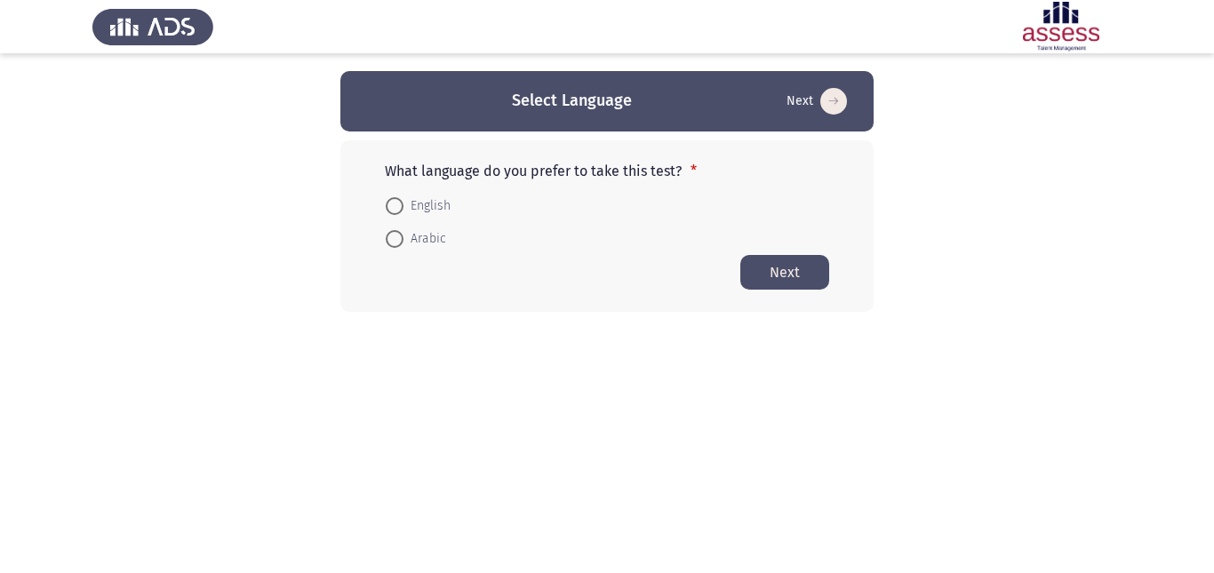
click at [415, 210] on span "English" at bounding box center [427, 206] width 47 height 21
click at [404, 210] on input "English" at bounding box center [395, 206] width 18 height 18
radio input "true"
click at [821, 284] on button "Next" at bounding box center [784, 271] width 89 height 35
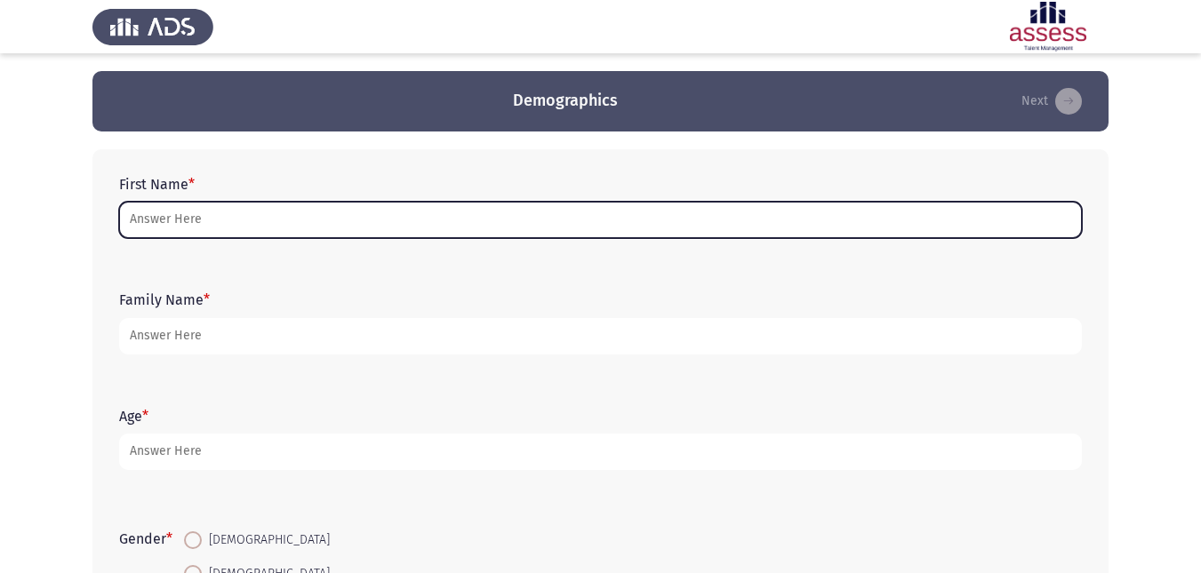
click at [196, 226] on input "First Name *" at bounding box center [600, 220] width 963 height 36
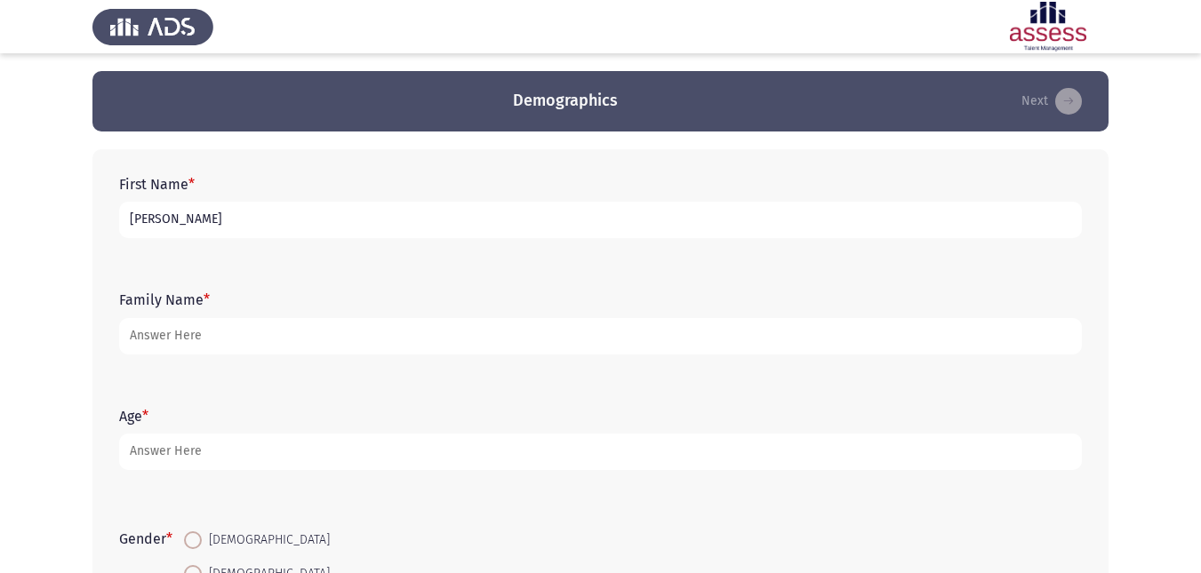
type input "[PERSON_NAME]"
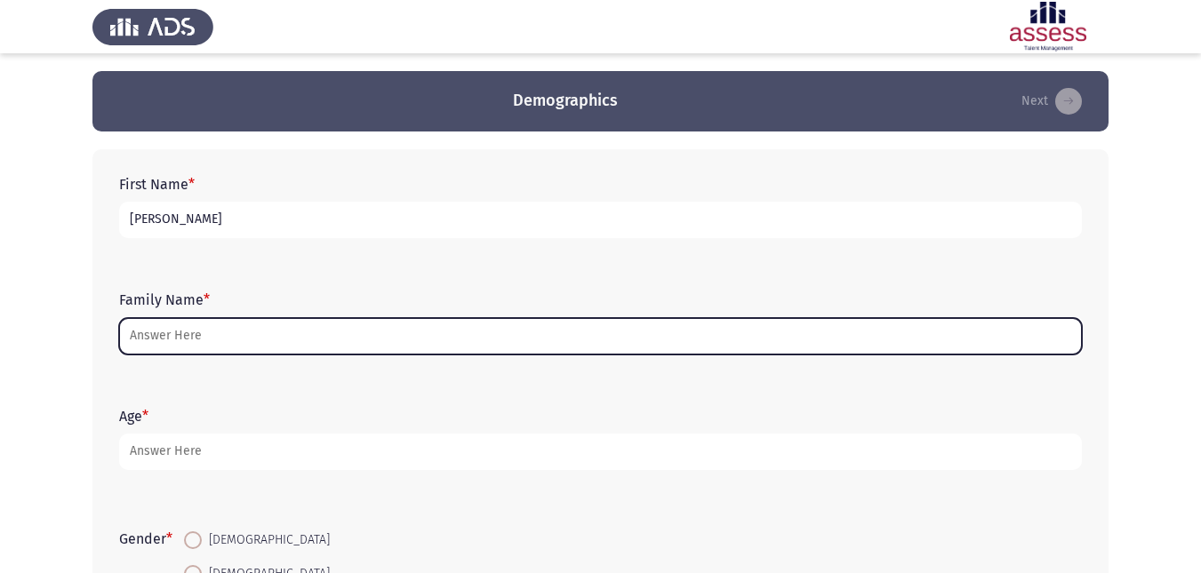
click at [196, 344] on input "Family Name *" at bounding box center [600, 336] width 963 height 36
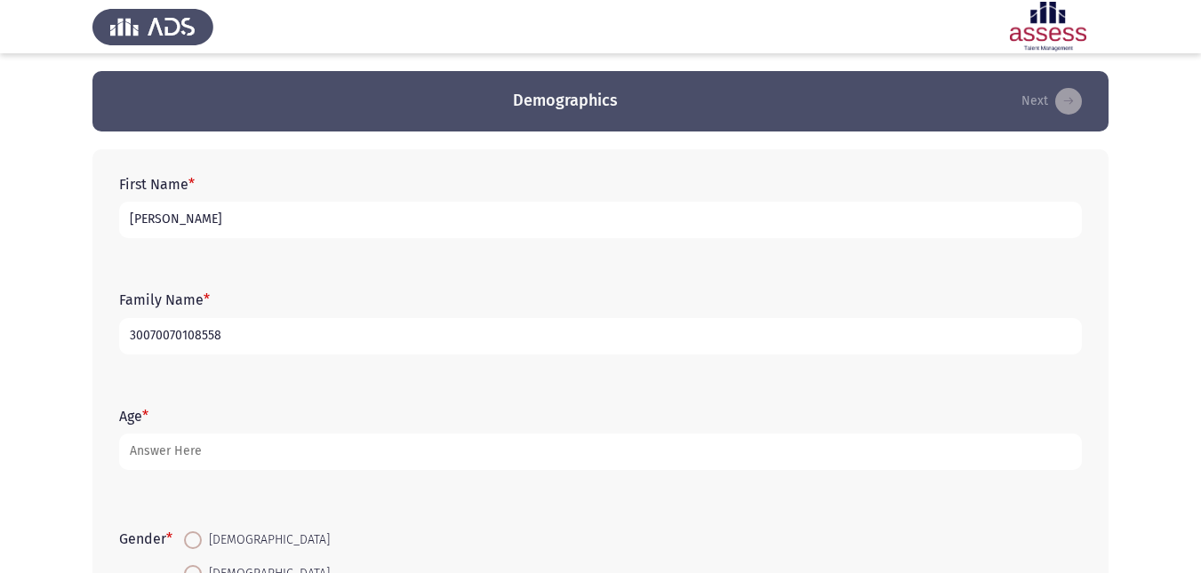
click at [141, 333] on input "30070070108558" at bounding box center [600, 336] width 963 height 36
click at [153, 334] on input "3070070108558" at bounding box center [600, 336] width 963 height 36
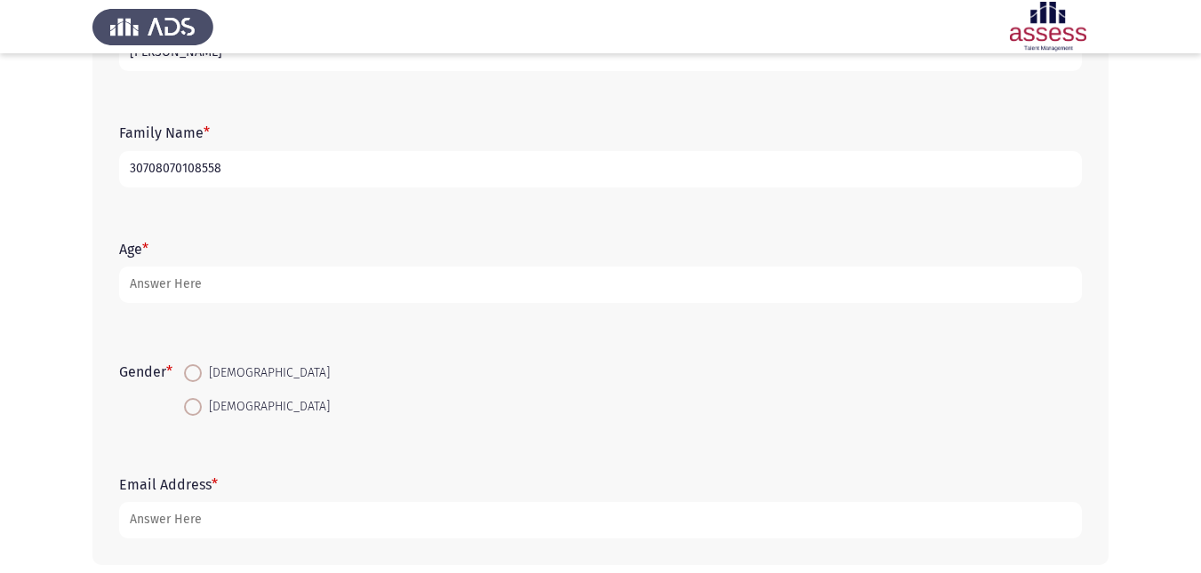
scroll to position [178, 0]
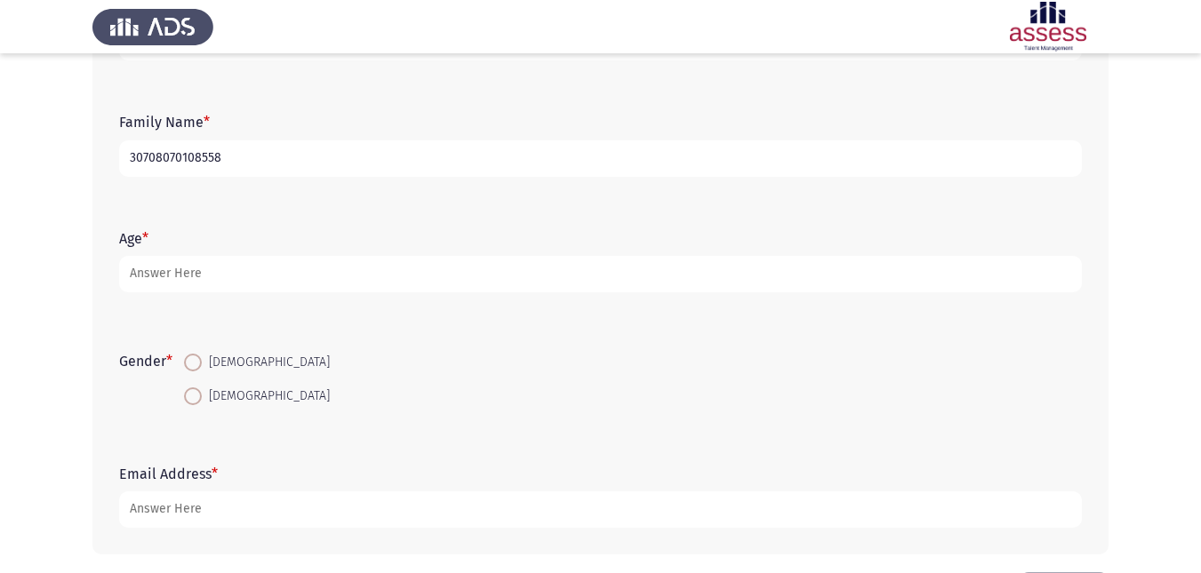
type input "30708070108558"
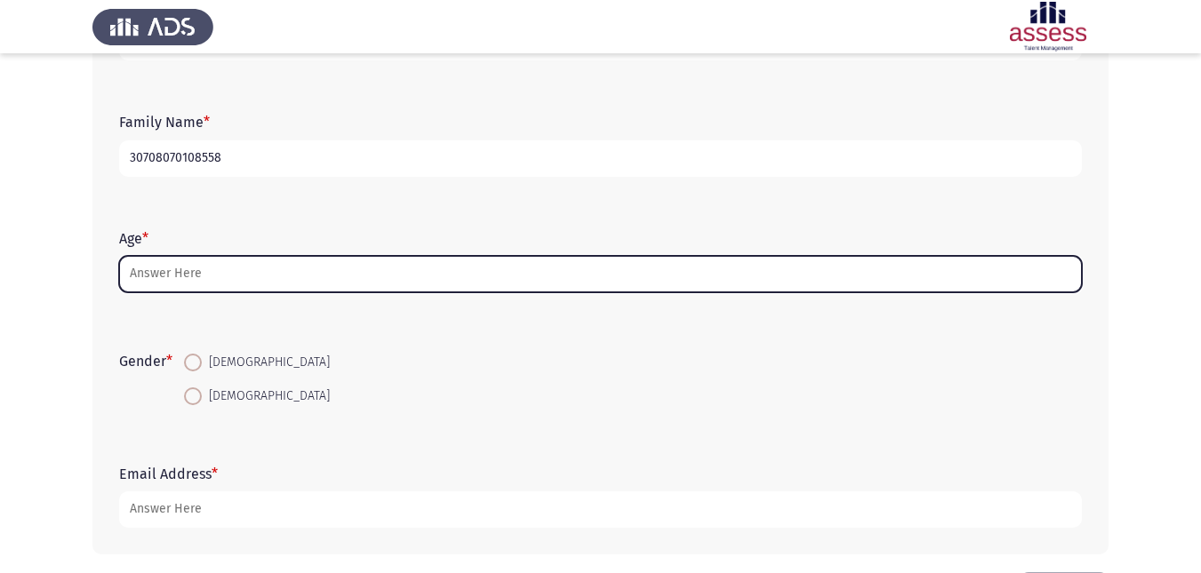
click at [198, 283] on input "Age *" at bounding box center [600, 274] width 963 height 36
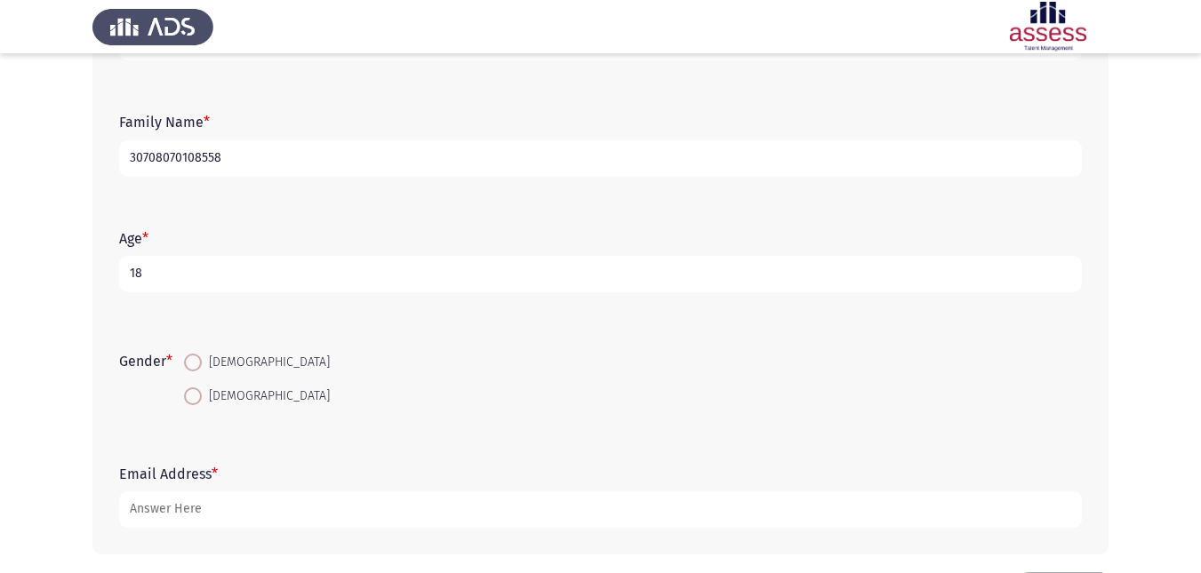
type input "18"
click at [193, 364] on span at bounding box center [193, 363] width 18 height 18
click at [193, 364] on input "[DEMOGRAPHIC_DATA]" at bounding box center [193, 363] width 18 height 18
radio input "true"
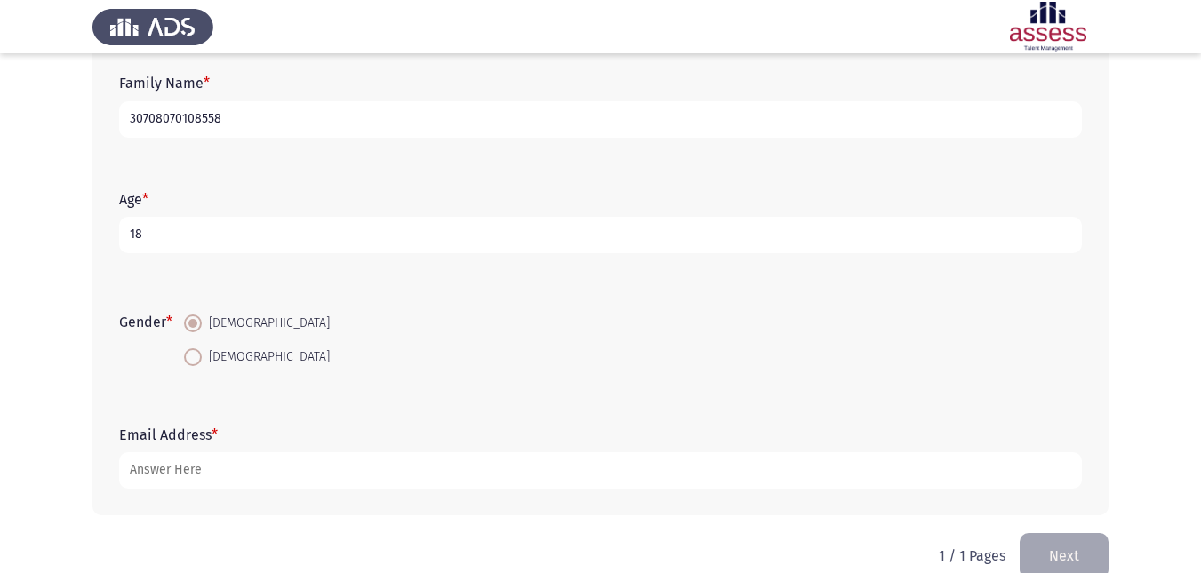
scroll to position [248, 0]
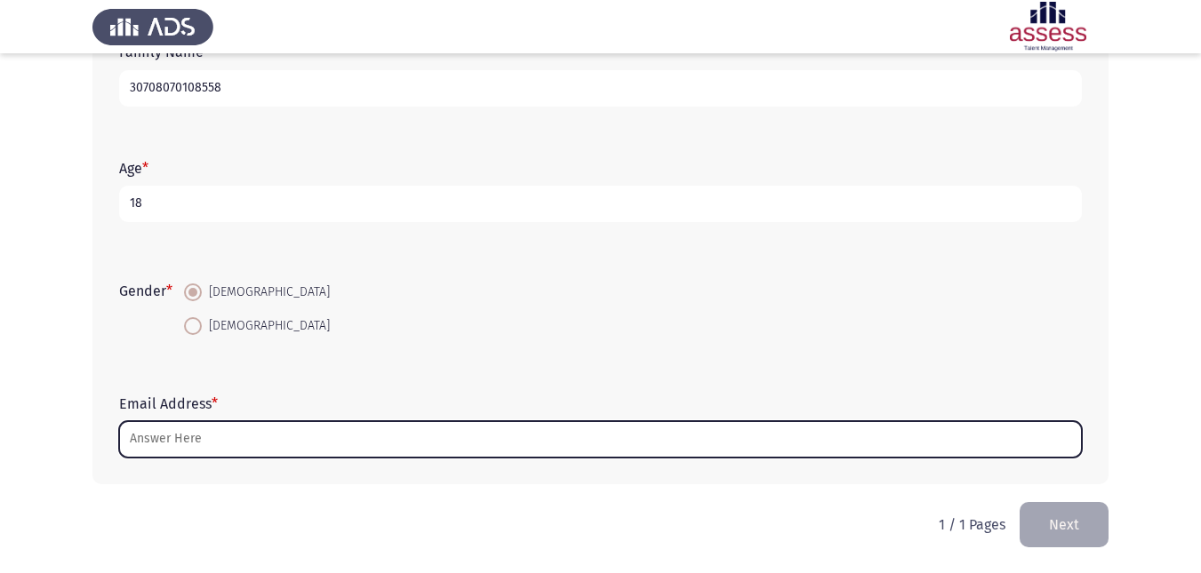
click at [234, 447] on input "Email Address *" at bounding box center [600, 439] width 963 height 36
type input "ة"
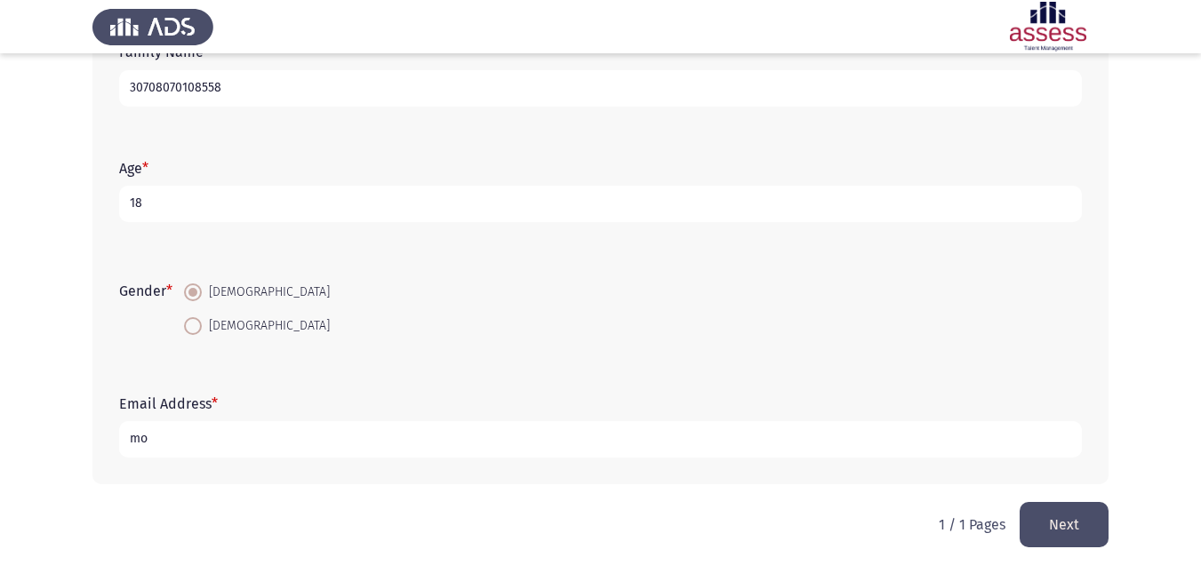
type input "m"
type input "[EMAIL_ADDRESS][DOMAIN_NAME]"
click at [1054, 525] on button "Next" at bounding box center [1063, 524] width 89 height 45
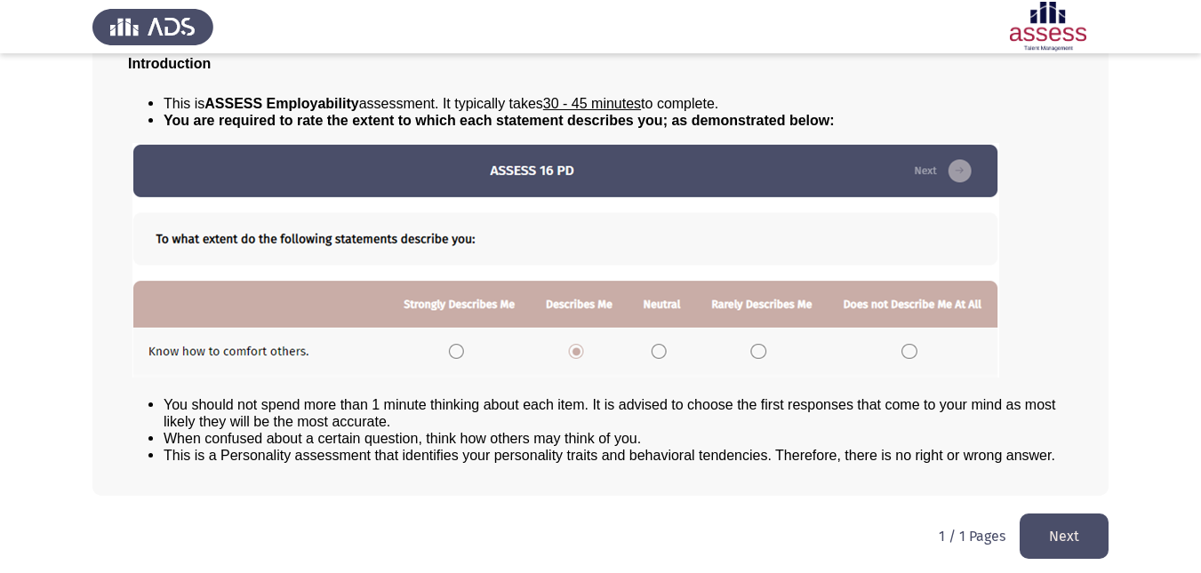
scroll to position [133, 0]
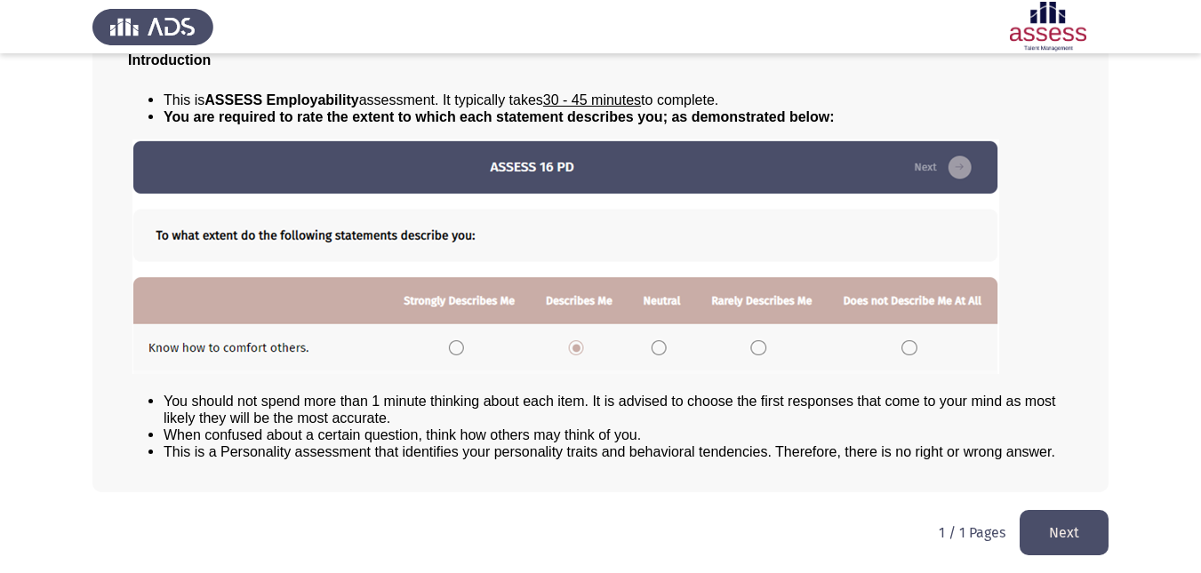
click at [1065, 535] on button "Next" at bounding box center [1063, 532] width 89 height 45
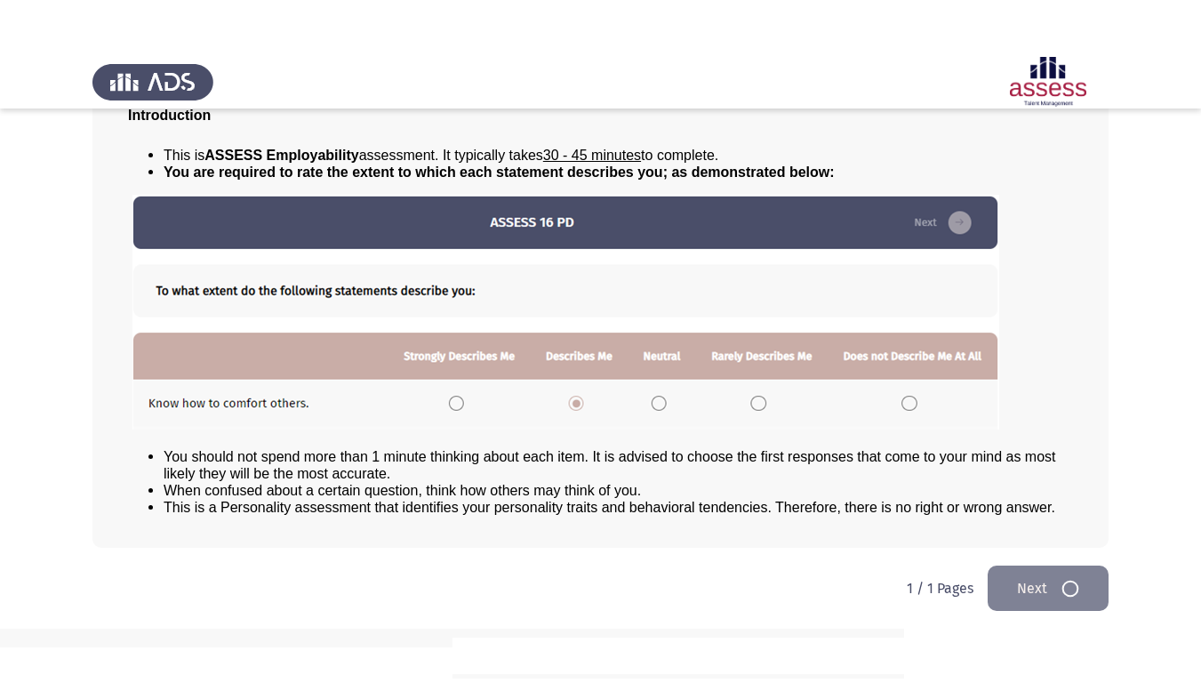
scroll to position [0, 0]
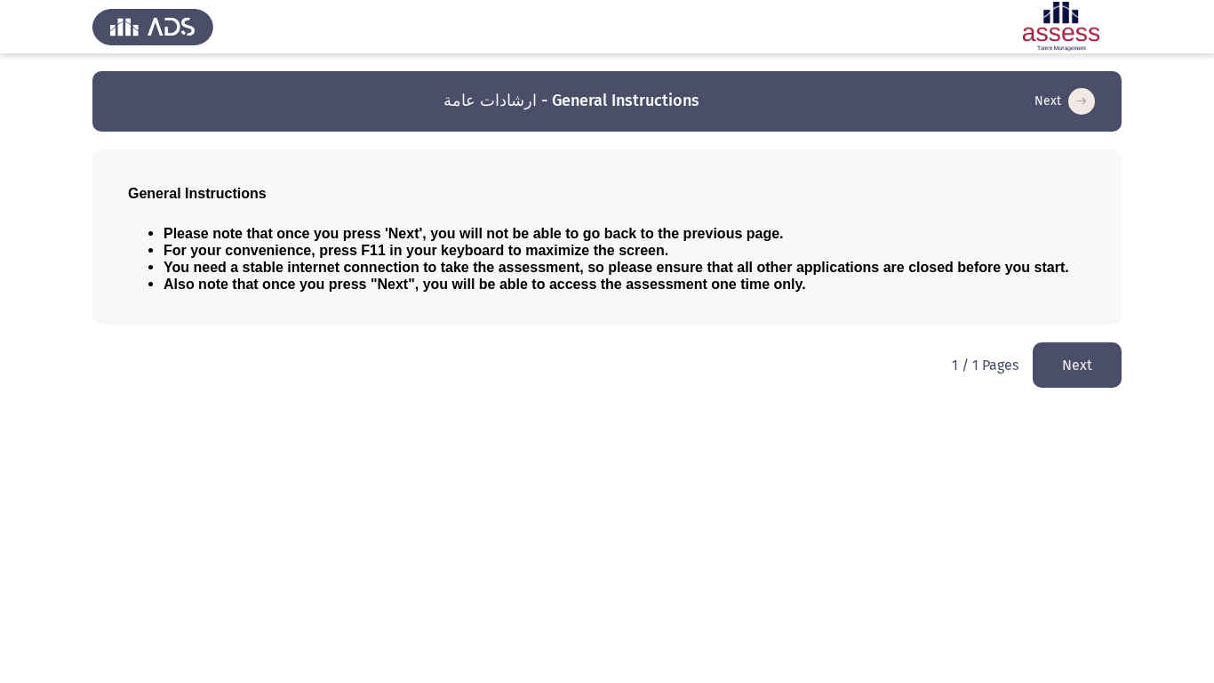
click at [1091, 364] on button "Next" at bounding box center [1077, 364] width 89 height 45
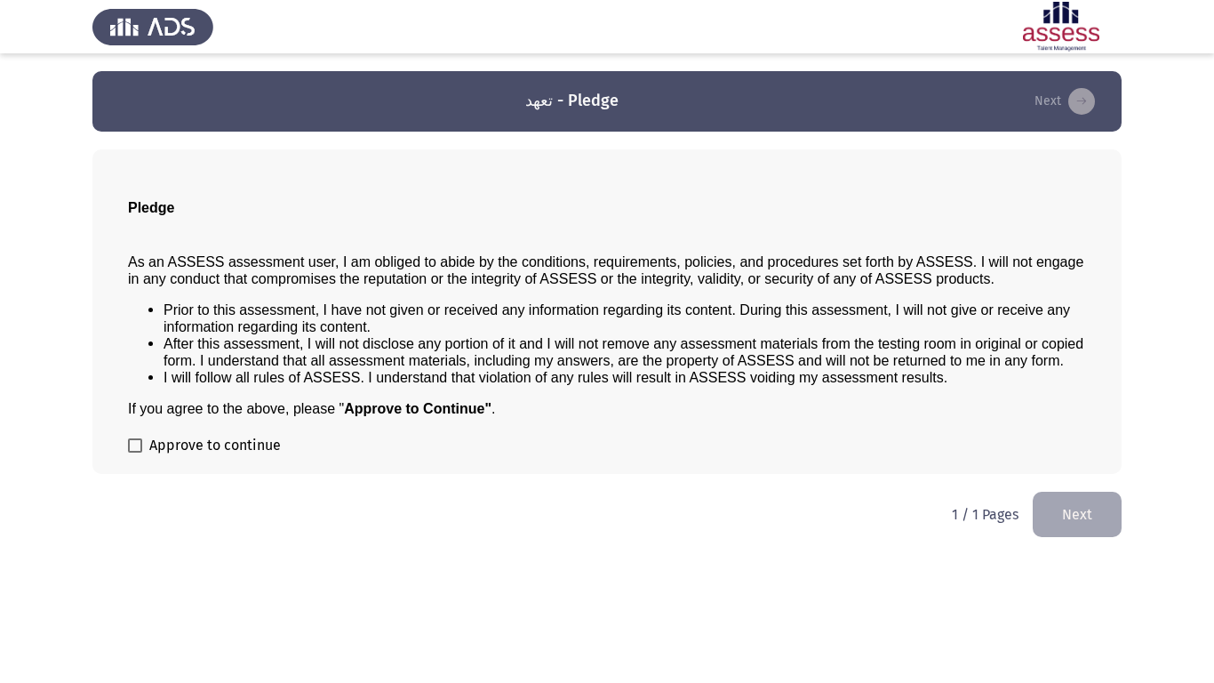
click at [132, 443] on span at bounding box center [135, 445] width 14 height 14
click at [134, 452] on input "Approve to continue" at bounding box center [134, 452] width 1 height 1
checkbox input "true"
drag, startPoint x: 1081, startPoint y: 521, endPoint x: 1061, endPoint y: 532, distance: 22.7
click at [1065, 532] on button "Next" at bounding box center [1077, 513] width 89 height 45
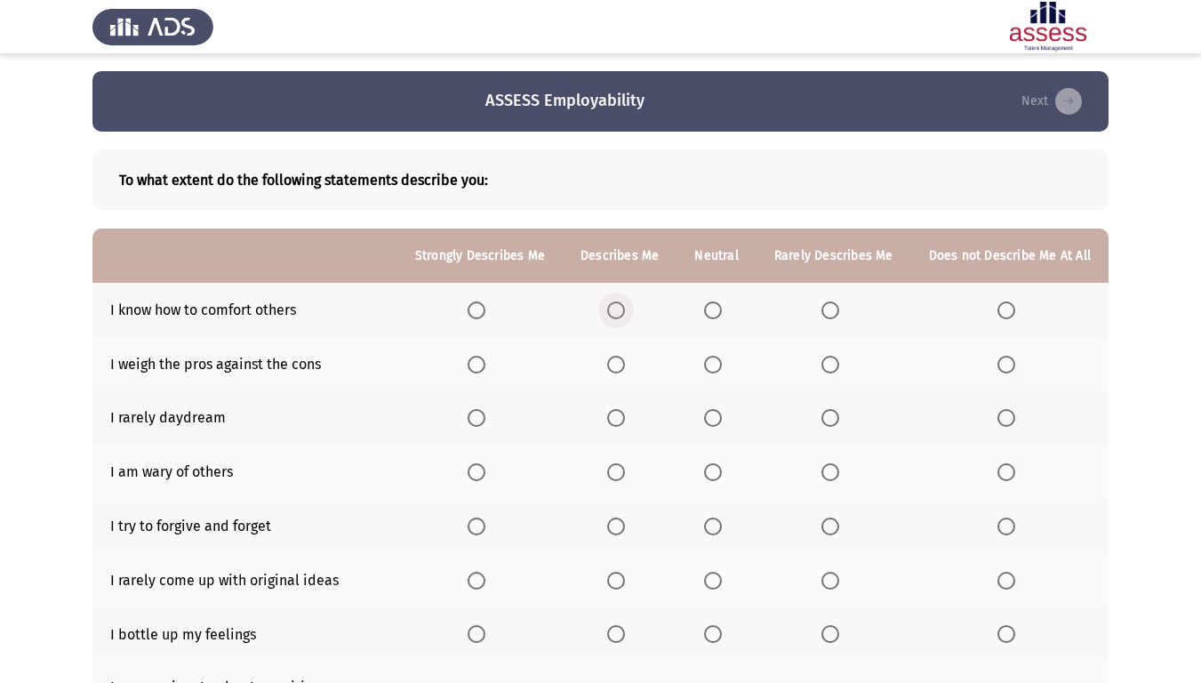
click at [619, 311] on span "Select an option" at bounding box center [616, 310] width 18 height 18
click at [619, 311] on input "Select an option" at bounding box center [616, 310] width 18 height 18
click at [477, 368] on span "Select an option" at bounding box center [476, 365] width 18 height 18
click at [477, 368] on input "Select an option" at bounding box center [476, 365] width 18 height 18
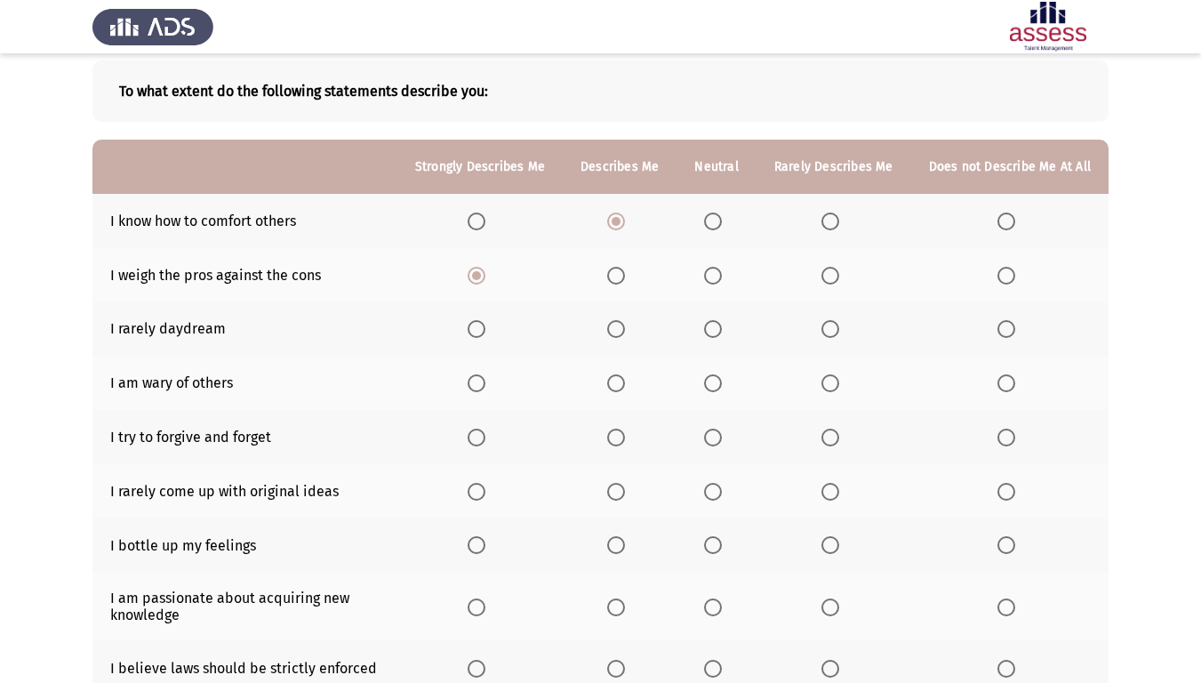
scroll to position [178, 0]
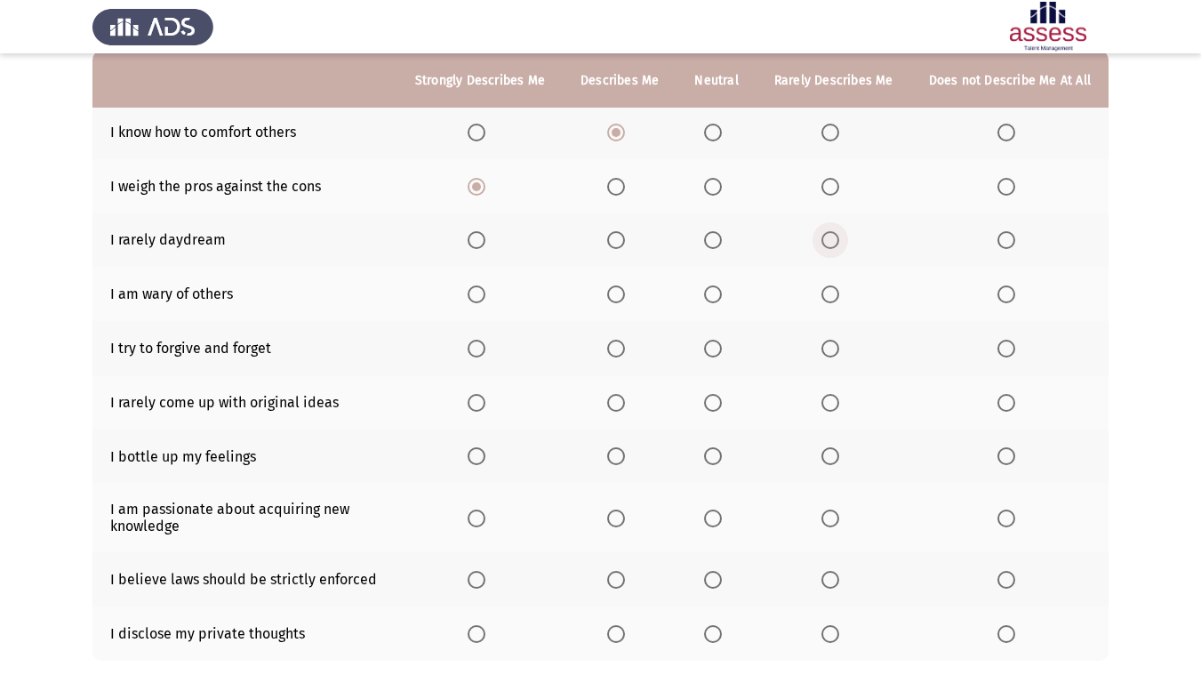
click at [831, 238] on span "Select an option" at bounding box center [830, 240] width 18 height 18
click at [831, 238] on input "Select an option" at bounding box center [830, 240] width 18 height 18
click at [622, 302] on span "Select an option" at bounding box center [616, 294] width 18 height 18
click at [622, 302] on input "Select an option" at bounding box center [616, 294] width 18 height 18
click at [837, 348] on span "Select an option" at bounding box center [830, 349] width 18 height 18
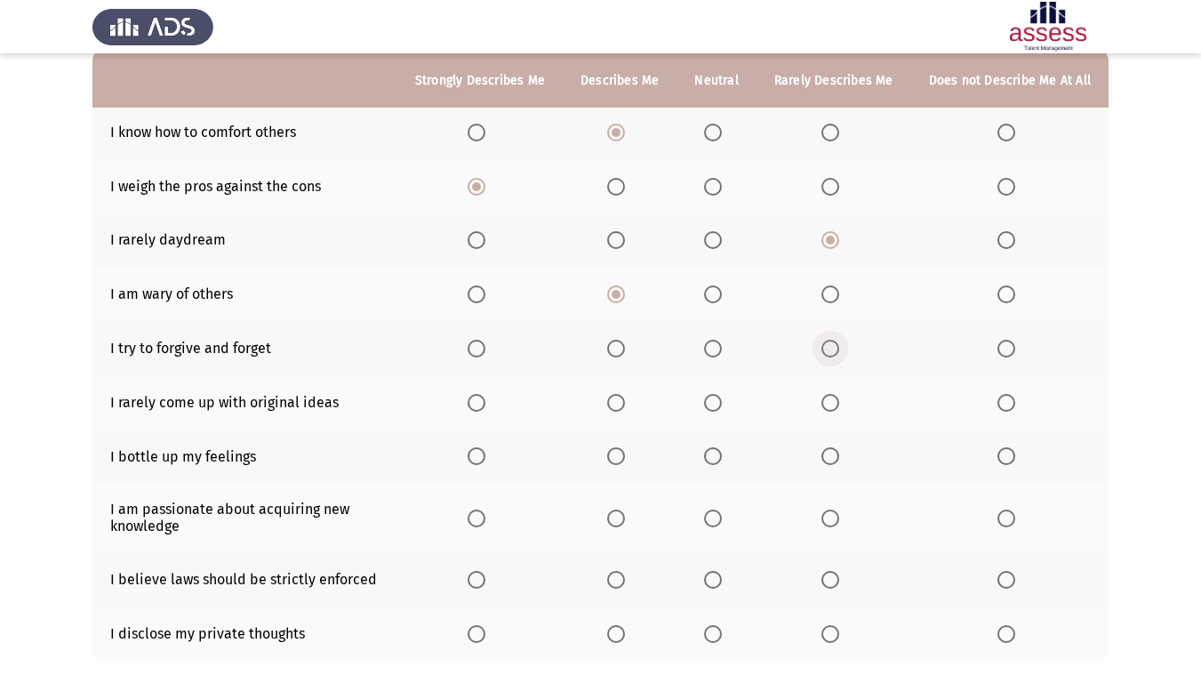
click at [837, 348] on input "Select an option" at bounding box center [830, 349] width 18 height 18
click at [715, 354] on span "Select an option" at bounding box center [713, 349] width 18 height 18
click at [715, 354] on input "Select an option" at bounding box center [713, 349] width 18 height 18
click at [622, 404] on span "Select an option" at bounding box center [616, 403] width 18 height 18
click at [622, 404] on input "Select an option" at bounding box center [616, 403] width 18 height 18
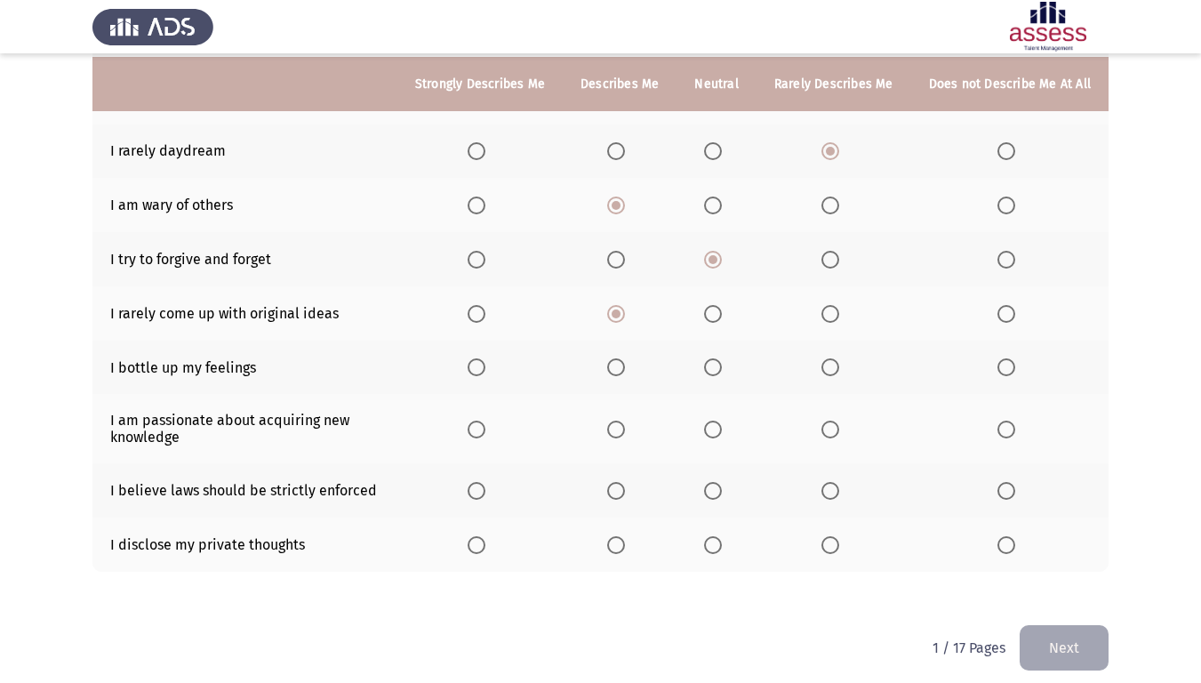
scroll to position [280, 0]
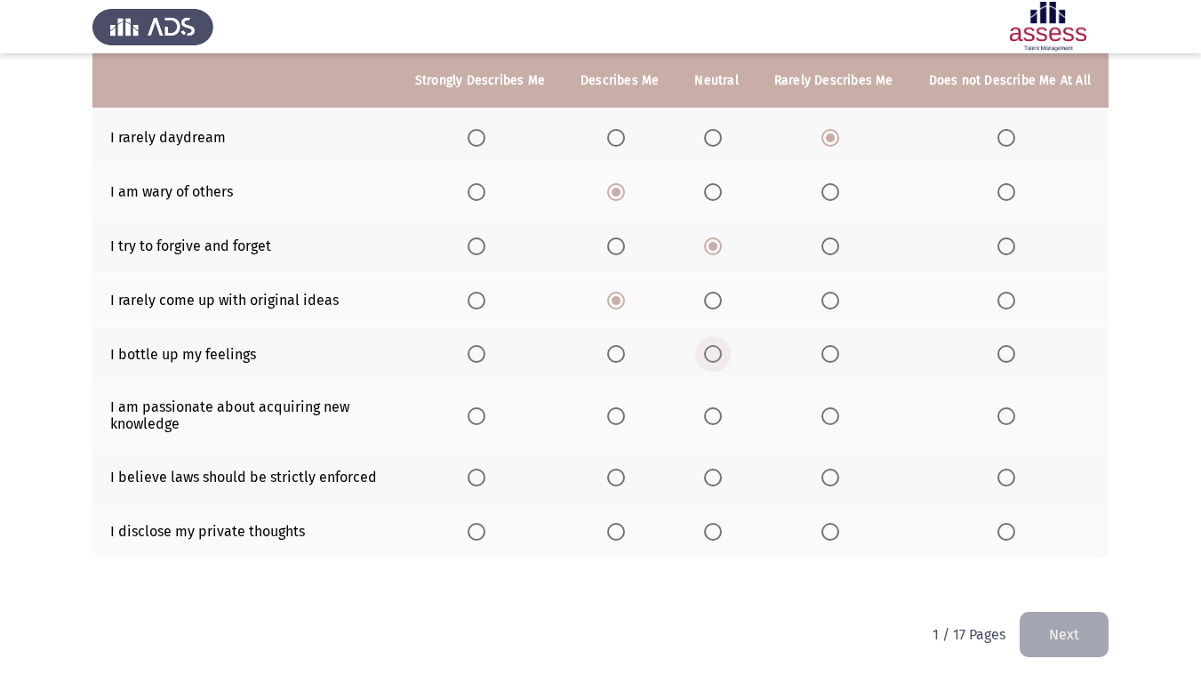
click at [711, 348] on span "Select an option" at bounding box center [713, 354] width 18 height 18
click at [711, 348] on input "Select an option" at bounding box center [713, 354] width 18 height 18
click at [619, 420] on span "Select an option" at bounding box center [616, 416] width 18 height 18
click at [619, 420] on input "Select an option" at bounding box center [616, 416] width 18 height 18
click at [718, 475] on span "Select an option" at bounding box center [713, 477] width 18 height 18
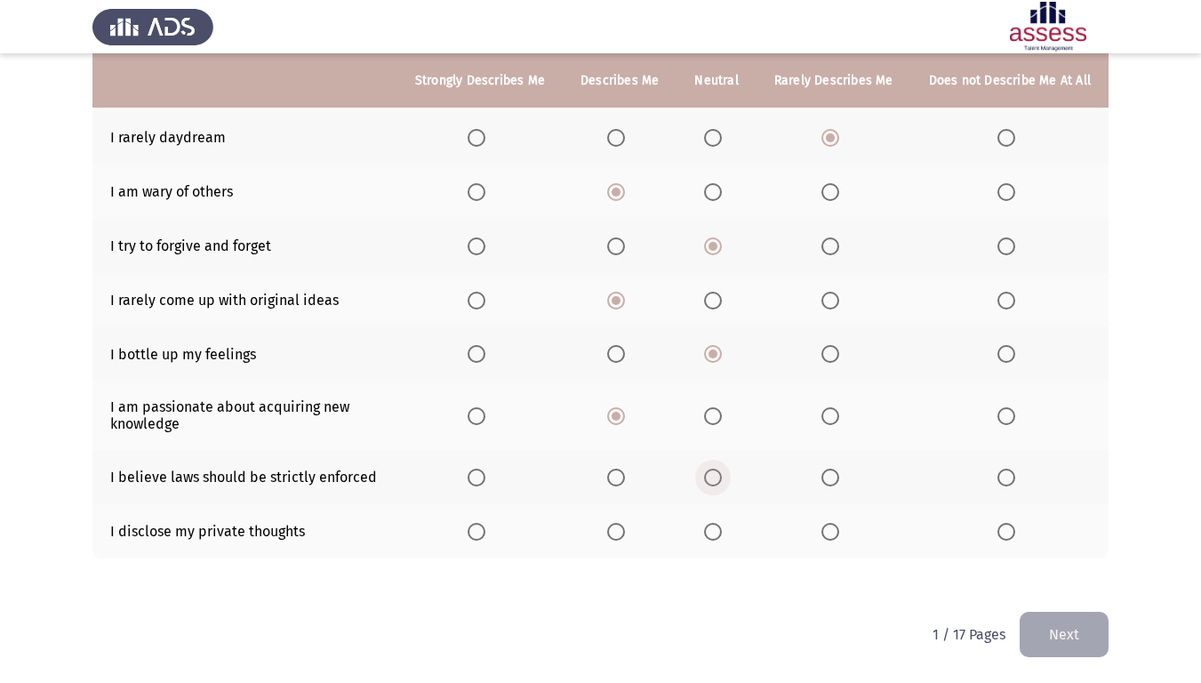
click at [718, 475] on input "Select an option" at bounding box center [713, 477] width 18 height 18
click at [712, 539] on span "Select an option" at bounding box center [713, 532] width 18 height 18
click at [712, 539] on input "Select an option" at bounding box center [713, 532] width 18 height 18
click at [1043, 572] on button "Next" at bounding box center [1063, 633] width 89 height 45
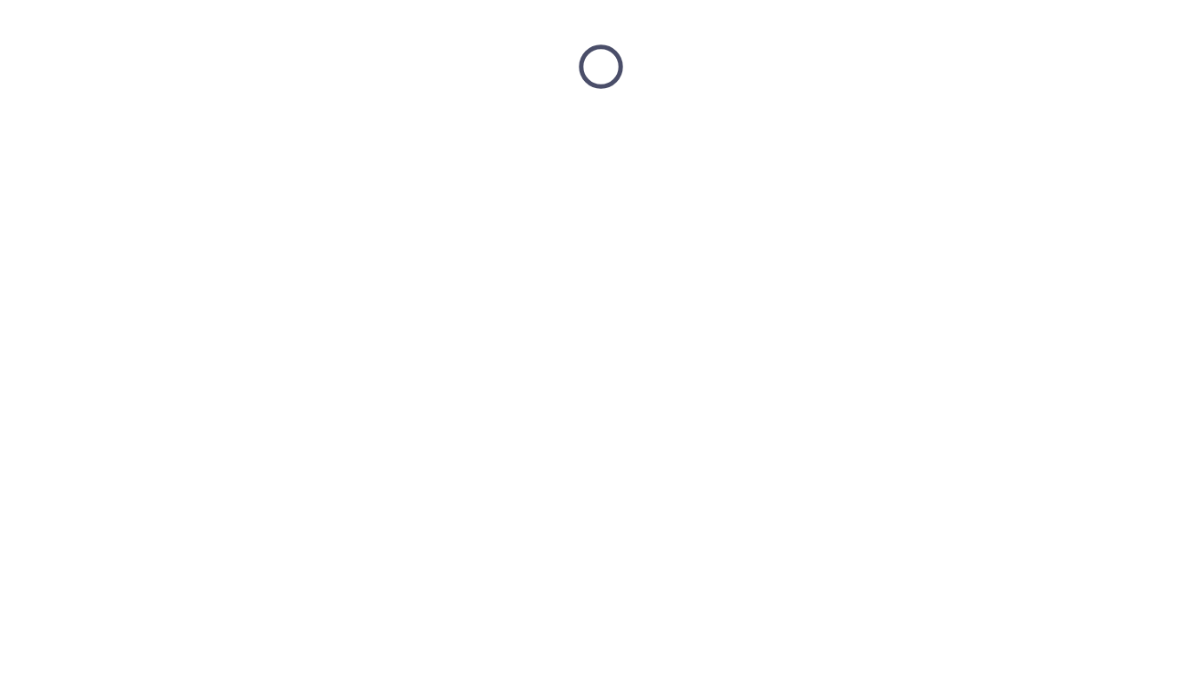
scroll to position [0, 0]
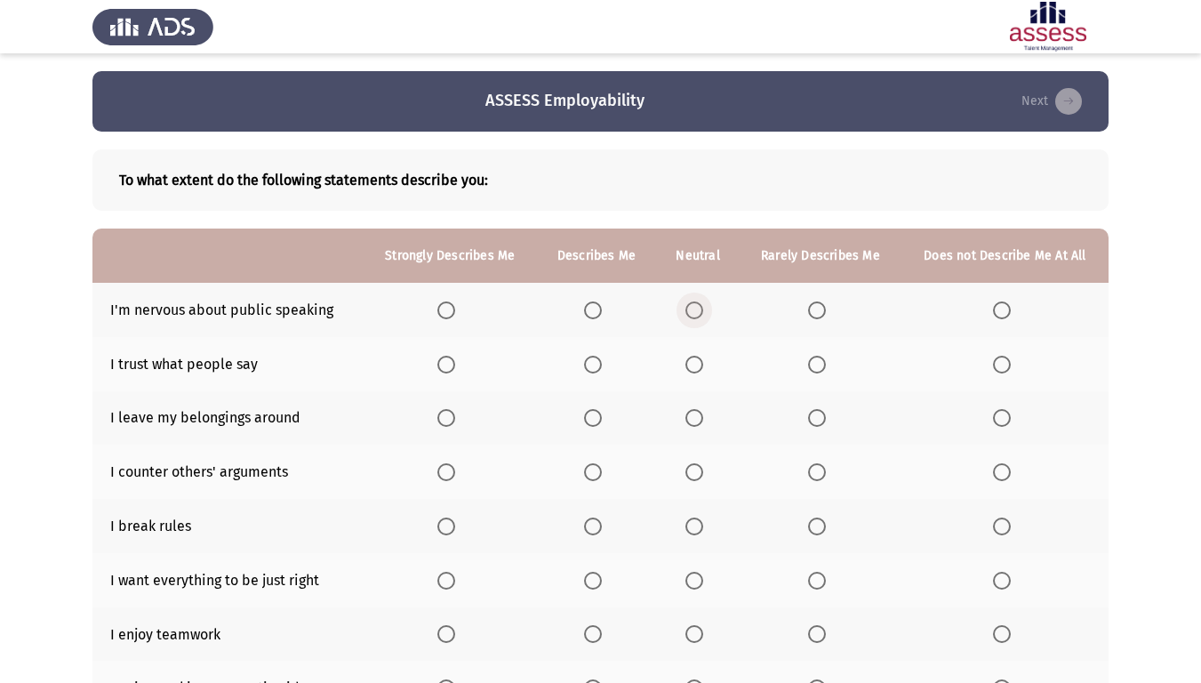
click at [702, 310] on span "Select an option" at bounding box center [694, 310] width 18 height 18
click at [702, 310] on input "Select an option" at bounding box center [694, 310] width 18 height 18
click at [819, 367] on span "Select an option" at bounding box center [817, 365] width 18 height 18
click at [819, 367] on input "Select an option" at bounding box center [817, 365] width 18 height 18
click at [595, 421] on span "Select an option" at bounding box center [593, 418] width 18 height 18
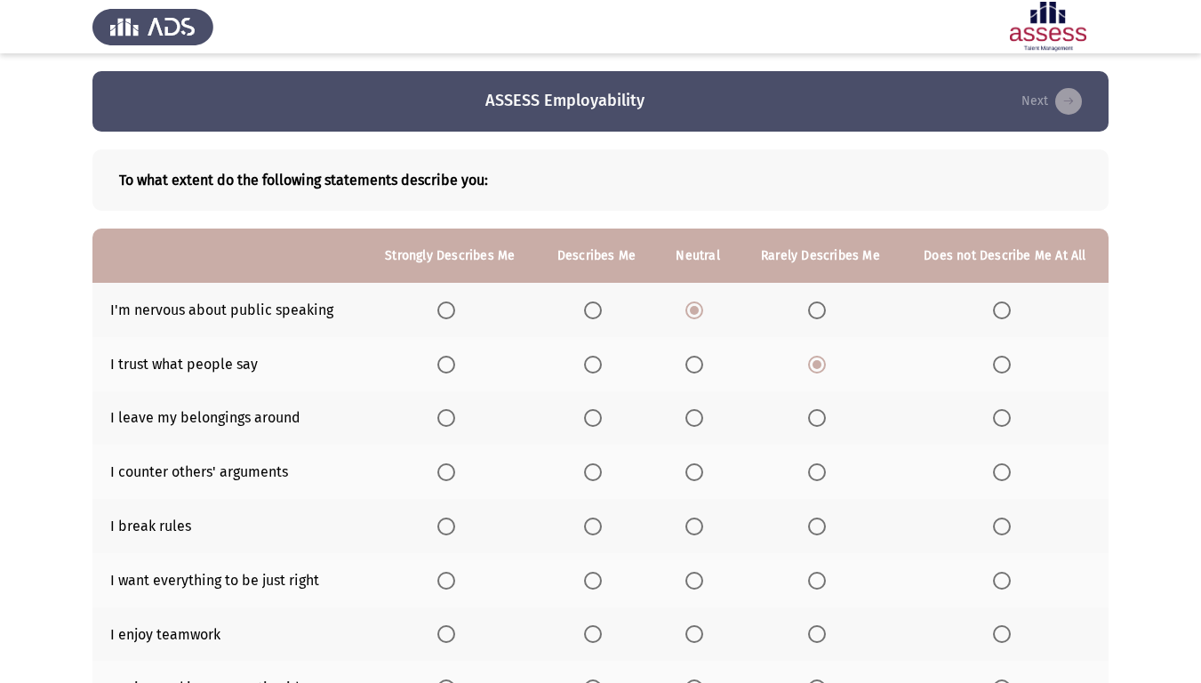
click at [595, 421] on input "Select an option" at bounding box center [593, 418] width 18 height 18
click at [694, 472] on span "Select an option" at bounding box center [694, 472] width 0 height 0
click at [695, 472] on input "Select an option" at bounding box center [694, 472] width 18 height 18
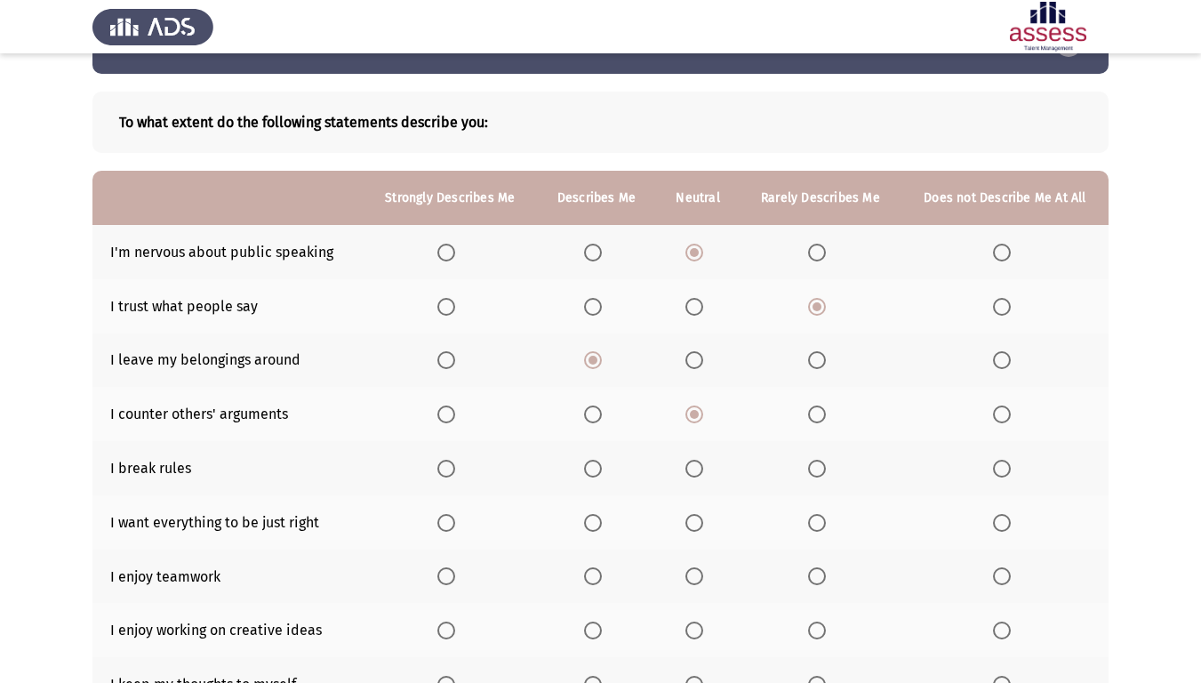
scroll to position [89, 0]
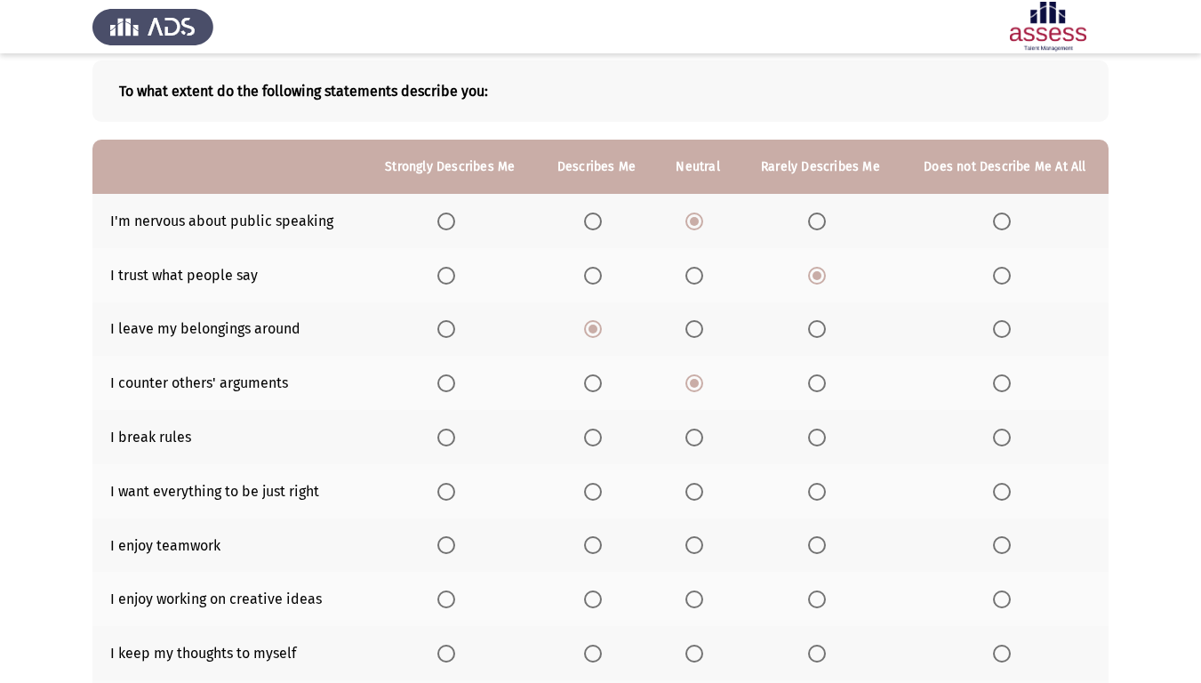
click at [694, 437] on span "Select an option" at bounding box center [694, 437] width 0 height 0
click at [695, 437] on input "Select an option" at bounding box center [694, 437] width 18 height 18
click at [599, 496] on span "Select an option" at bounding box center [593, 492] width 18 height 18
click at [599, 496] on input "Select an option" at bounding box center [593, 492] width 18 height 18
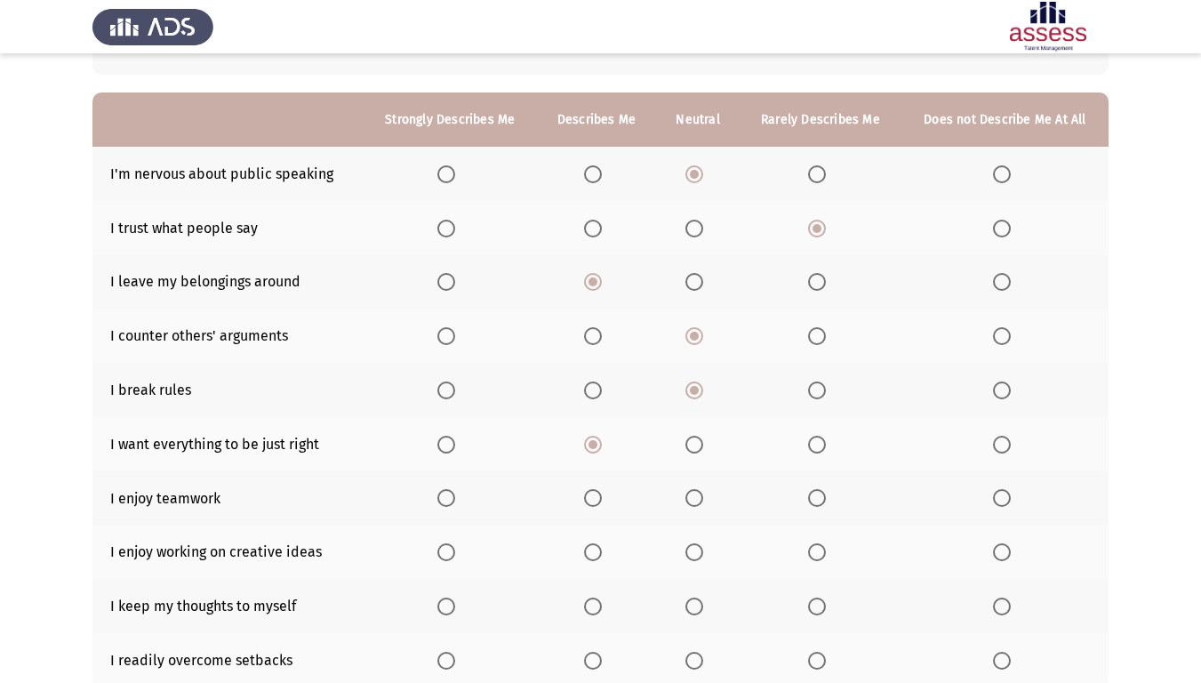
scroll to position [178, 0]
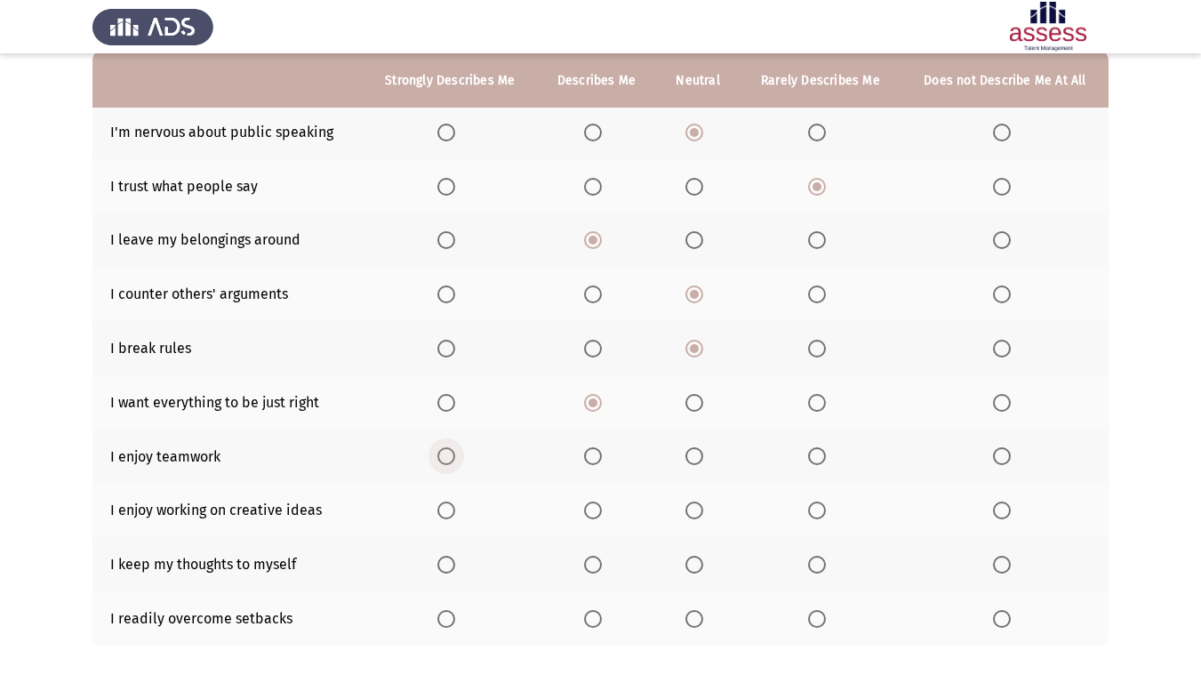
click at [442, 460] on span "Select an option" at bounding box center [446, 456] width 18 height 18
click at [442, 460] on input "Select an option" at bounding box center [446, 456] width 18 height 18
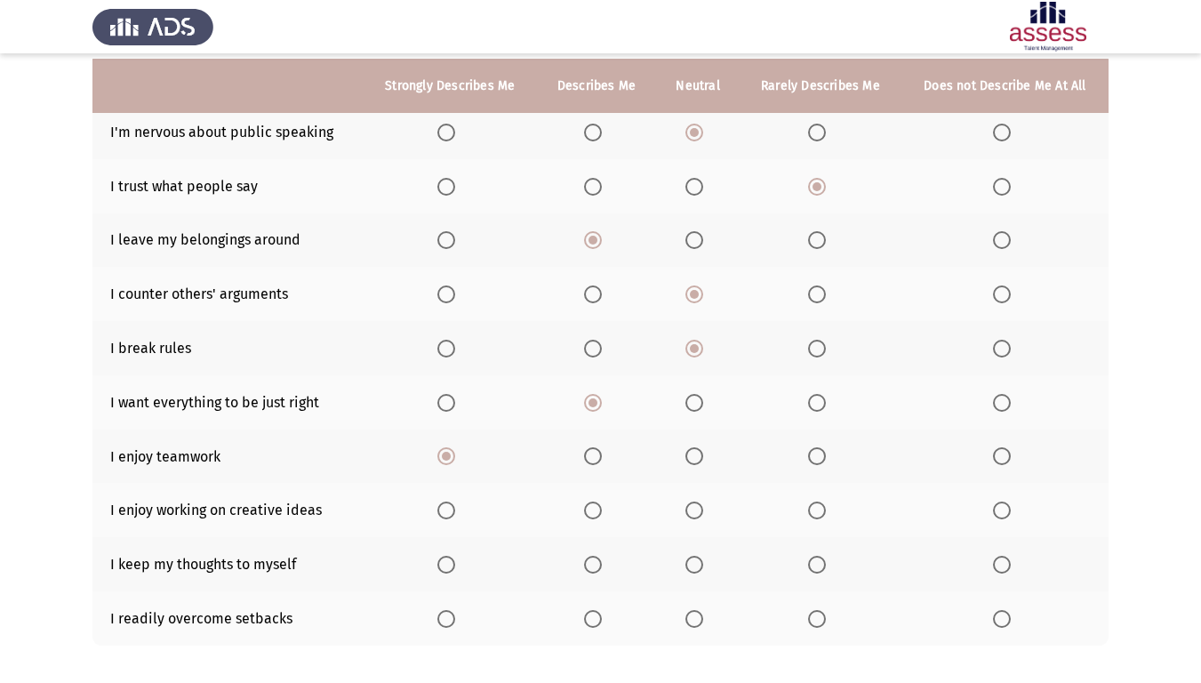
scroll to position [265, 0]
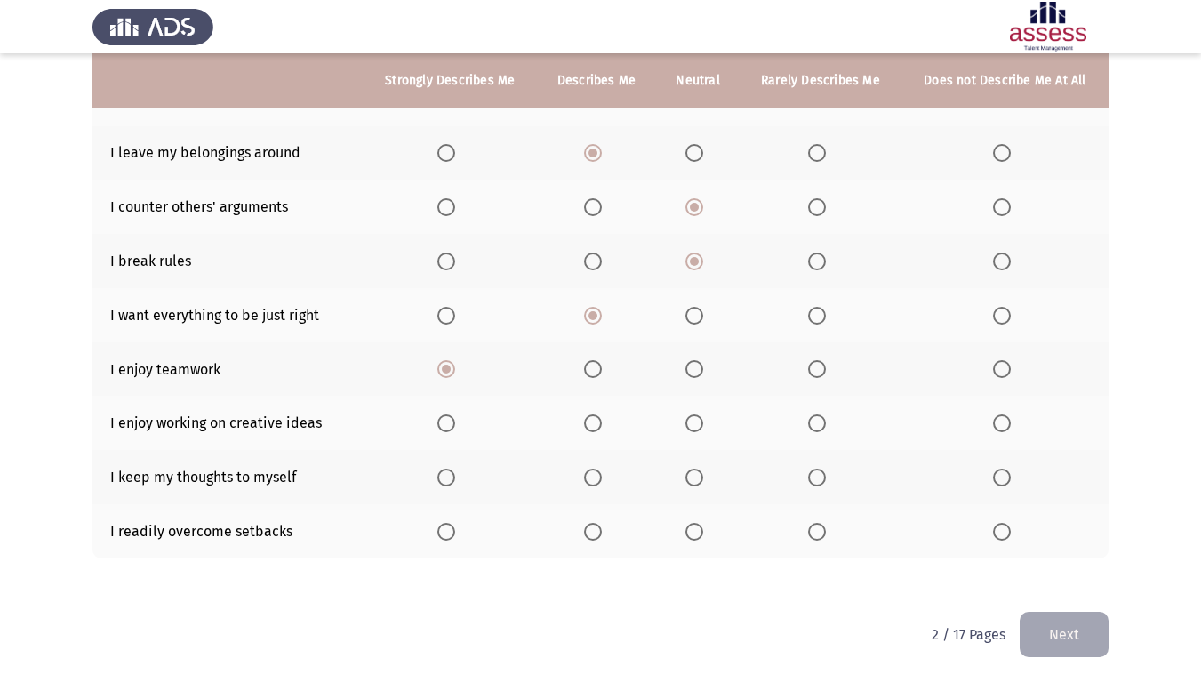
click at [594, 425] on span "Select an option" at bounding box center [593, 423] width 18 height 18
click at [594, 425] on input "Select an option" at bounding box center [593, 423] width 18 height 18
click at [688, 478] on span "Select an option" at bounding box center [694, 477] width 18 height 18
click at [688, 478] on input "Select an option" at bounding box center [694, 477] width 18 height 18
click at [697, 532] on span "Select an option" at bounding box center [694, 532] width 18 height 18
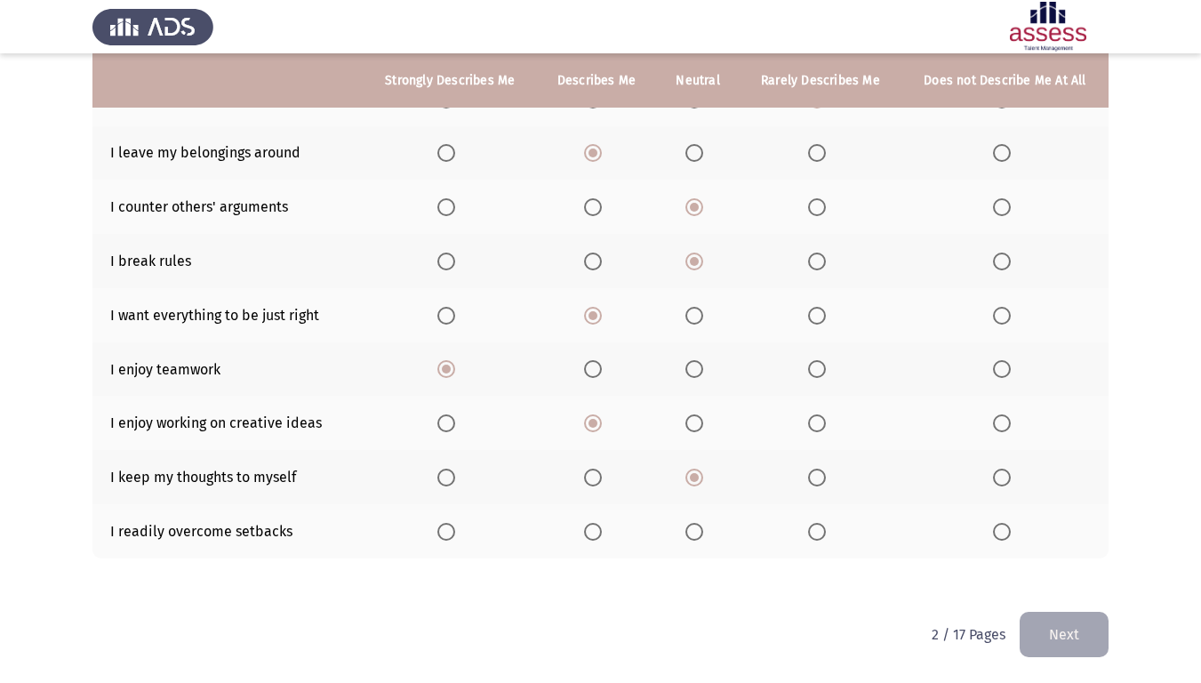
click at [697, 532] on input "Select an option" at bounding box center [694, 532] width 18 height 18
click at [1039, 572] on button "Next" at bounding box center [1063, 633] width 89 height 45
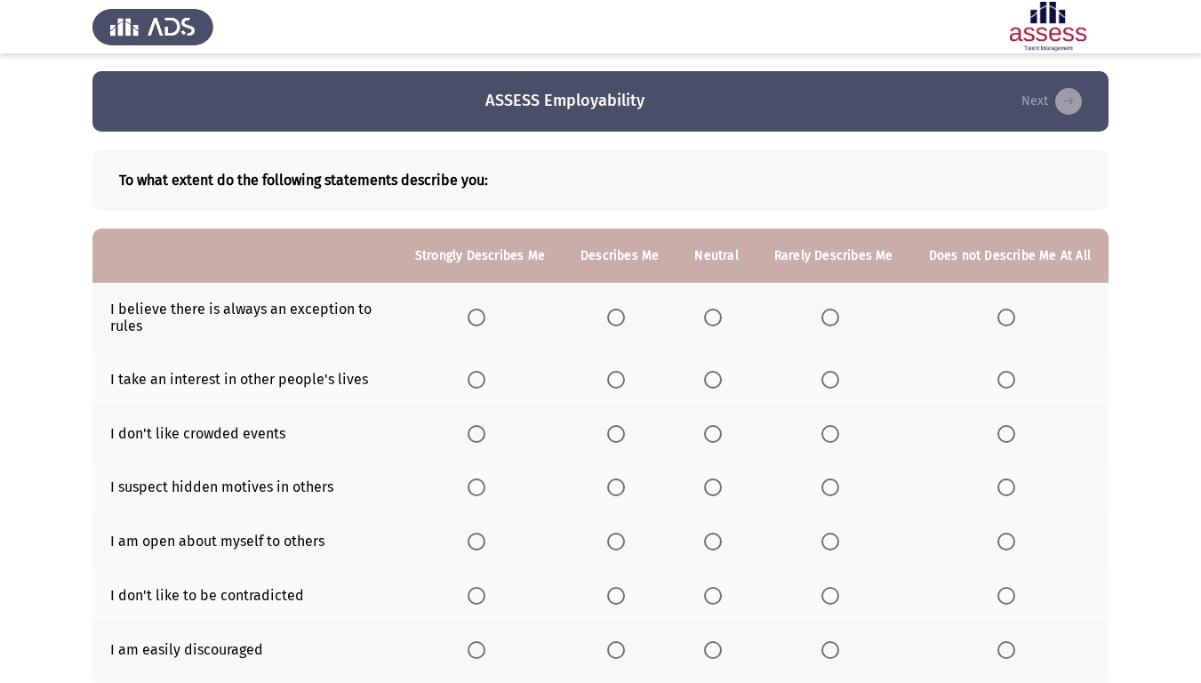
click at [622, 312] on span "Select an option" at bounding box center [616, 317] width 18 height 18
click at [622, 312] on input "Select an option" at bounding box center [616, 317] width 18 height 18
click at [830, 376] on span "Select an option" at bounding box center [830, 380] width 18 height 18
click at [830, 376] on input "Select an option" at bounding box center [830, 380] width 18 height 18
click at [839, 432] on span "Select an option" at bounding box center [830, 434] width 18 height 18
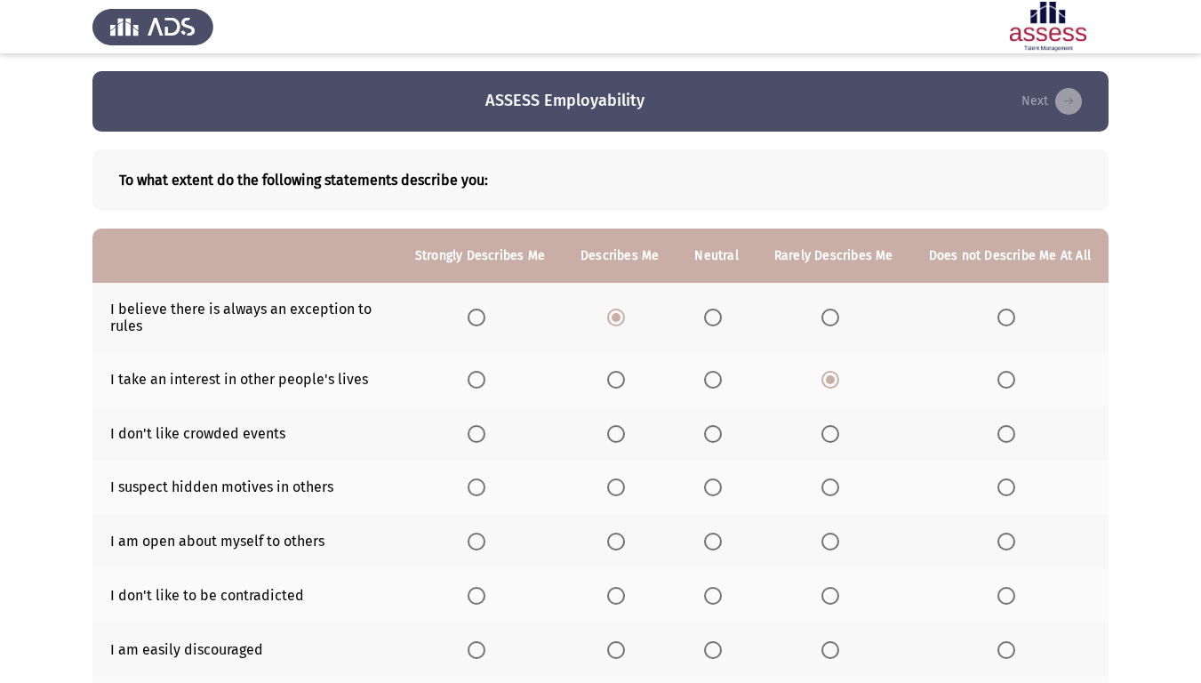
click at [839, 432] on input "Select an option" at bounding box center [830, 434] width 18 height 18
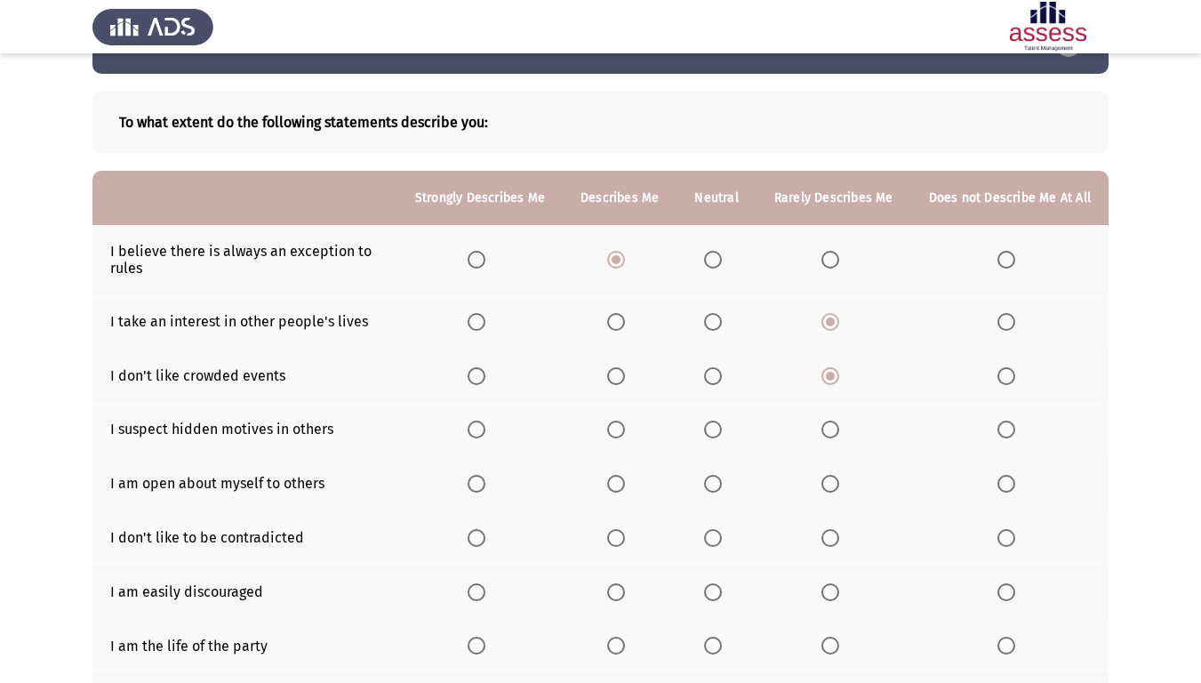
scroll to position [89, 0]
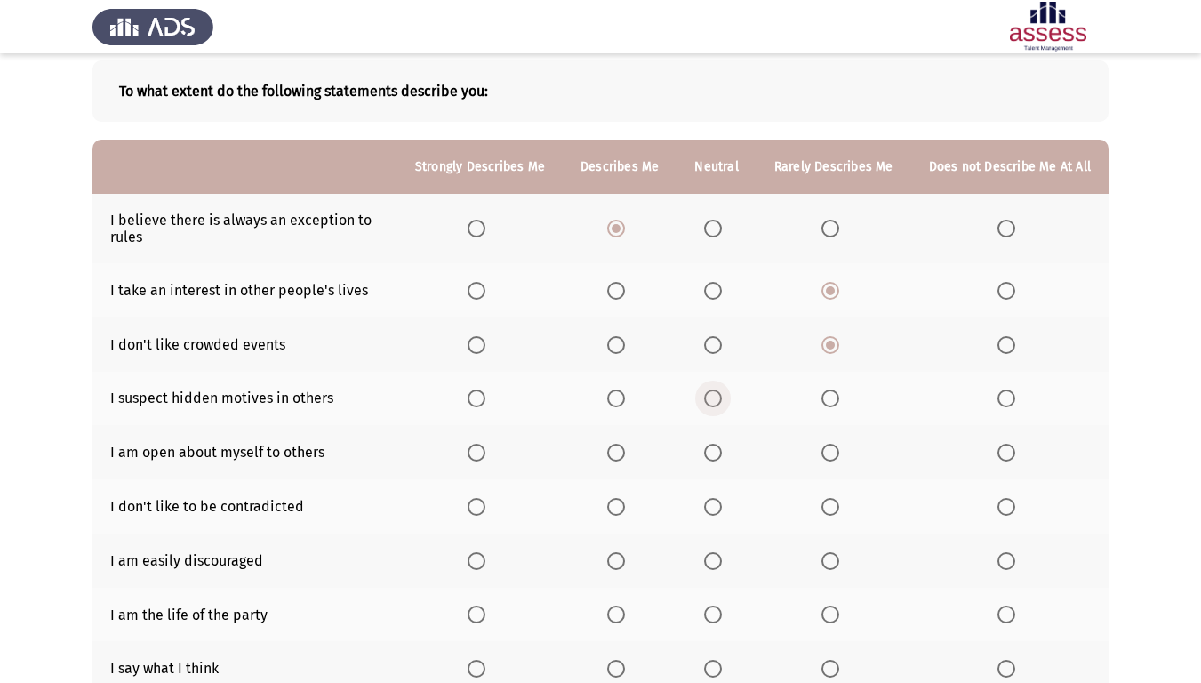
click at [716, 396] on span "Select an option" at bounding box center [713, 398] width 18 height 18
click at [716, 396] on input "Select an option" at bounding box center [713, 398] width 18 height 18
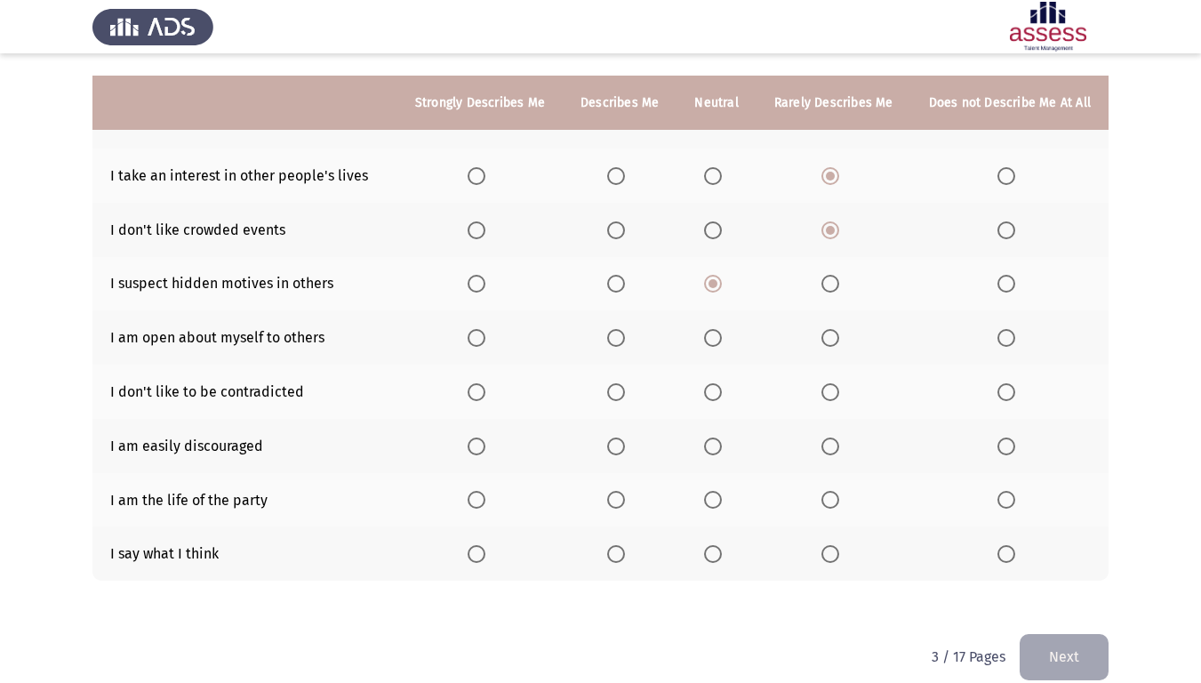
scroll to position [226, 0]
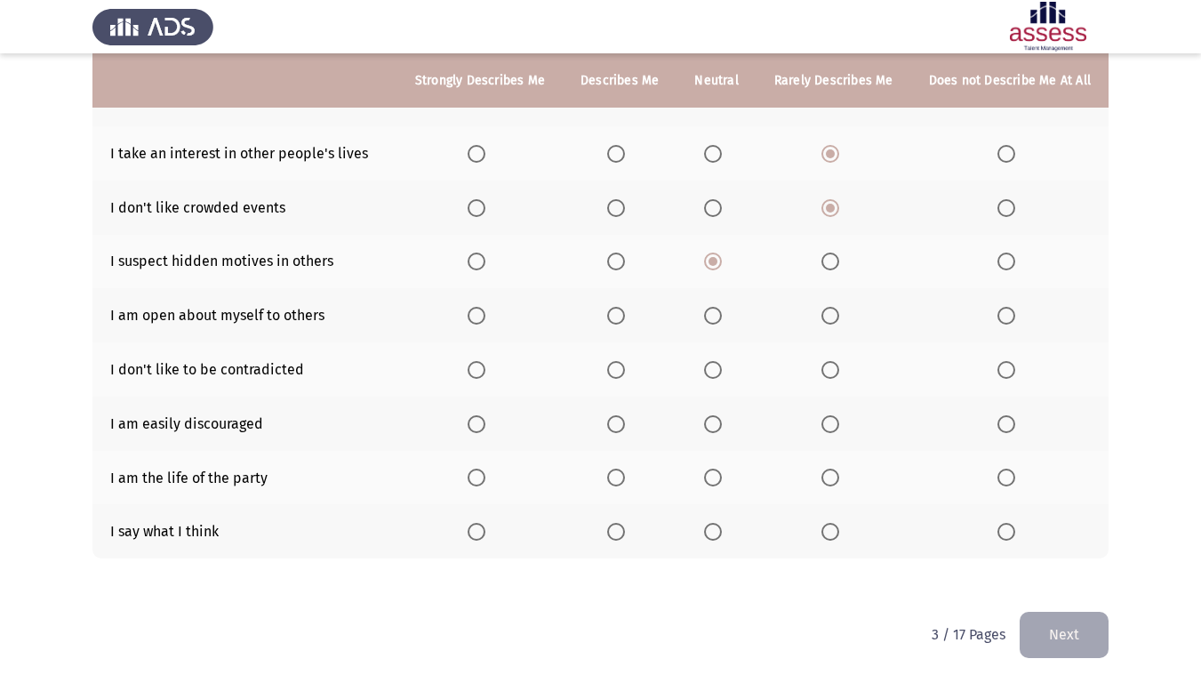
click at [722, 323] on span "Select an option" at bounding box center [713, 316] width 18 height 18
click at [722, 323] on input "Select an option" at bounding box center [713, 316] width 18 height 18
click at [715, 374] on span "Select an option" at bounding box center [713, 370] width 18 height 18
click at [715, 374] on input "Select an option" at bounding box center [713, 370] width 18 height 18
click at [836, 424] on span "Select an option" at bounding box center [830, 424] width 18 height 18
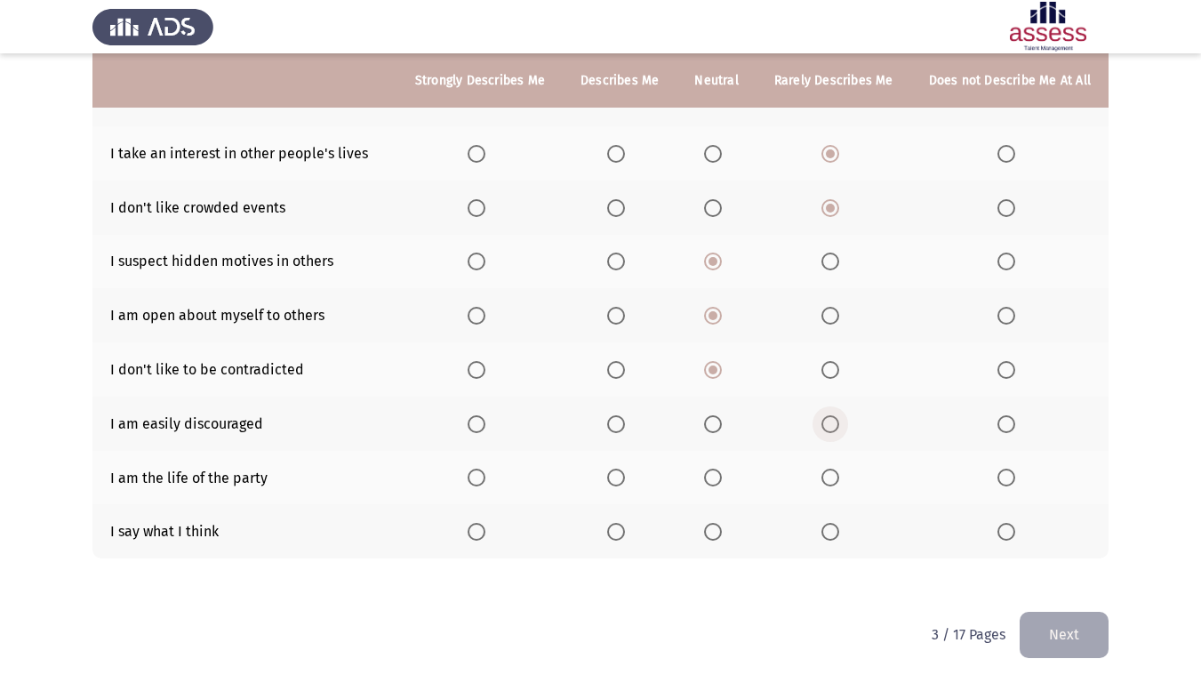
click at [836, 424] on input "Select an option" at bounding box center [830, 424] width 18 height 18
click at [715, 479] on span "Select an option" at bounding box center [713, 477] width 18 height 18
click at [715, 479] on input "Select an option" at bounding box center [713, 477] width 18 height 18
click at [718, 538] on span "Select an option" at bounding box center [713, 532] width 18 height 18
click at [718, 538] on input "Select an option" at bounding box center [713, 532] width 18 height 18
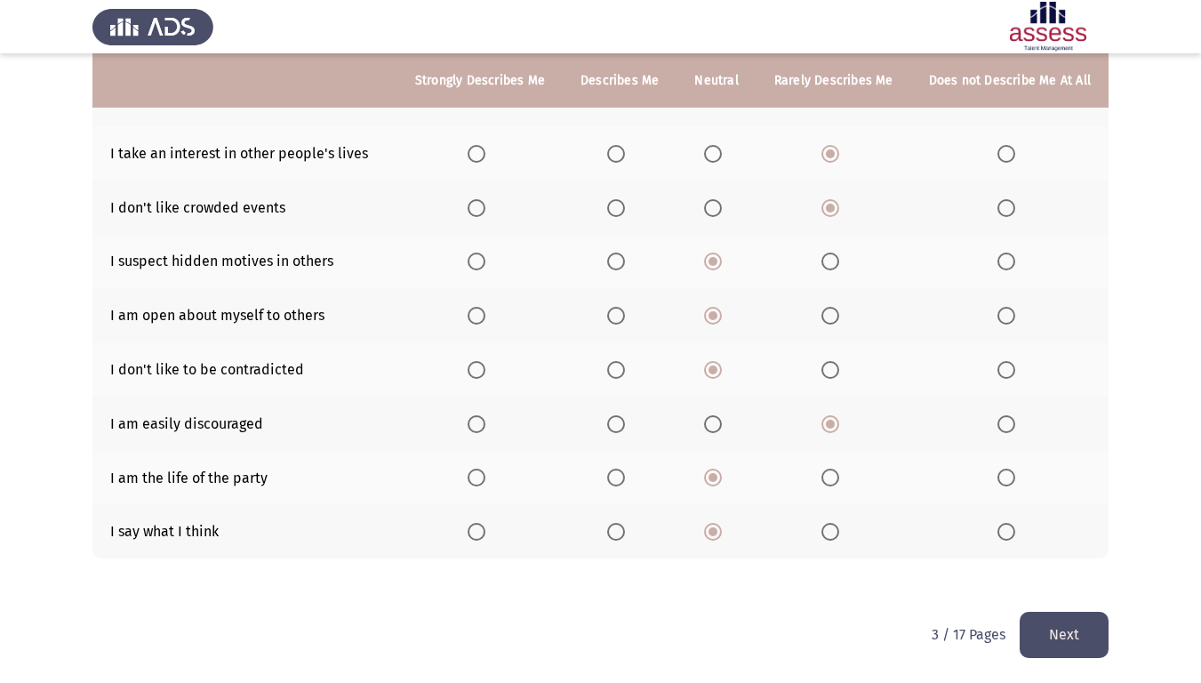
click at [1065, 572] on button "Next" at bounding box center [1063, 633] width 89 height 45
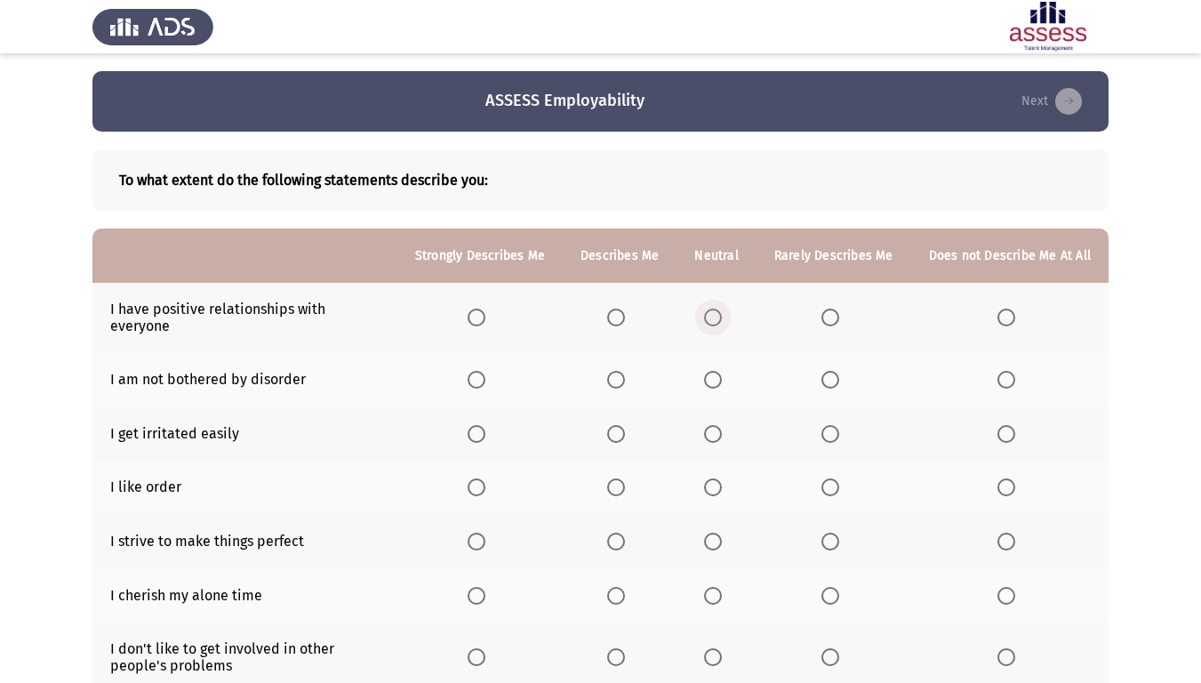
click at [716, 313] on span "Select an option" at bounding box center [713, 317] width 18 height 18
click at [716, 313] on input "Select an option" at bounding box center [713, 317] width 18 height 18
click at [838, 371] on span "Select an option" at bounding box center [830, 380] width 18 height 18
click at [838, 371] on input "Select an option" at bounding box center [830, 380] width 18 height 18
click at [835, 425] on span "Select an option" at bounding box center [830, 434] width 18 height 18
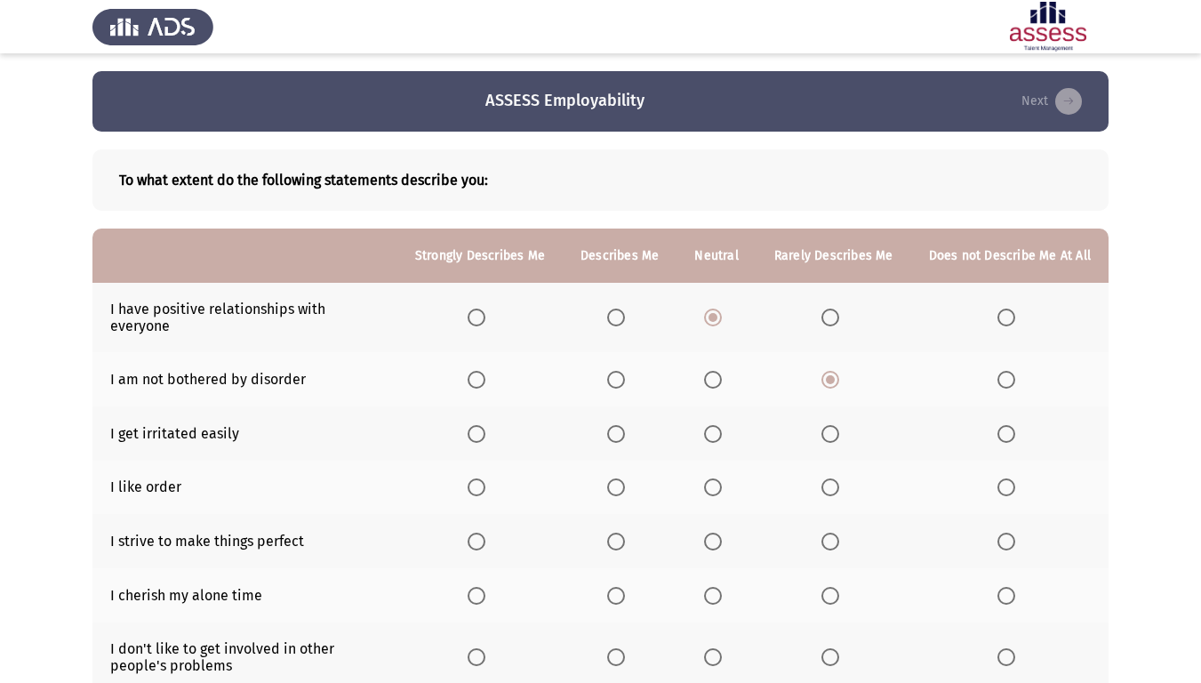
click at [835, 425] on input "Select an option" at bounding box center [830, 434] width 18 height 18
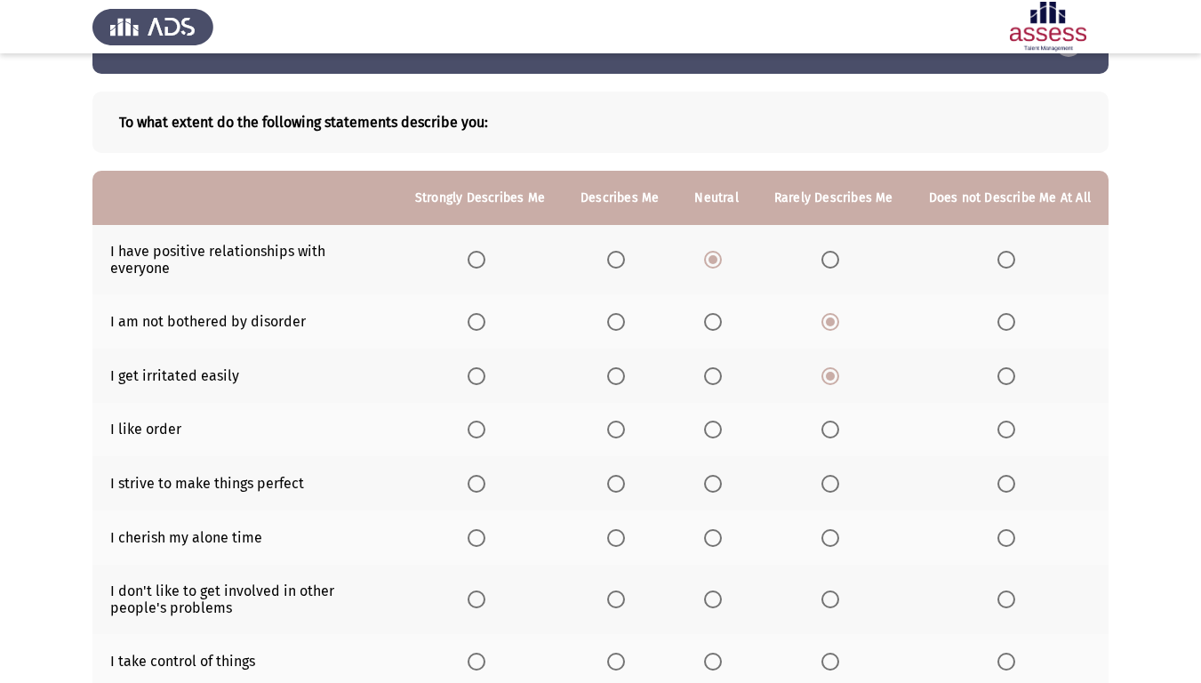
scroll to position [89, 0]
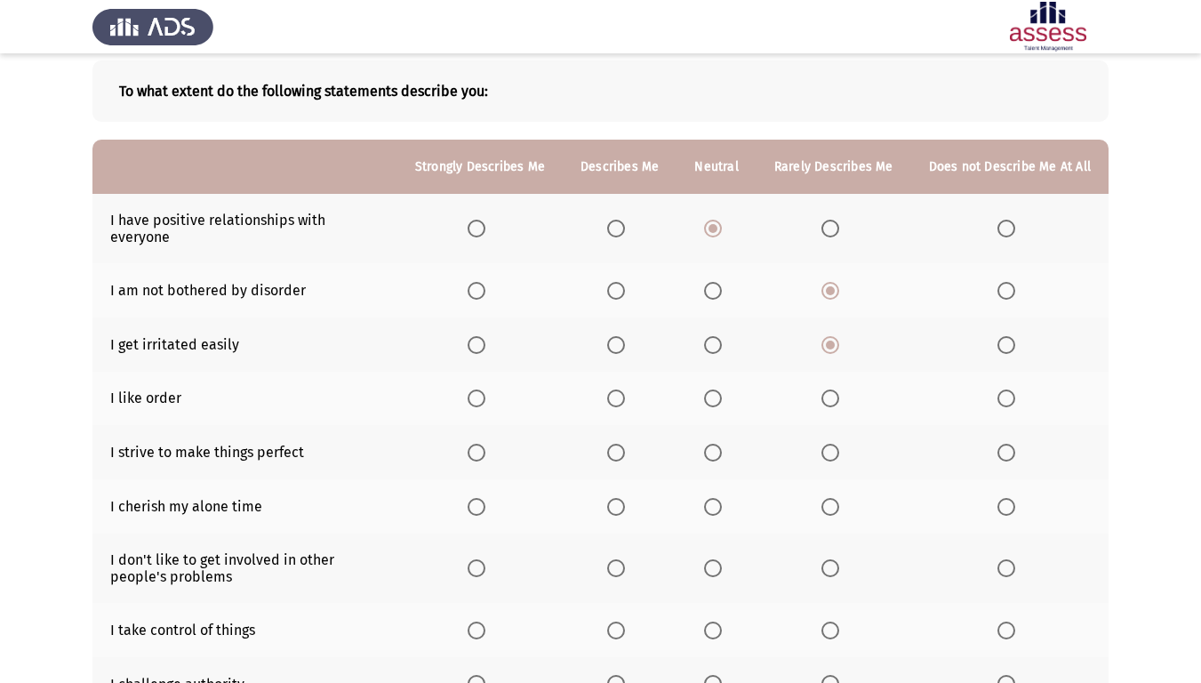
click at [832, 389] on span "Select an option" at bounding box center [830, 398] width 18 height 18
click at [832, 389] on input "Select an option" at bounding box center [830, 398] width 18 height 18
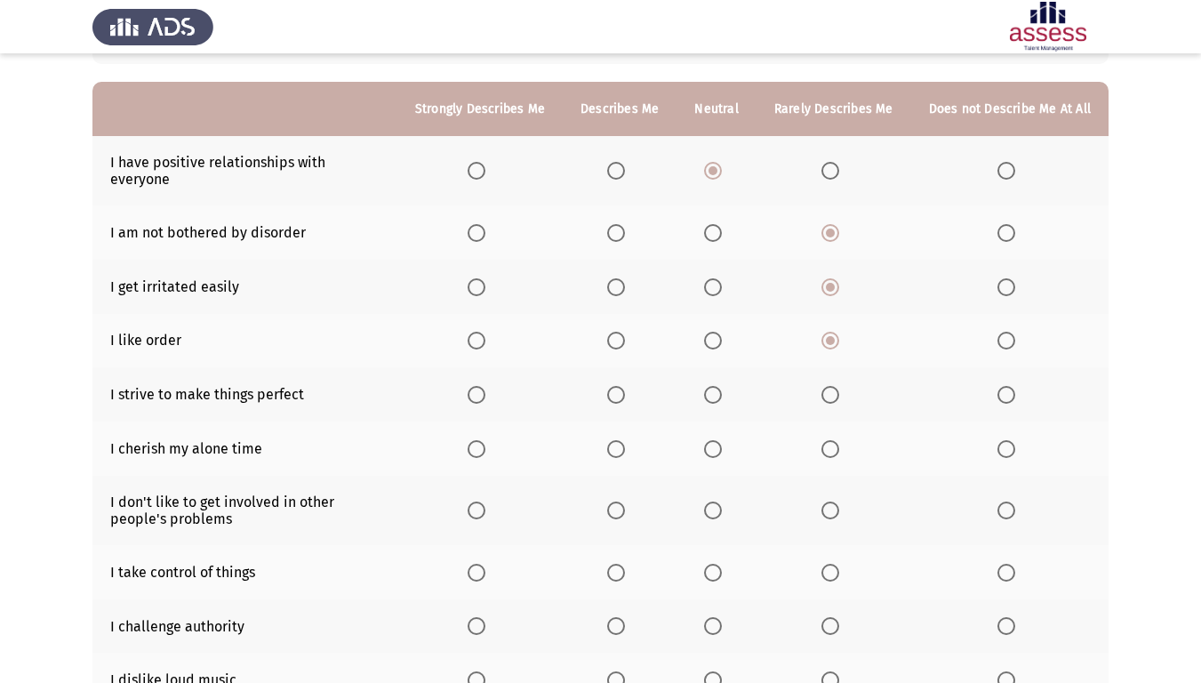
scroll to position [178, 0]
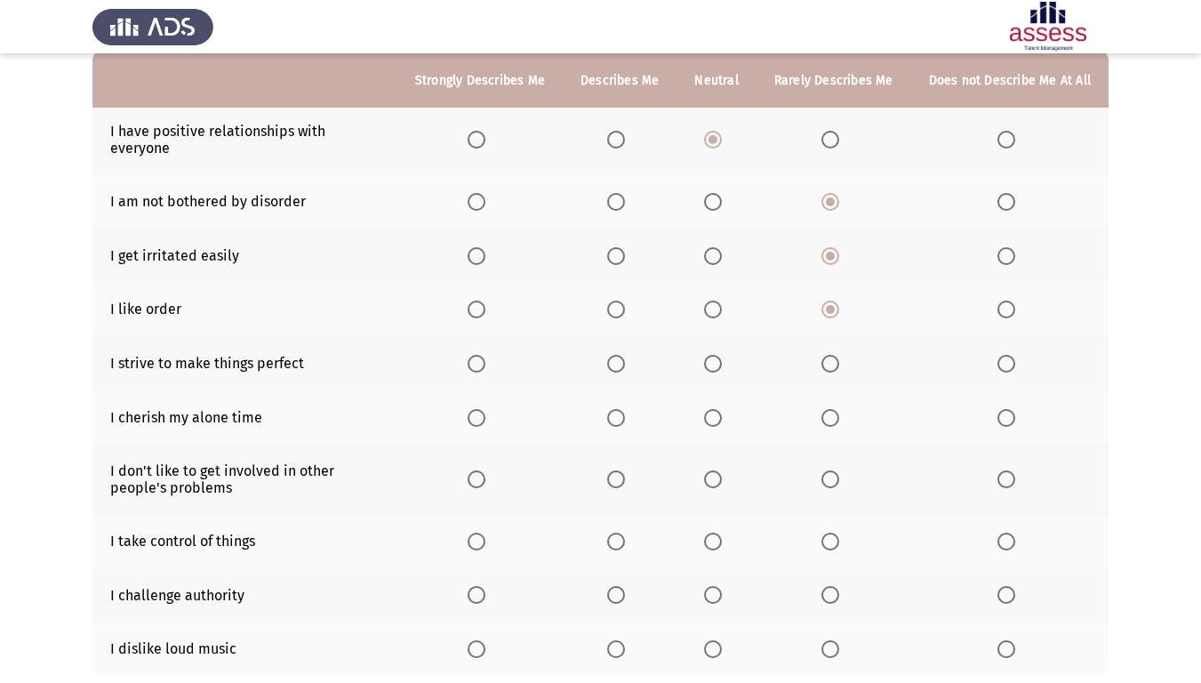
click at [625, 356] on span "Select an option" at bounding box center [616, 364] width 18 height 18
click at [625, 356] on input "Select an option" at bounding box center [616, 364] width 18 height 18
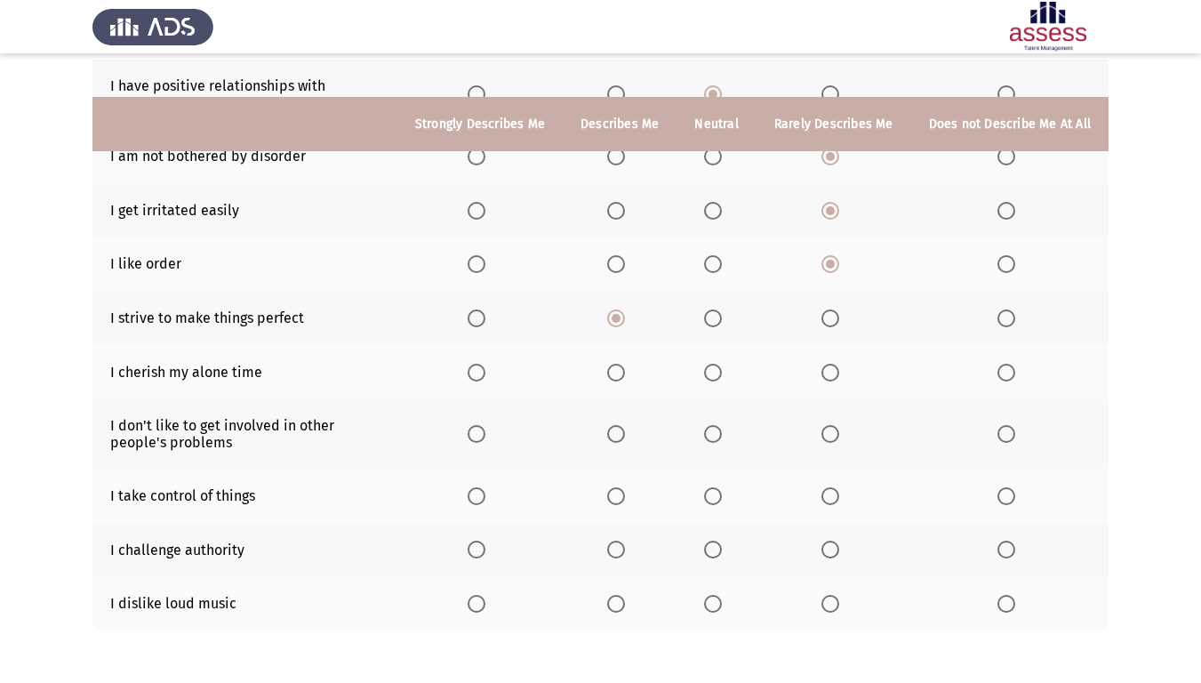
scroll to position [267, 0]
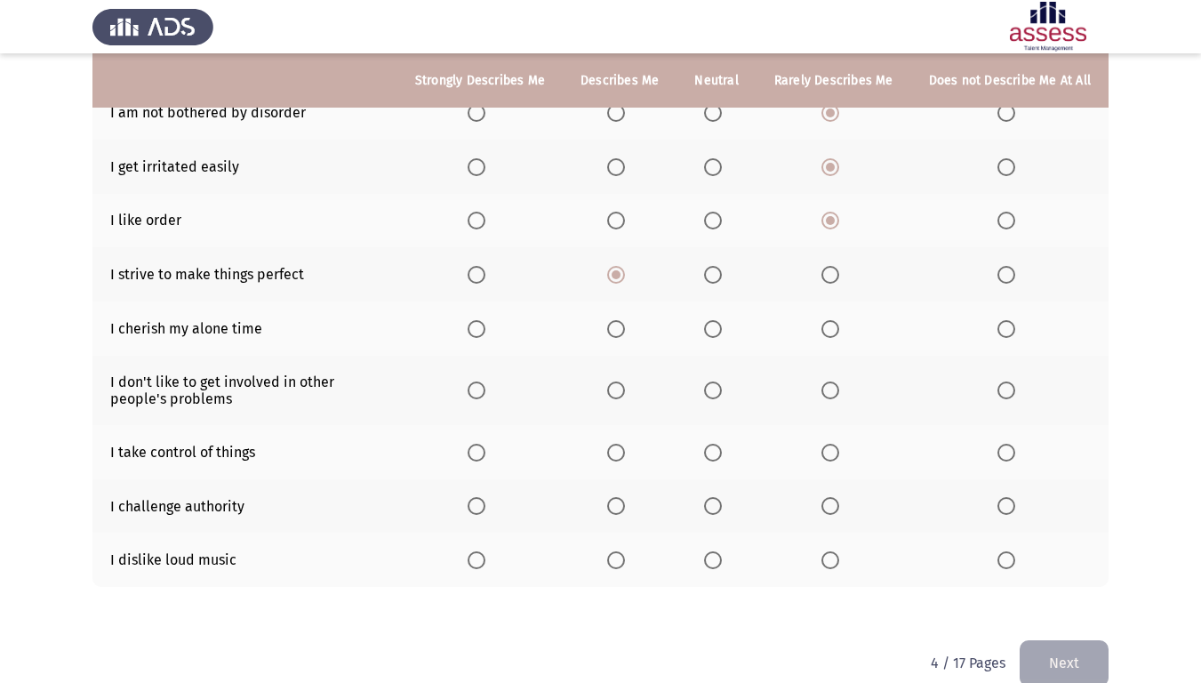
click at [717, 320] on span "Select an option" at bounding box center [713, 329] width 18 height 18
click at [717, 320] on input "Select an option" at bounding box center [713, 329] width 18 height 18
click at [625, 381] on span "Select an option" at bounding box center [616, 390] width 18 height 18
click at [625, 381] on input "Select an option" at bounding box center [616, 390] width 18 height 18
click at [619, 443] on span "Select an option" at bounding box center [616, 452] width 18 height 18
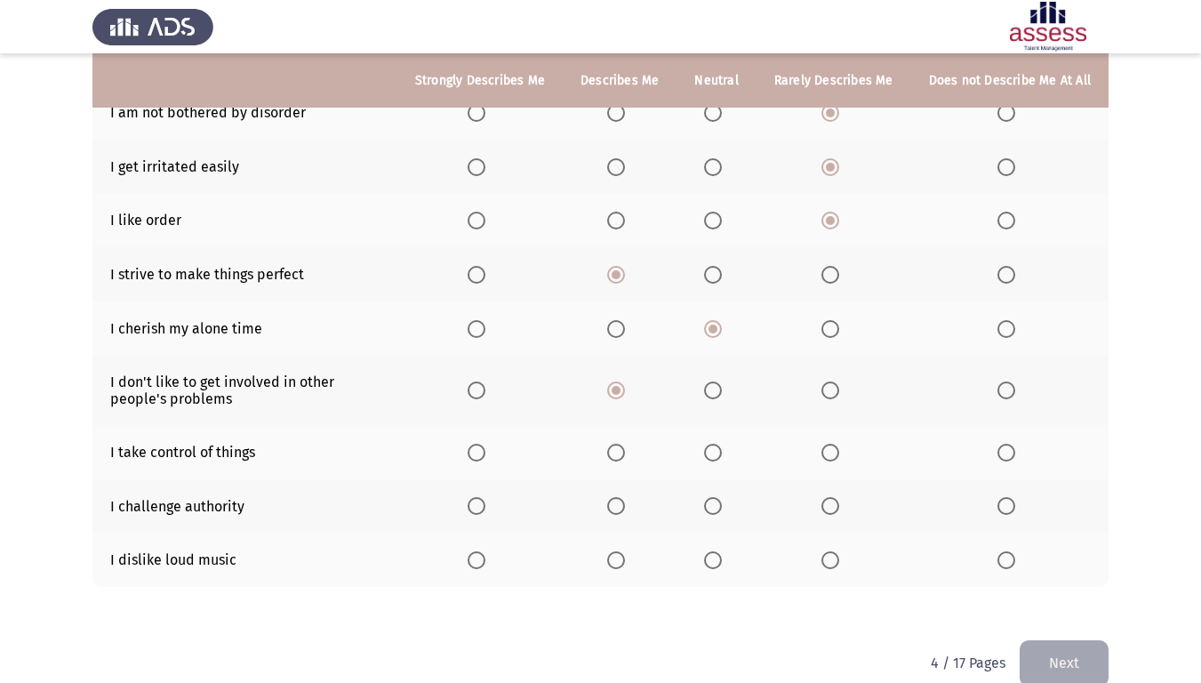
click at [619, 443] on input "Select an option" at bounding box center [616, 452] width 18 height 18
click at [835, 497] on span "Select an option" at bounding box center [830, 506] width 18 height 18
click at [835, 497] on input "Select an option" at bounding box center [830, 506] width 18 height 18
click at [625, 551] on span "Select an option" at bounding box center [616, 560] width 18 height 18
click at [625, 551] on input "Select an option" at bounding box center [616, 560] width 18 height 18
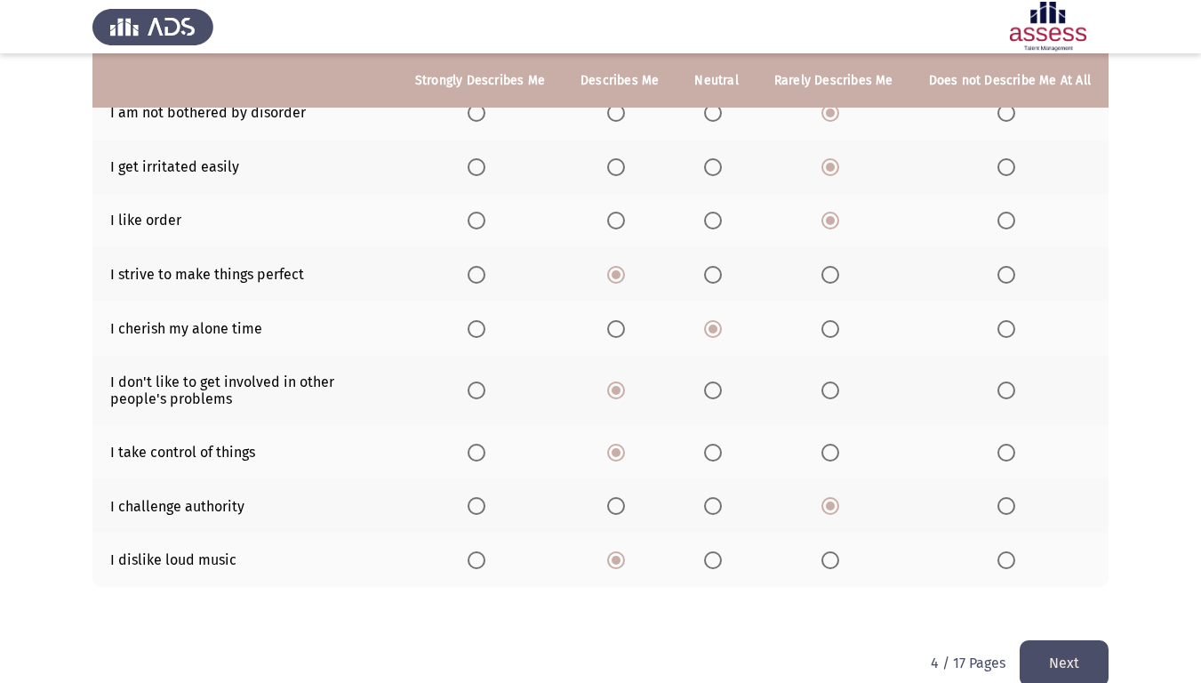
click at [1065, 572] on button "Next" at bounding box center [1063, 662] width 89 height 45
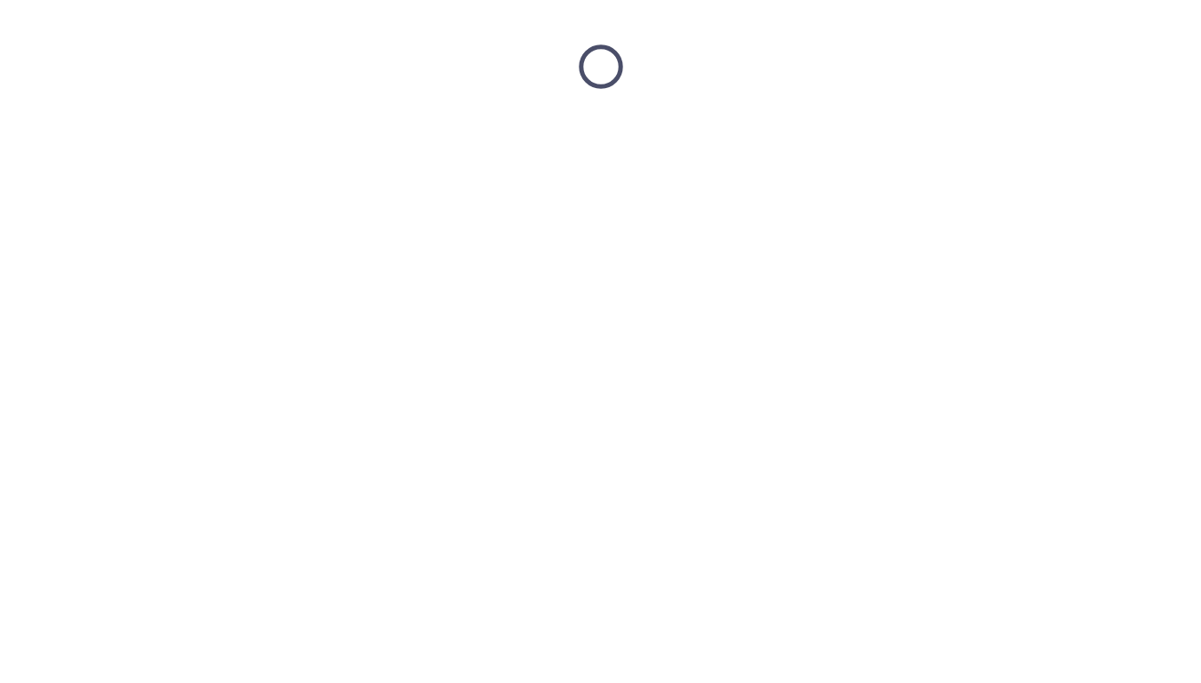
scroll to position [0, 0]
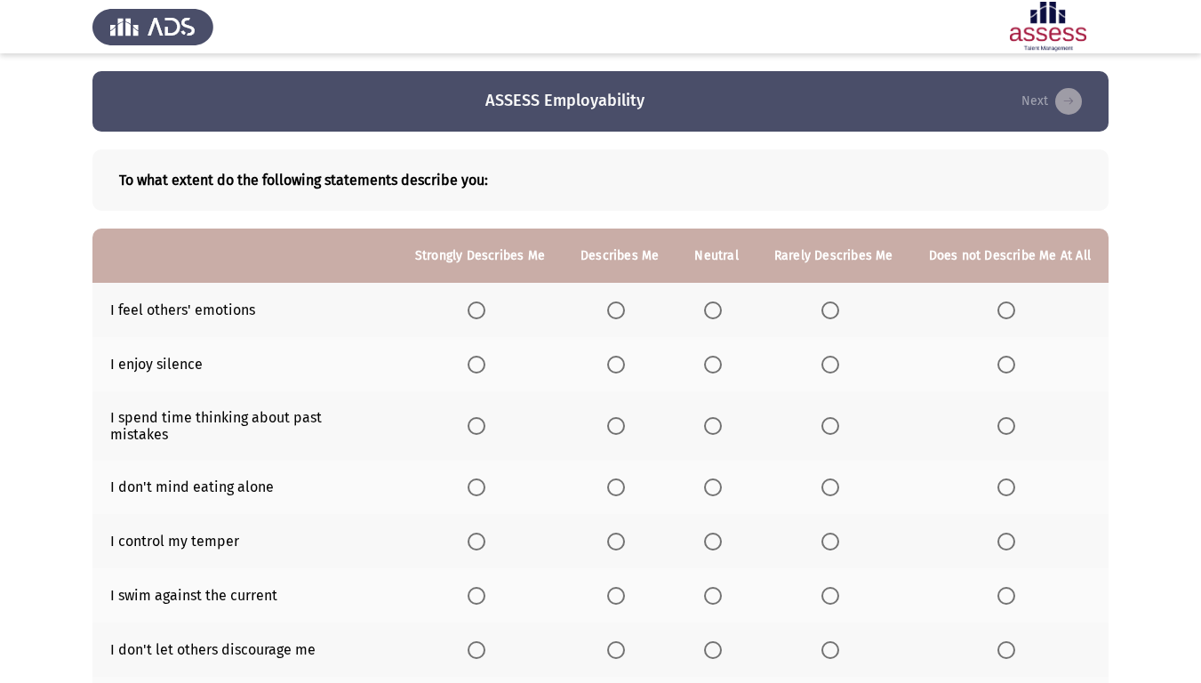
click at [478, 308] on span "Select an option" at bounding box center [476, 310] width 18 height 18
click at [478, 308] on input "Select an option" at bounding box center [476, 310] width 18 height 18
click at [619, 313] on span "Select an option" at bounding box center [616, 310] width 18 height 18
click at [619, 313] on input "Select an option" at bounding box center [616, 310] width 18 height 18
click at [720, 364] on span "Select an option" at bounding box center [713, 365] width 18 height 18
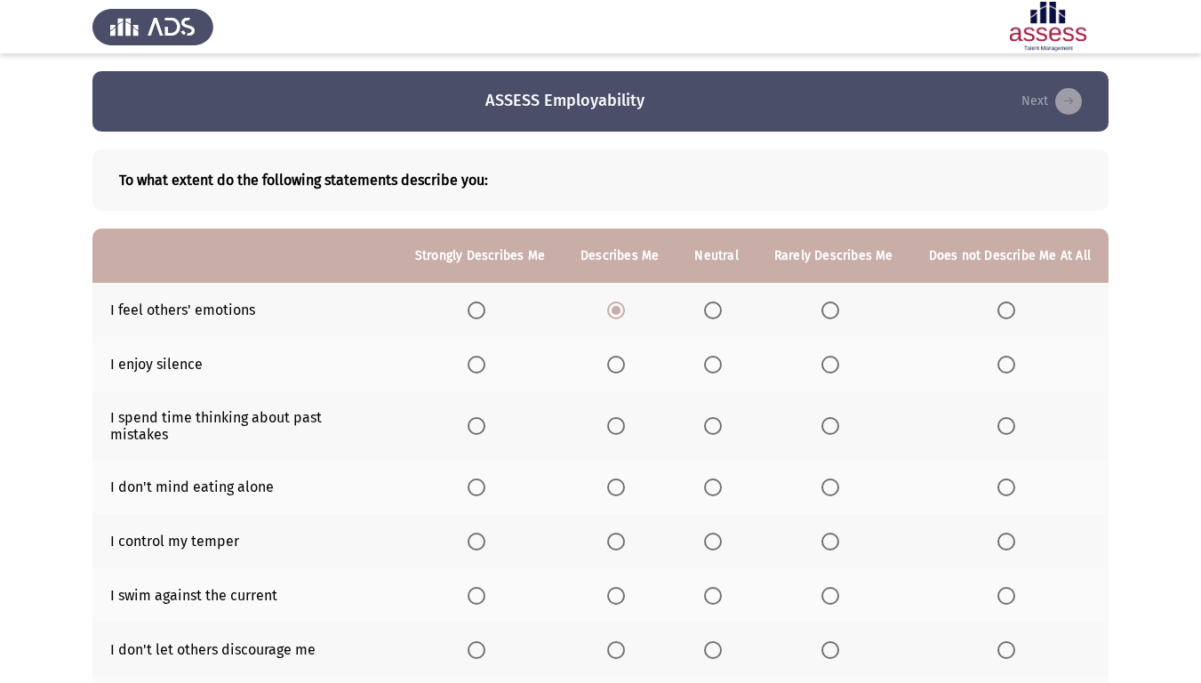
click at [720, 364] on input "Select an option" at bounding box center [713, 365] width 18 height 18
click at [485, 424] on span "Select an option" at bounding box center [476, 426] width 18 height 18
click at [485, 424] on input "Select an option" at bounding box center [476, 426] width 18 height 18
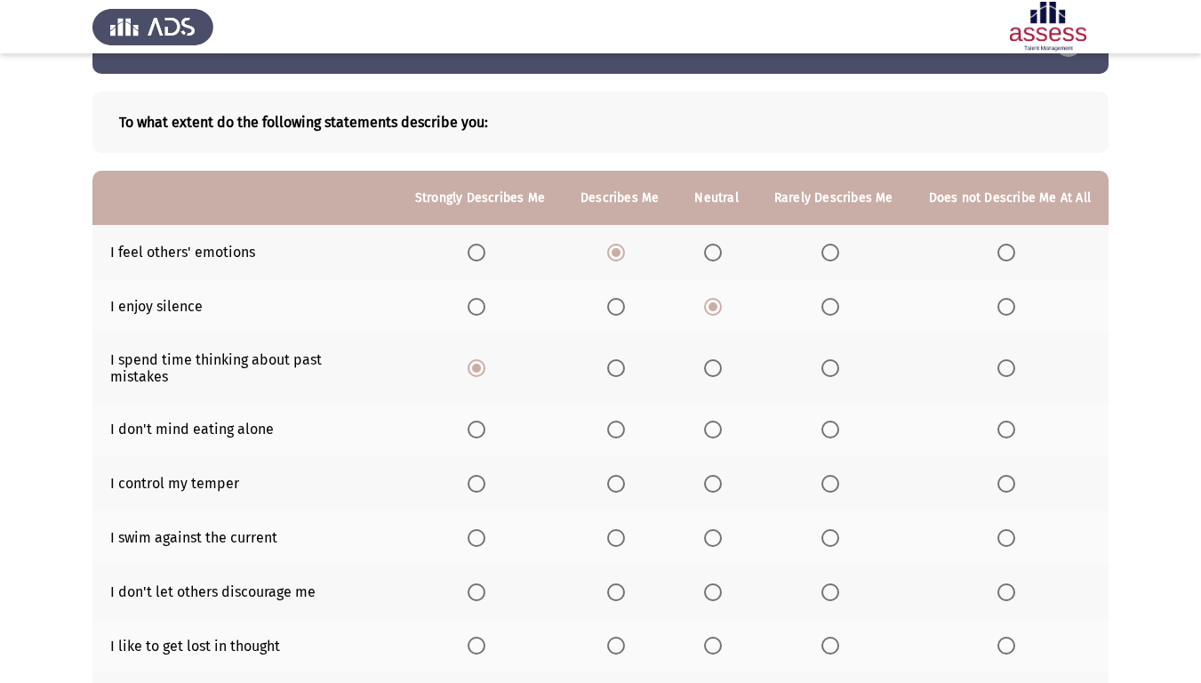
scroll to position [89, 0]
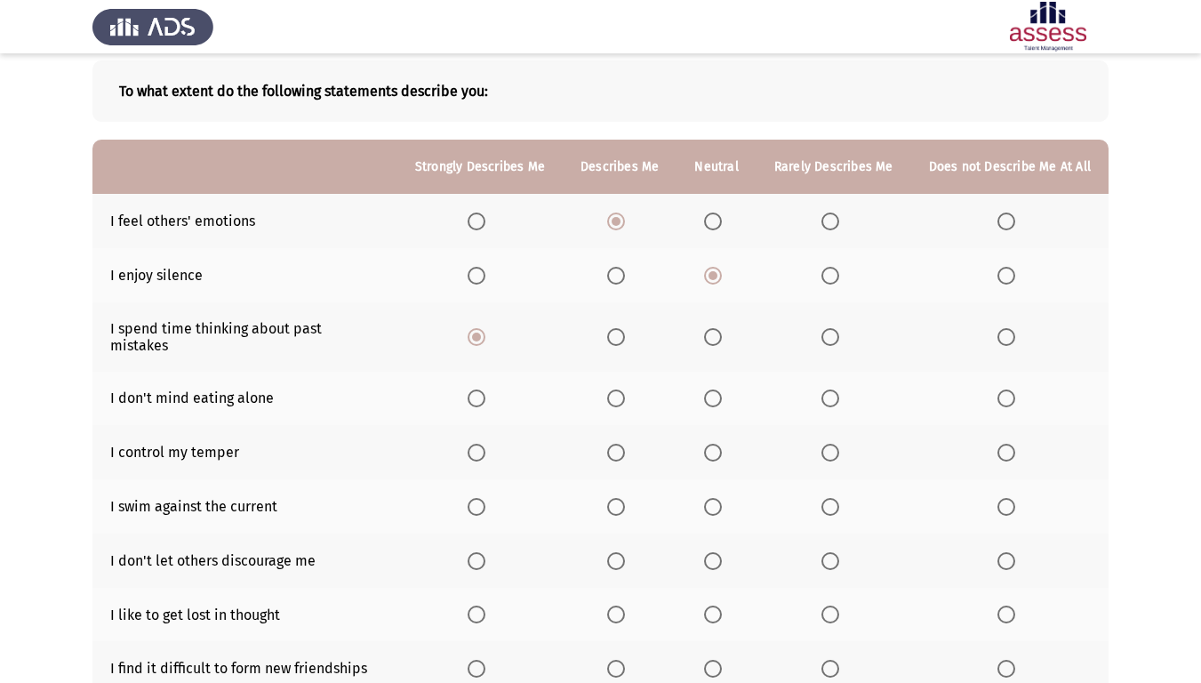
click at [624, 389] on span "Select an option" at bounding box center [616, 398] width 18 height 18
click at [624, 389] on input "Select an option" at bounding box center [616, 398] width 18 height 18
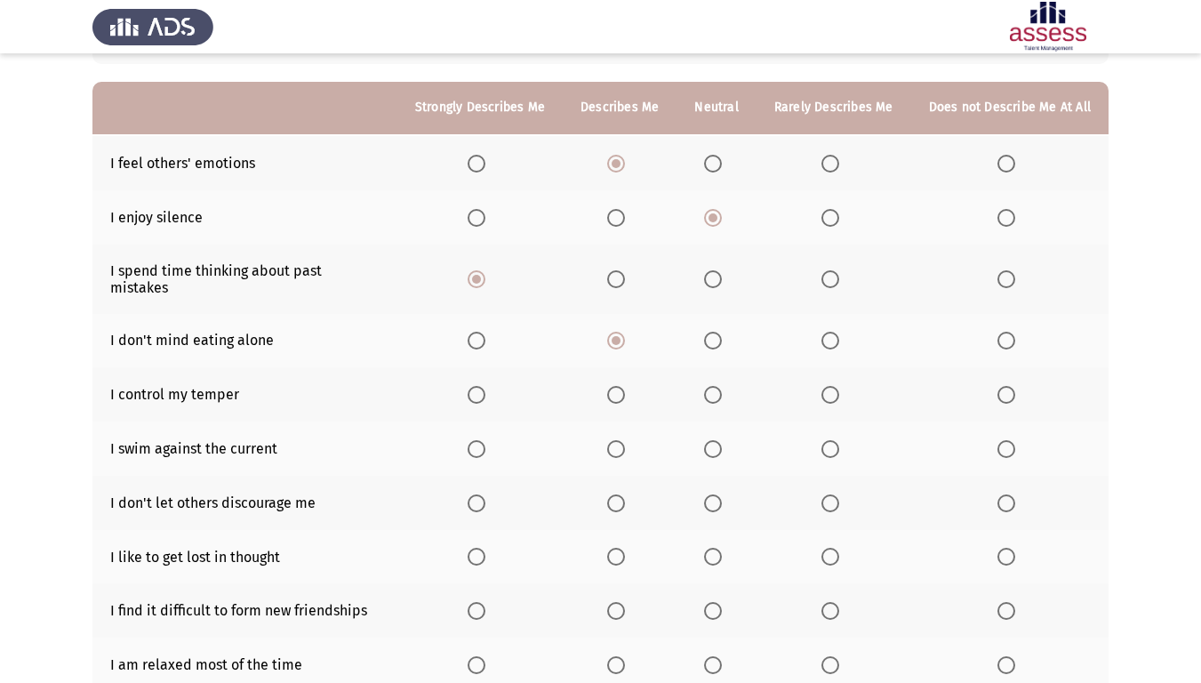
scroll to position [178, 0]
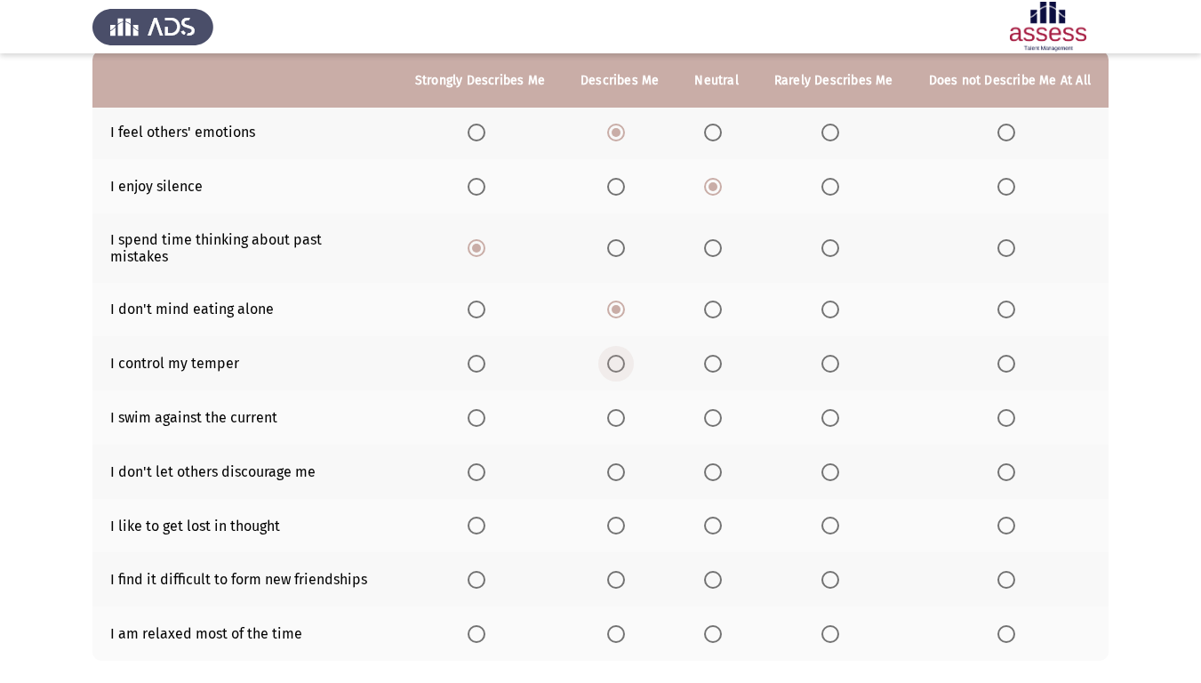
click at [616, 355] on span "Select an option" at bounding box center [616, 364] width 18 height 18
click at [616, 355] on input "Select an option" at bounding box center [616, 364] width 18 height 18
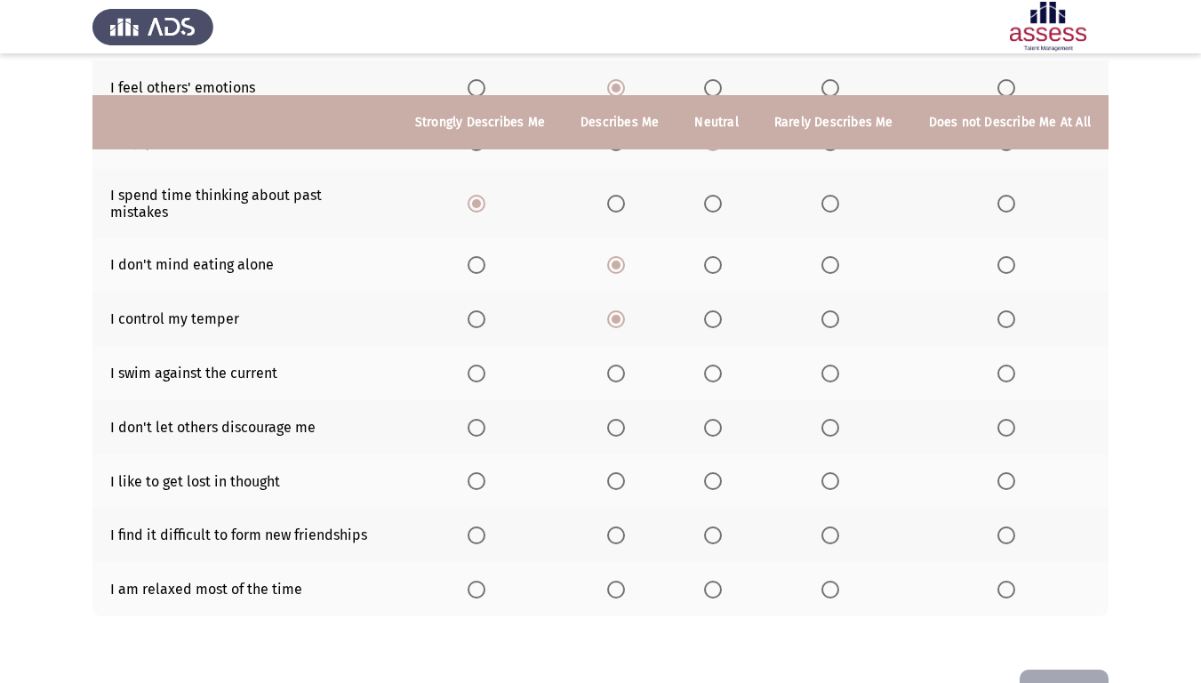
scroll to position [265, 0]
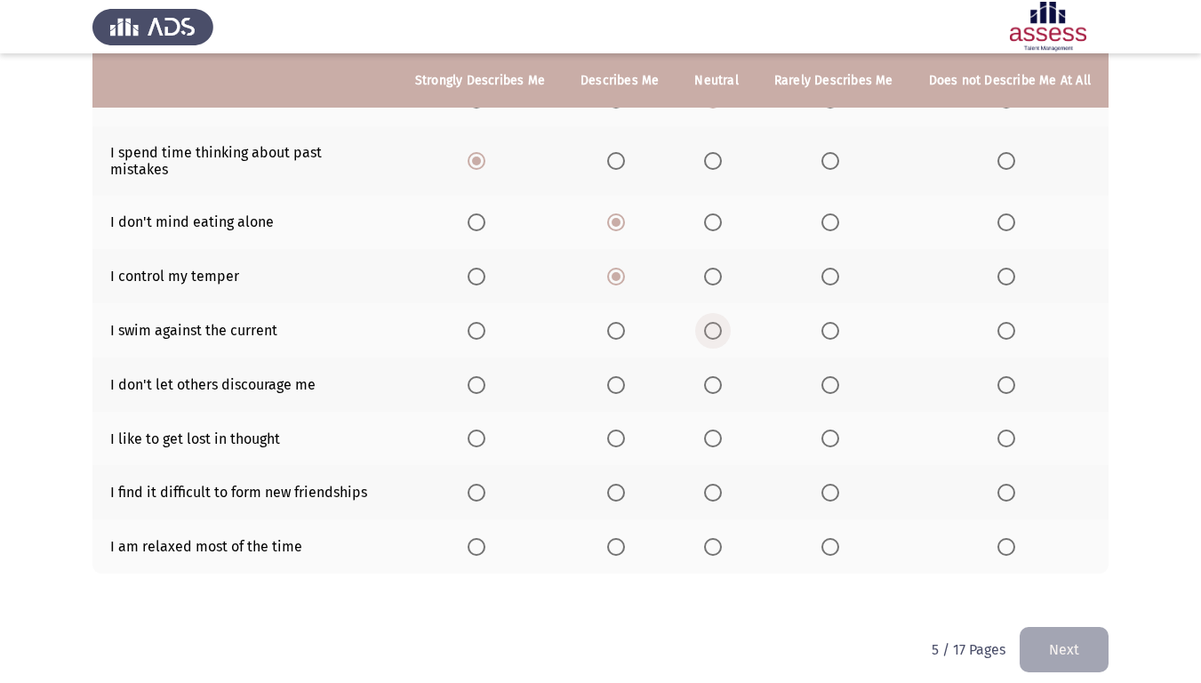
click at [715, 322] on span "Select an option" at bounding box center [713, 331] width 18 height 18
click at [715, 322] on input "Select an option" at bounding box center [713, 331] width 18 height 18
click at [616, 376] on span "Select an option" at bounding box center [616, 385] width 18 height 18
click at [616, 376] on input "Select an option" at bounding box center [616, 385] width 18 height 18
click at [712, 429] on span "Select an option" at bounding box center [713, 438] width 18 height 18
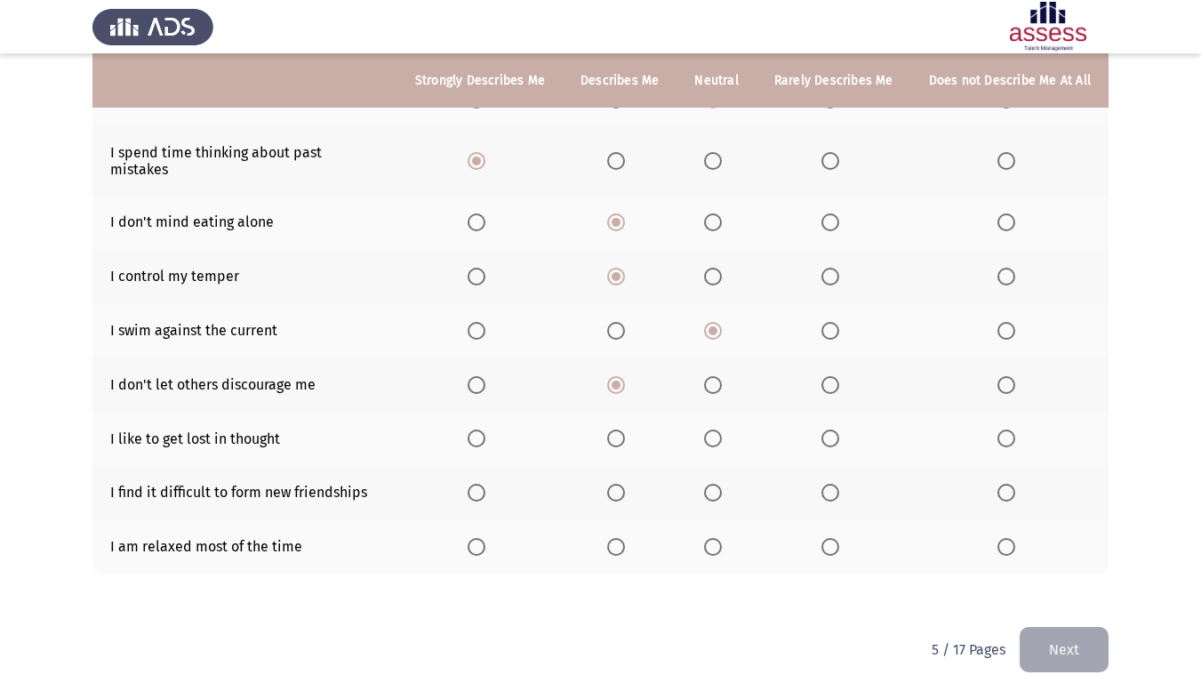
click at [712, 429] on input "Select an option" at bounding box center [713, 438] width 18 height 18
click at [824, 483] on span "Select an option" at bounding box center [830, 492] width 18 height 18
click at [824, 483] on input "Select an option" at bounding box center [830, 492] width 18 height 18
click at [482, 538] on span "Select an option" at bounding box center [476, 547] width 18 height 18
click at [482, 538] on input "Select an option" at bounding box center [476, 547] width 18 height 18
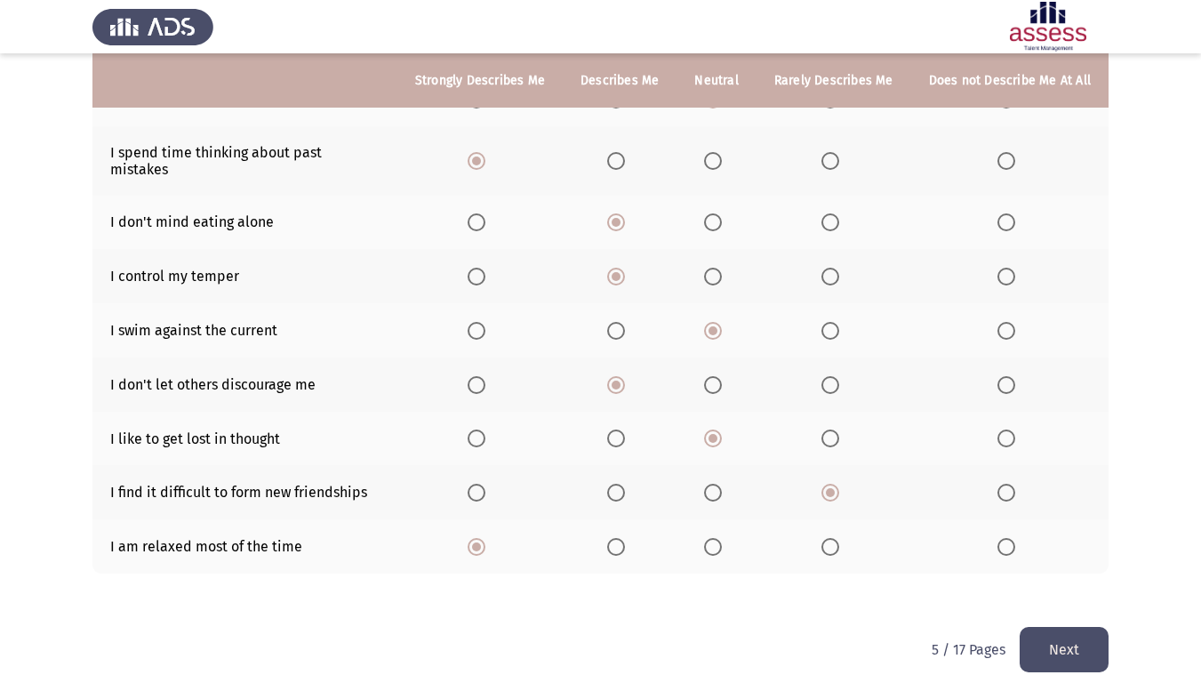
click at [1060, 572] on button "Next" at bounding box center [1063, 649] width 89 height 45
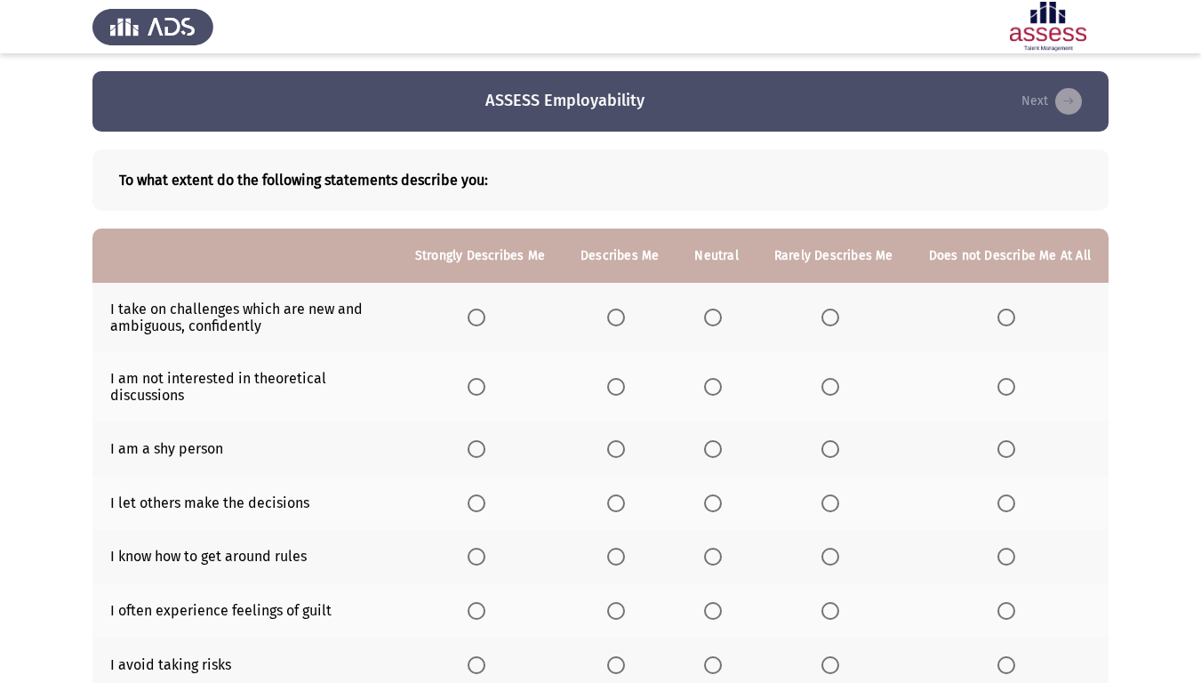
click at [625, 316] on span "Select an option" at bounding box center [616, 317] width 18 height 18
click at [625, 316] on input "Select an option" at bounding box center [616, 317] width 18 height 18
click at [714, 389] on span "Select an option" at bounding box center [713, 387] width 18 height 18
click at [714, 389] on input "Select an option" at bounding box center [713, 387] width 18 height 18
click at [625, 443] on span "Select an option" at bounding box center [616, 449] width 18 height 18
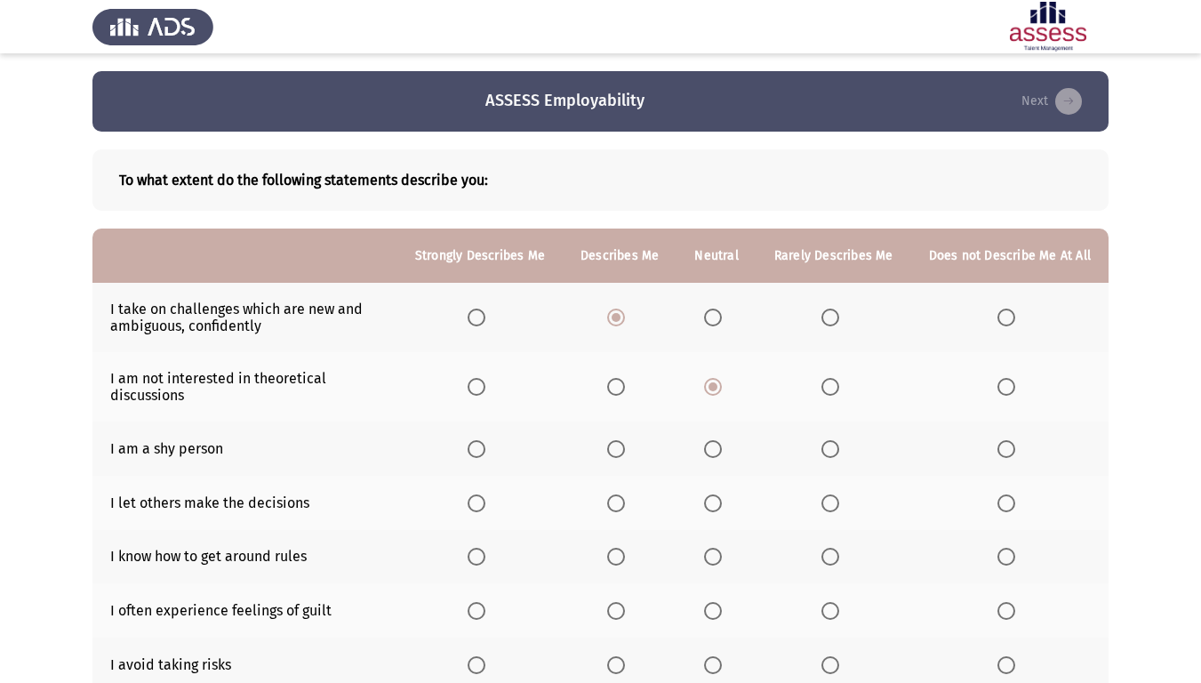
click at [625, 443] on input "Select an option" at bounding box center [616, 449] width 18 height 18
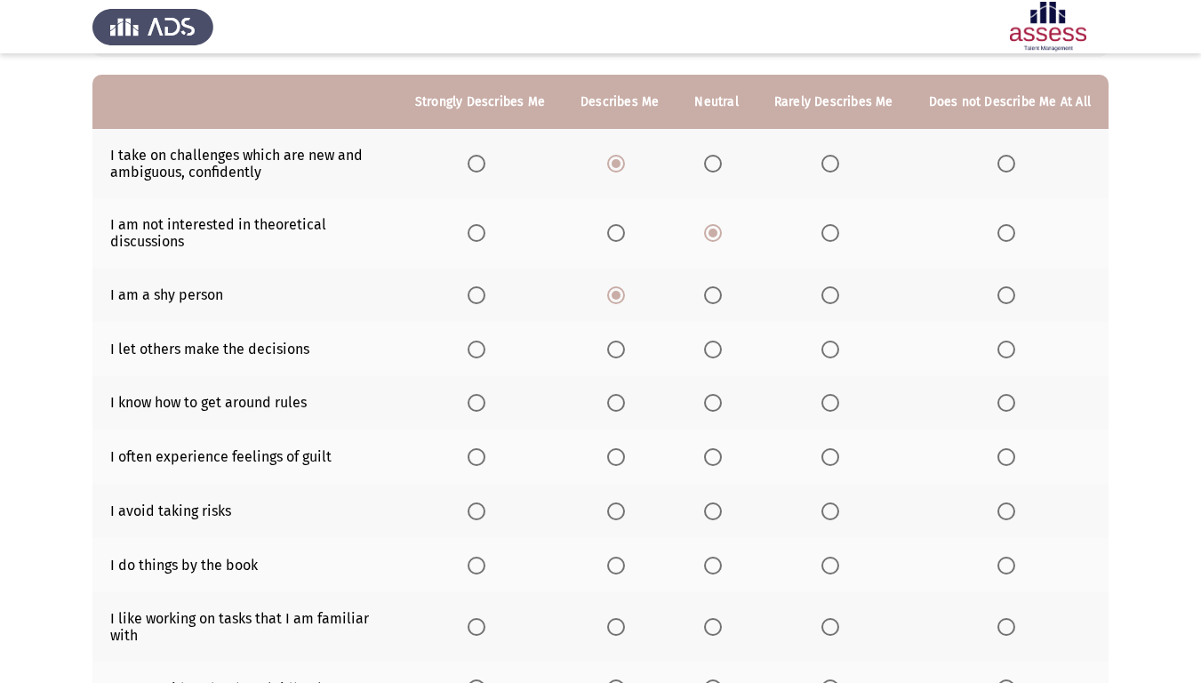
scroll to position [178, 0]
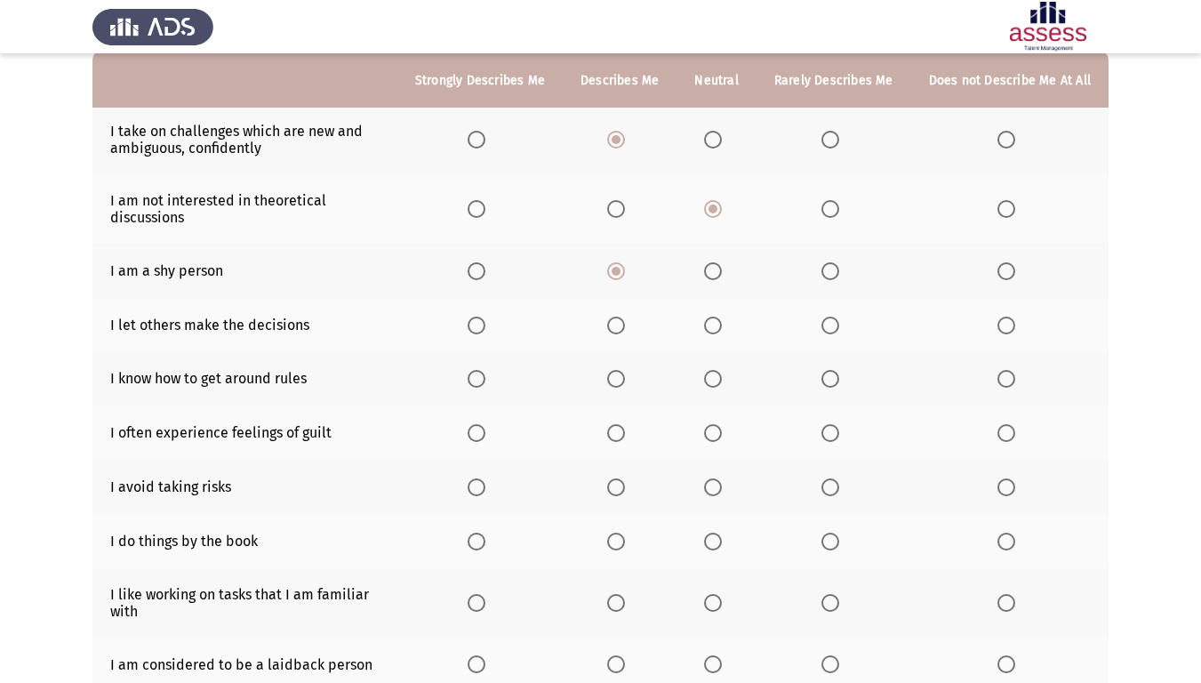
click at [1011, 324] on span "Select an option" at bounding box center [1006, 325] width 18 height 18
click at [1011, 324] on input "Select an option" at bounding box center [1006, 325] width 18 height 18
click at [719, 377] on span "Select an option" at bounding box center [713, 379] width 18 height 18
click at [719, 377] on input "Select an option" at bounding box center [713, 379] width 18 height 18
click at [625, 430] on span "Select an option" at bounding box center [616, 433] width 18 height 18
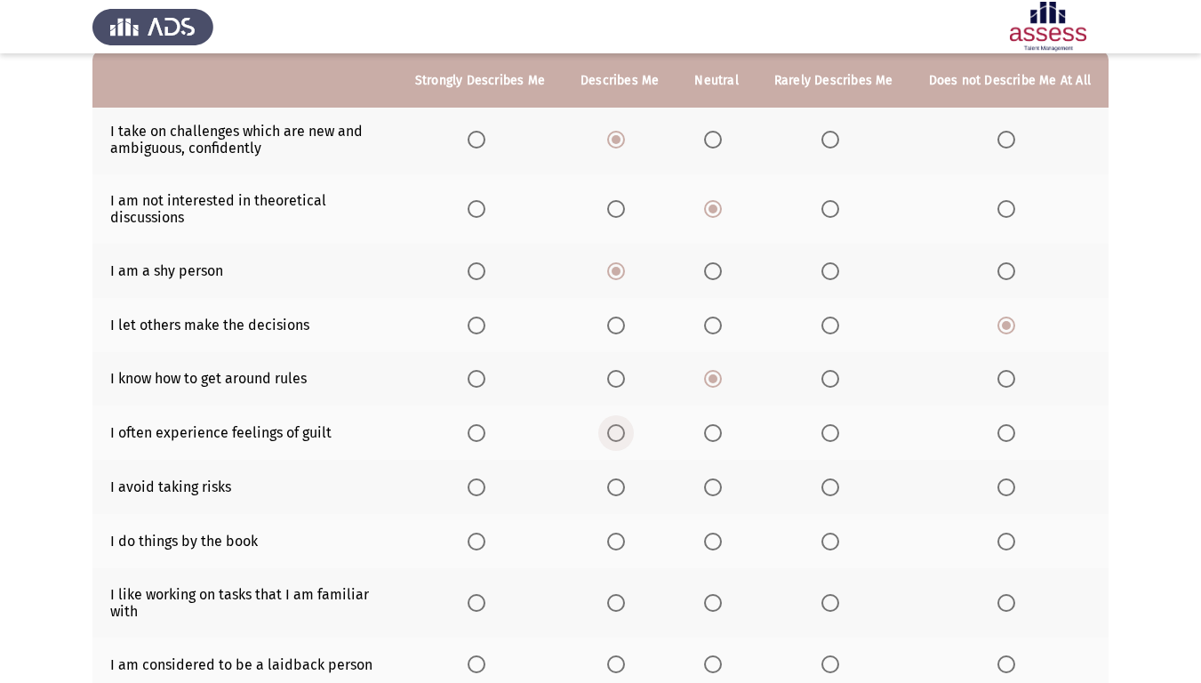
click at [625, 430] on input "Select an option" at bounding box center [616, 433] width 18 height 18
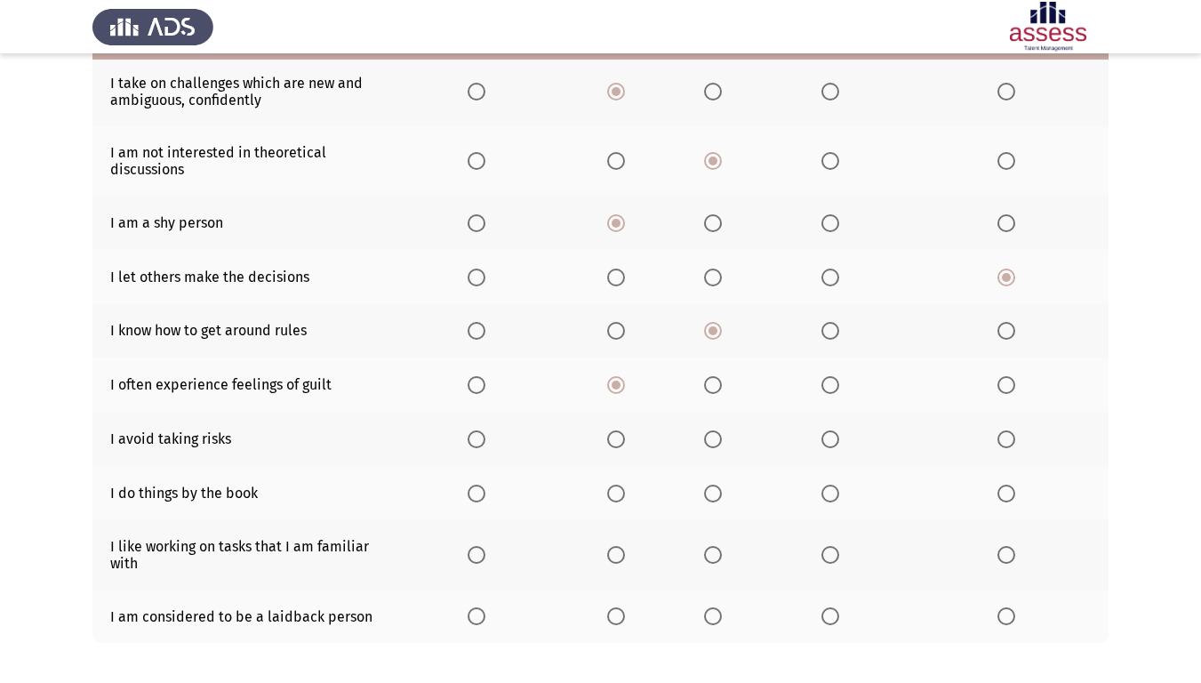
scroll to position [267, 0]
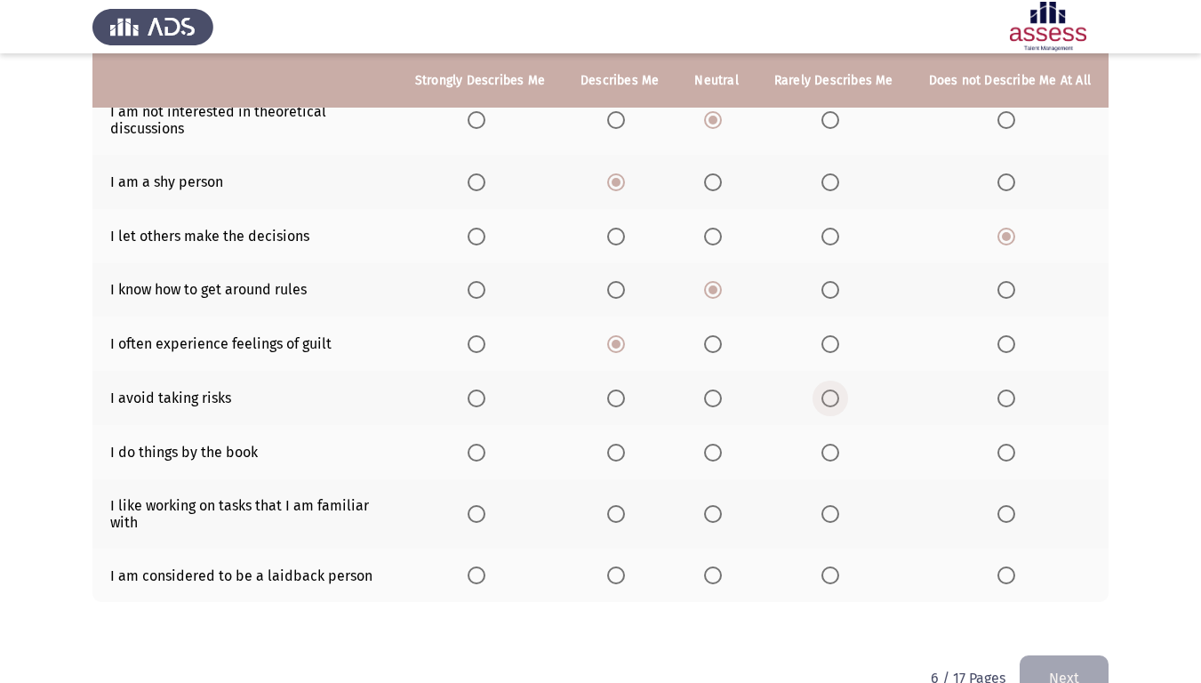
click at [839, 396] on span "Select an option" at bounding box center [830, 398] width 18 height 18
click at [839, 396] on input "Select an option" at bounding box center [830, 398] width 18 height 18
click at [838, 452] on span "Select an option" at bounding box center [830, 452] width 18 height 18
click at [838, 452] on input "Select an option" at bounding box center [830, 452] width 18 height 18
click at [712, 519] on span "Select an option" at bounding box center [713, 514] width 18 height 18
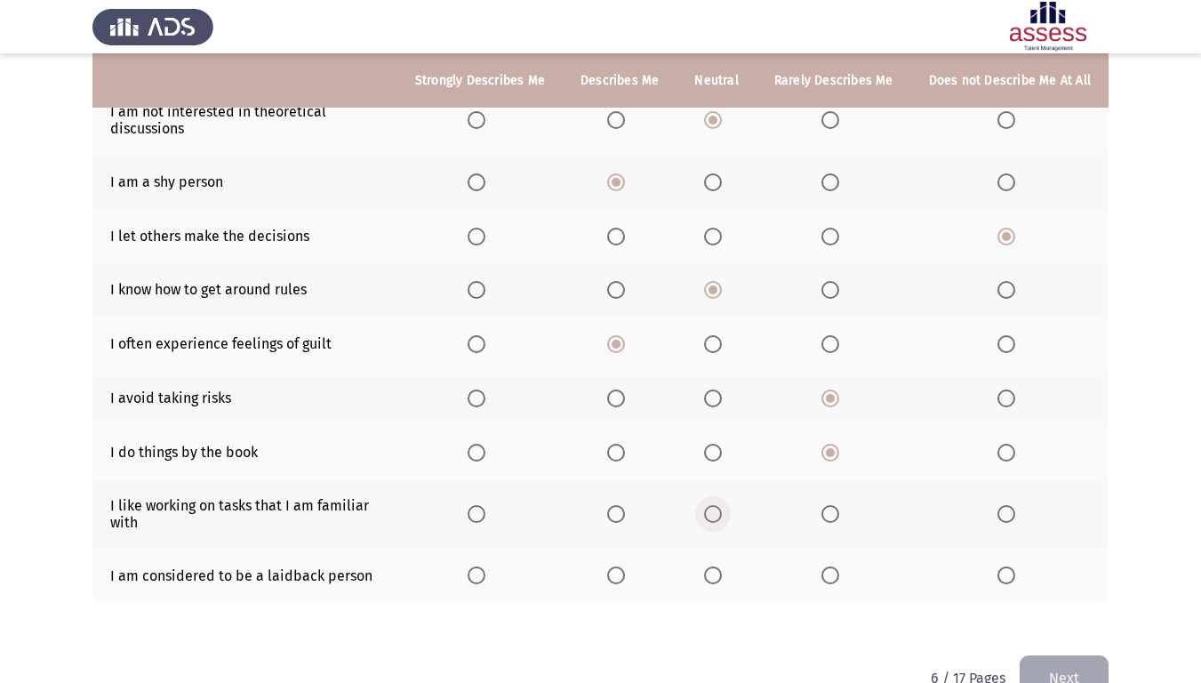
click at [712, 519] on input "Select an option" at bounding box center [713, 514] width 18 height 18
click at [835, 572] on span "Select an option" at bounding box center [830, 575] width 18 height 18
click at [835, 572] on input "Select an option" at bounding box center [830, 575] width 18 height 18
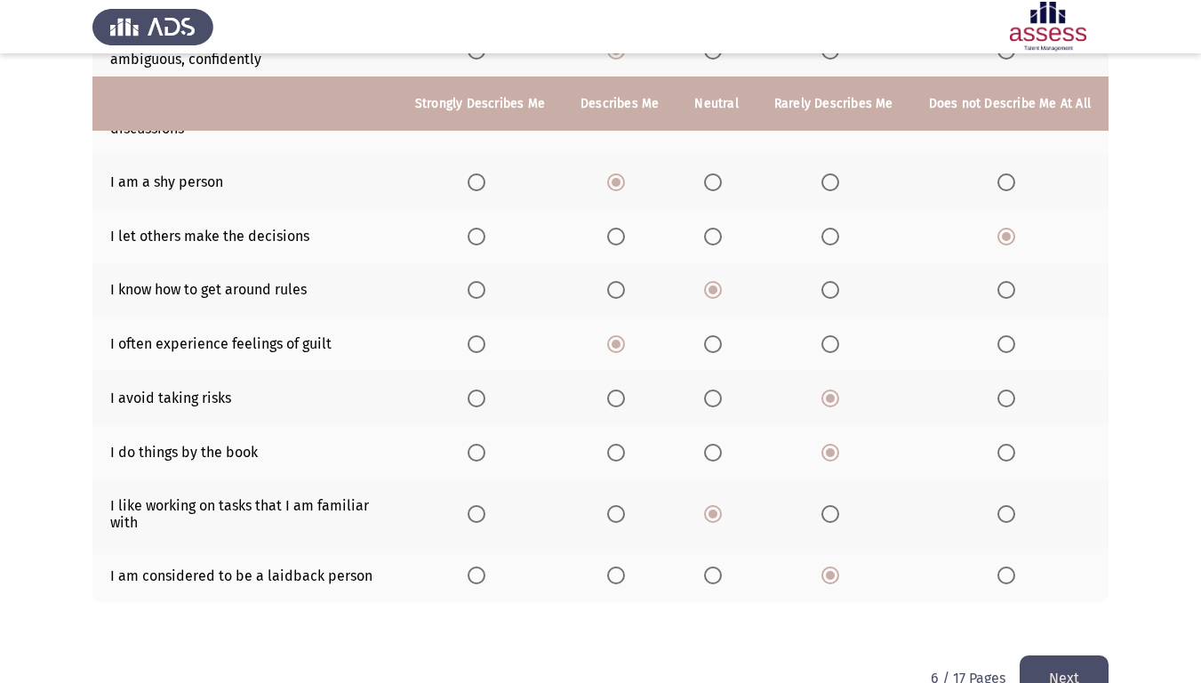
scroll to position [310, 0]
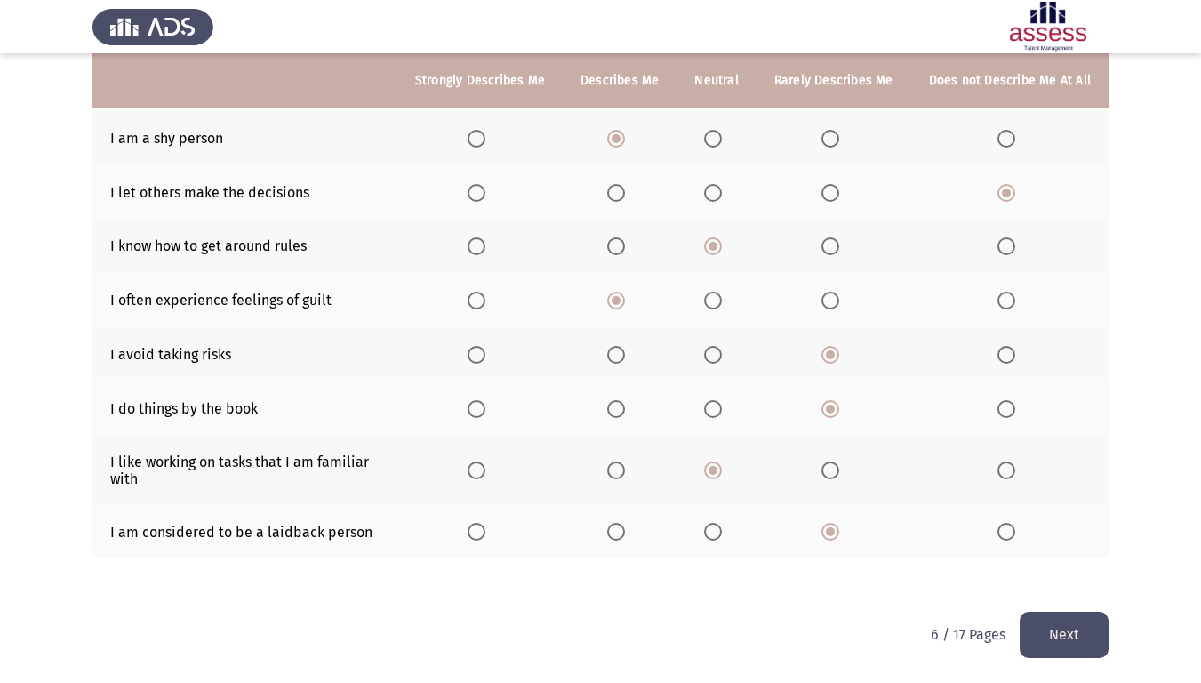
click at [1048, 572] on button "Next" at bounding box center [1063, 633] width 89 height 45
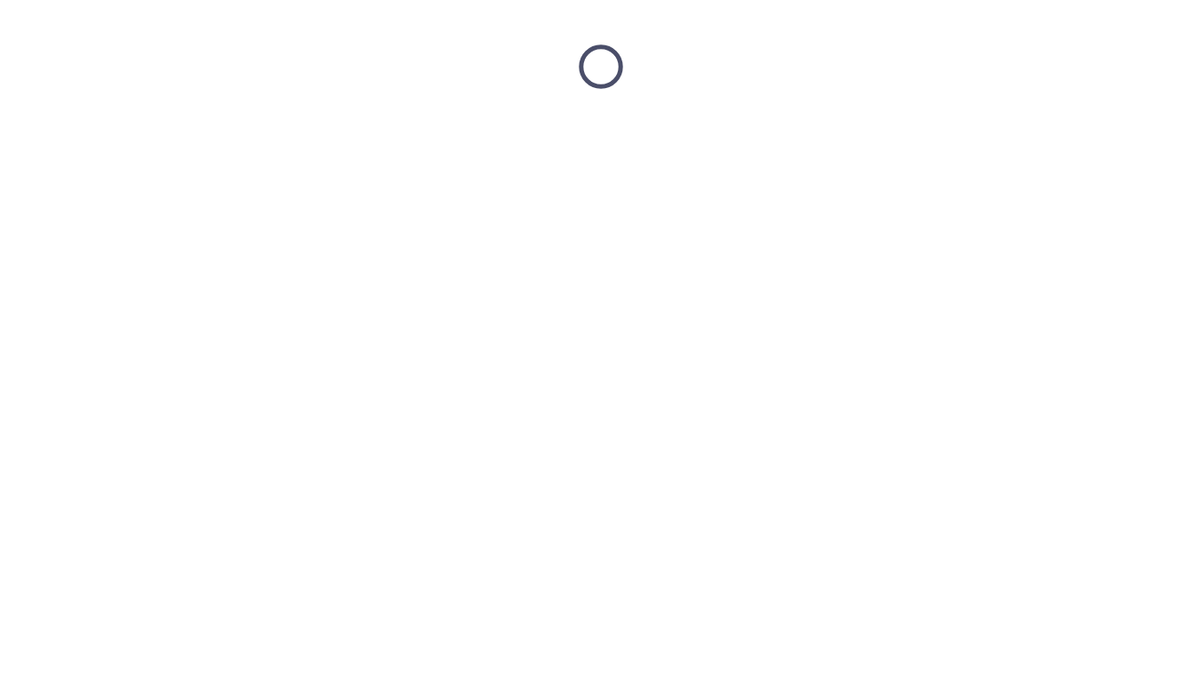
scroll to position [0, 0]
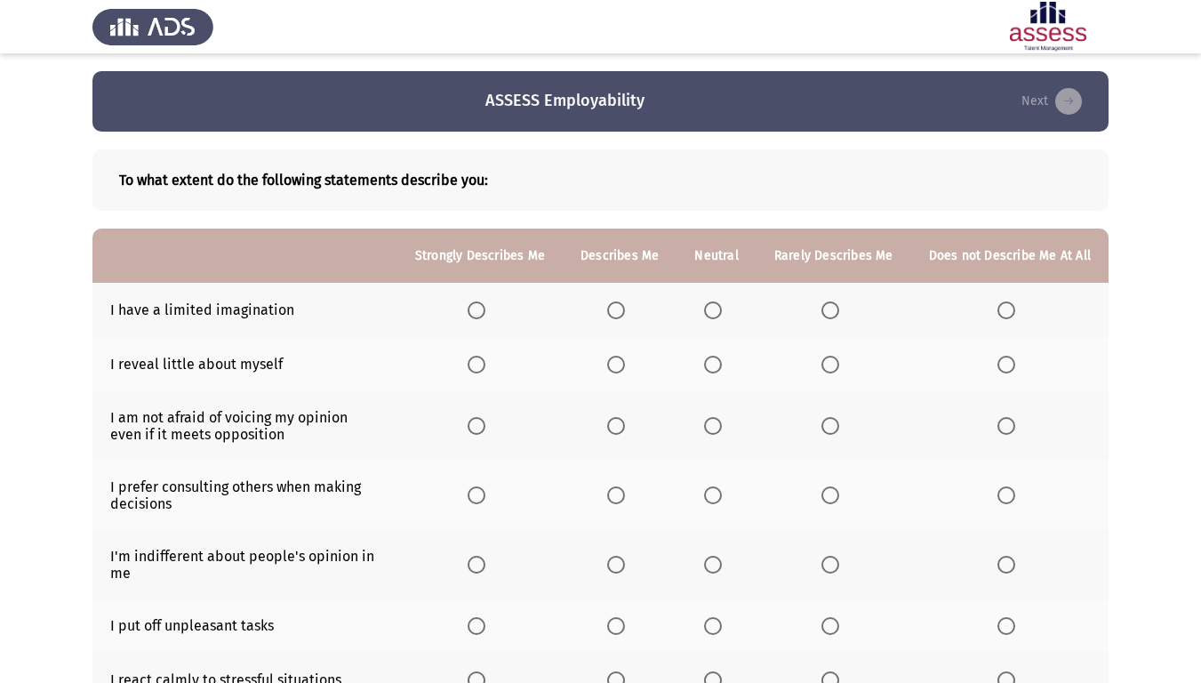
click at [625, 304] on span "Select an option" at bounding box center [616, 310] width 18 height 18
click at [625, 304] on input "Select an option" at bounding box center [616, 310] width 18 height 18
click at [835, 308] on span "Select an option" at bounding box center [830, 310] width 18 height 18
click at [835, 308] on input "Select an option" at bounding box center [830, 310] width 18 height 18
click at [843, 368] on label "Select an option" at bounding box center [833, 365] width 25 height 18
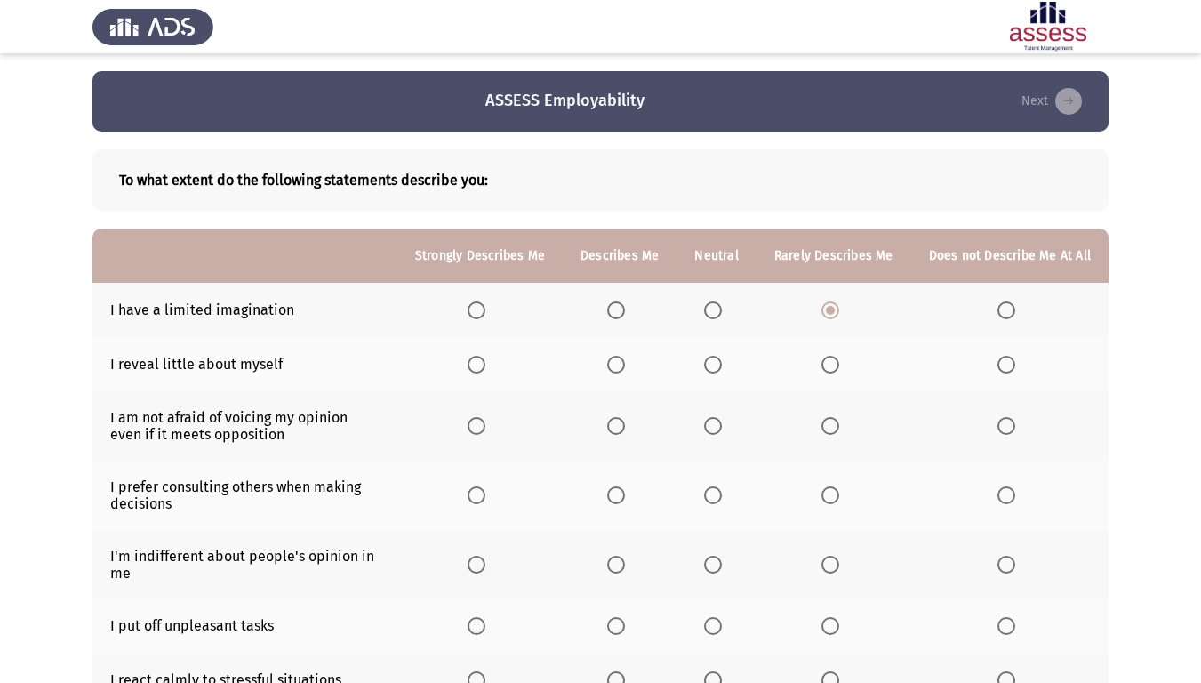
click at [839, 368] on input "Select an option" at bounding box center [830, 365] width 18 height 18
click at [614, 361] on span "Select an option" at bounding box center [616, 365] width 18 height 18
click at [614, 361] on input "Select an option" at bounding box center [616, 365] width 18 height 18
click at [625, 420] on span "Select an option" at bounding box center [616, 426] width 18 height 18
click at [625, 420] on input "Select an option" at bounding box center [616, 426] width 18 height 18
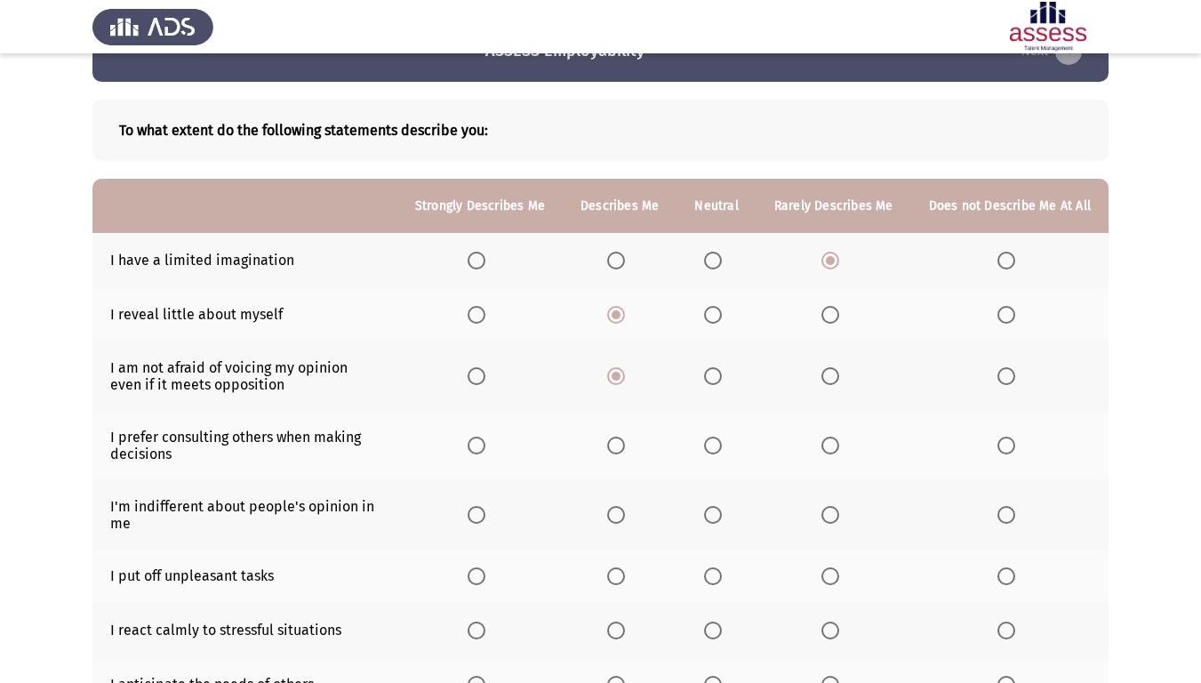
scroll to position [89, 0]
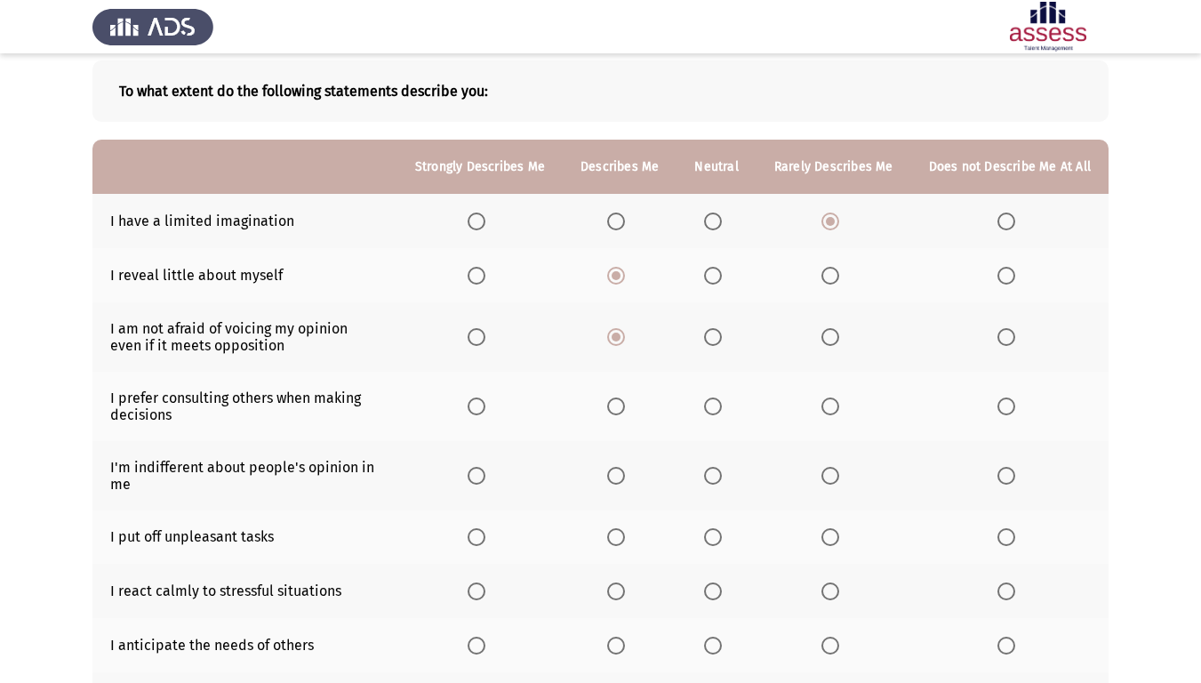
click at [620, 413] on span "Select an option" at bounding box center [616, 406] width 18 height 18
click at [620, 413] on input "Select an option" at bounding box center [616, 406] width 18 height 18
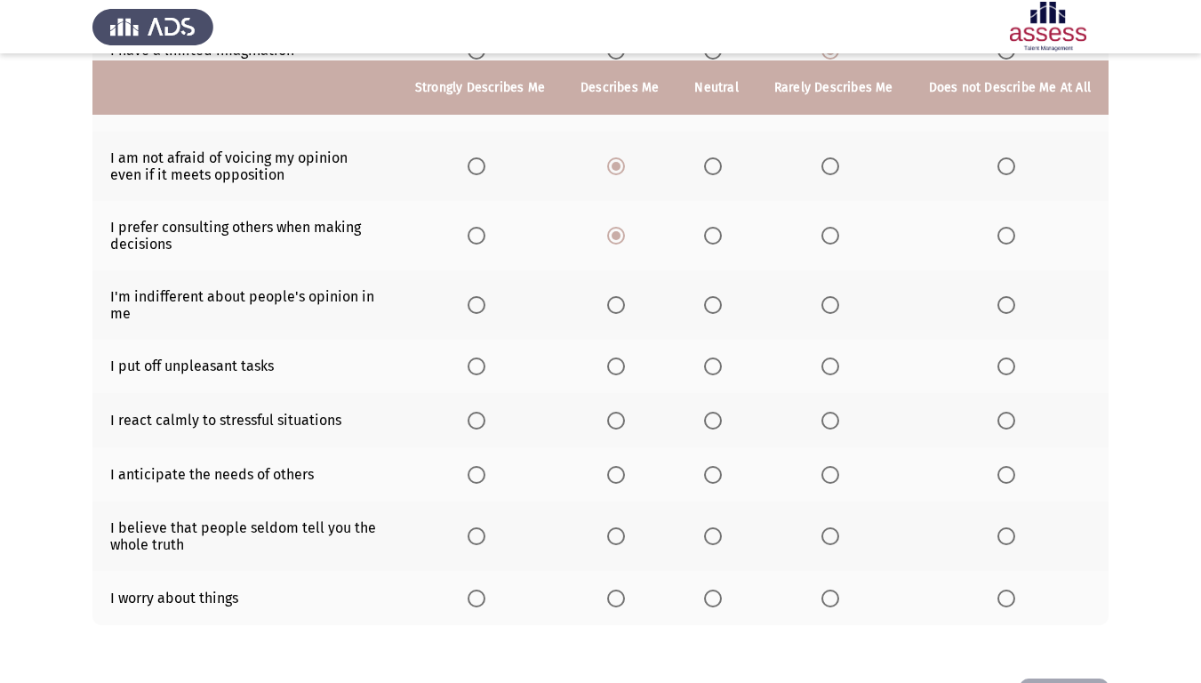
scroll to position [267, 0]
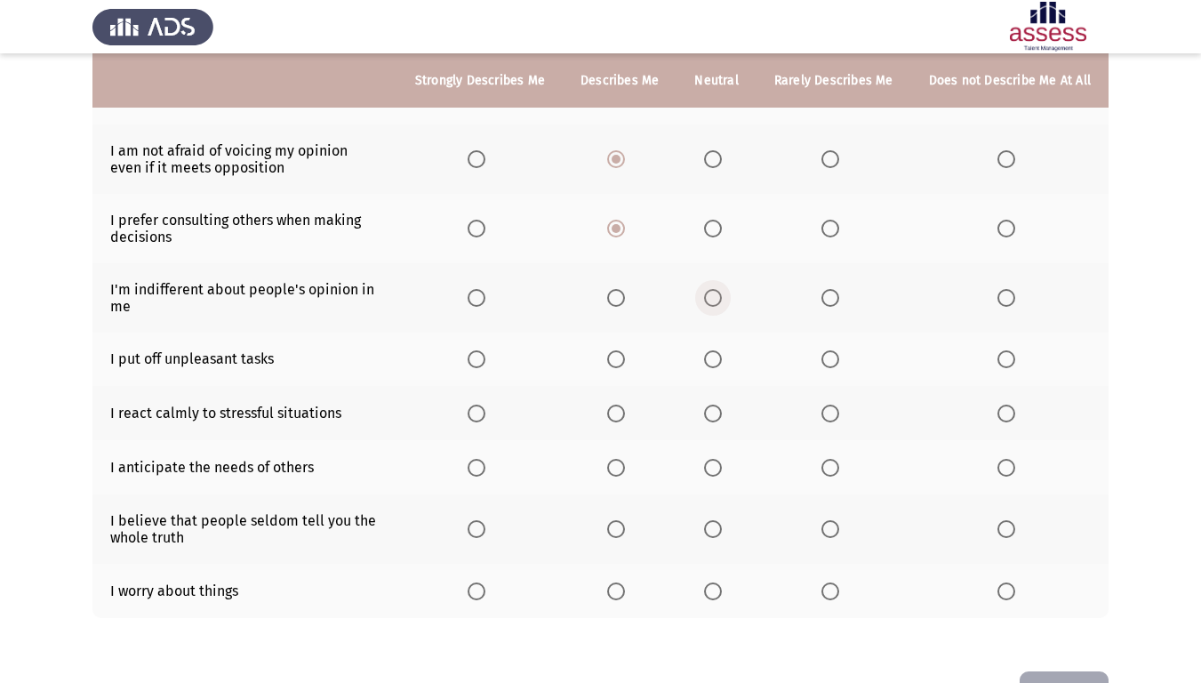
click at [722, 300] on span "Select an option" at bounding box center [713, 298] width 18 height 18
click at [722, 300] on input "Select an option" at bounding box center [713, 298] width 18 height 18
click at [625, 301] on span "Select an option" at bounding box center [616, 298] width 18 height 18
click at [625, 301] on input "Select an option" at bounding box center [616, 298] width 18 height 18
click at [728, 363] on label "Select an option" at bounding box center [716, 359] width 25 height 18
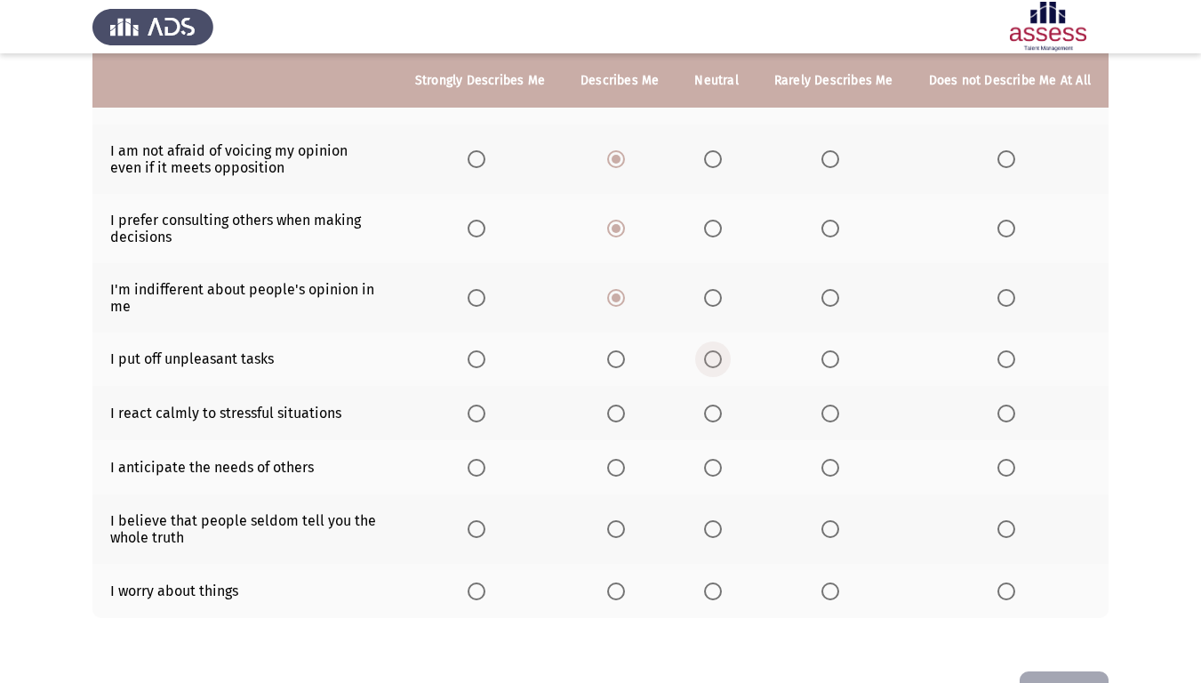
click at [722, 363] on input "Select an option" at bounding box center [713, 359] width 18 height 18
click at [632, 415] on label "Select an option" at bounding box center [619, 413] width 25 height 18
click at [625, 415] on input "Select an option" at bounding box center [616, 413] width 18 height 18
click at [625, 465] on span "Select an option" at bounding box center [616, 468] width 18 height 18
click at [625, 465] on input "Select an option" at bounding box center [616, 468] width 18 height 18
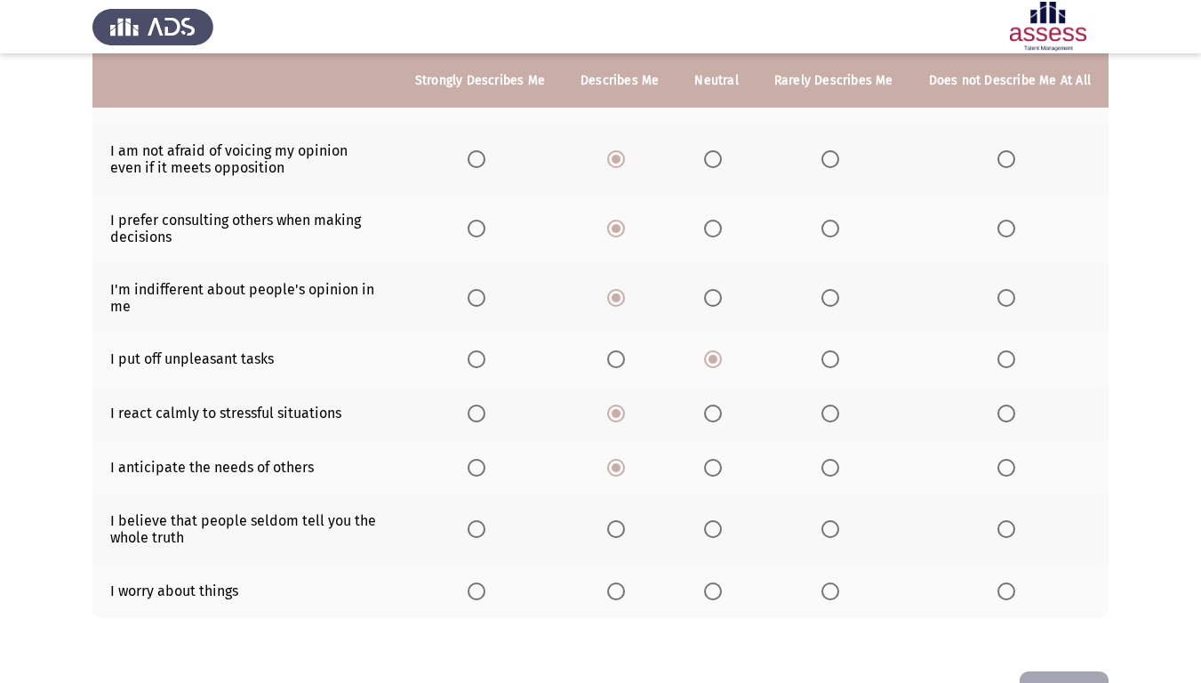
click at [832, 534] on span "Select an option" at bounding box center [830, 529] width 18 height 18
click at [832, 534] on input "Select an option" at bounding box center [830, 529] width 18 height 18
click at [708, 530] on th at bounding box center [715, 528] width 79 height 69
click at [713, 531] on span "Select an option" at bounding box center [713, 529] width 18 height 18
click at [713, 531] on input "Select an option" at bounding box center [713, 529] width 18 height 18
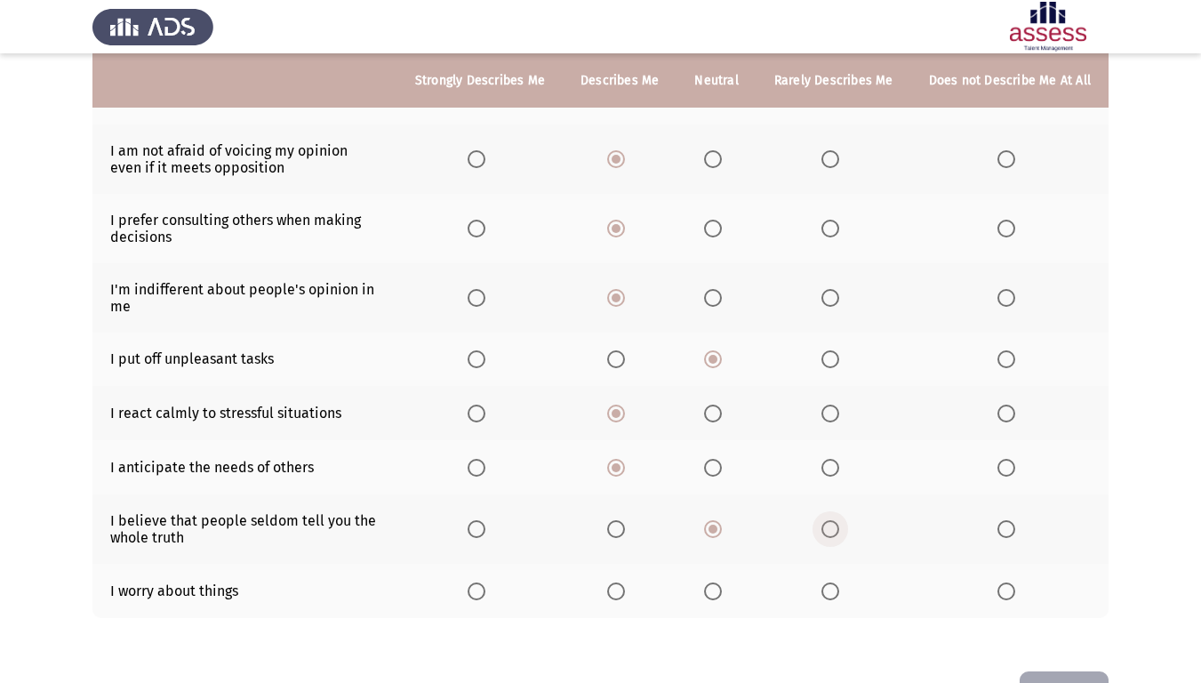
click at [838, 534] on span "Select an option" at bounding box center [830, 529] width 18 height 18
click at [838, 534] on input "Select an option" at bounding box center [830, 529] width 18 height 18
click at [714, 533] on span "Select an option" at bounding box center [713, 529] width 18 height 18
click at [714, 533] on input "Select an option" at bounding box center [713, 529] width 18 height 18
click at [483, 572] on span "Select an option" at bounding box center [476, 591] width 18 height 18
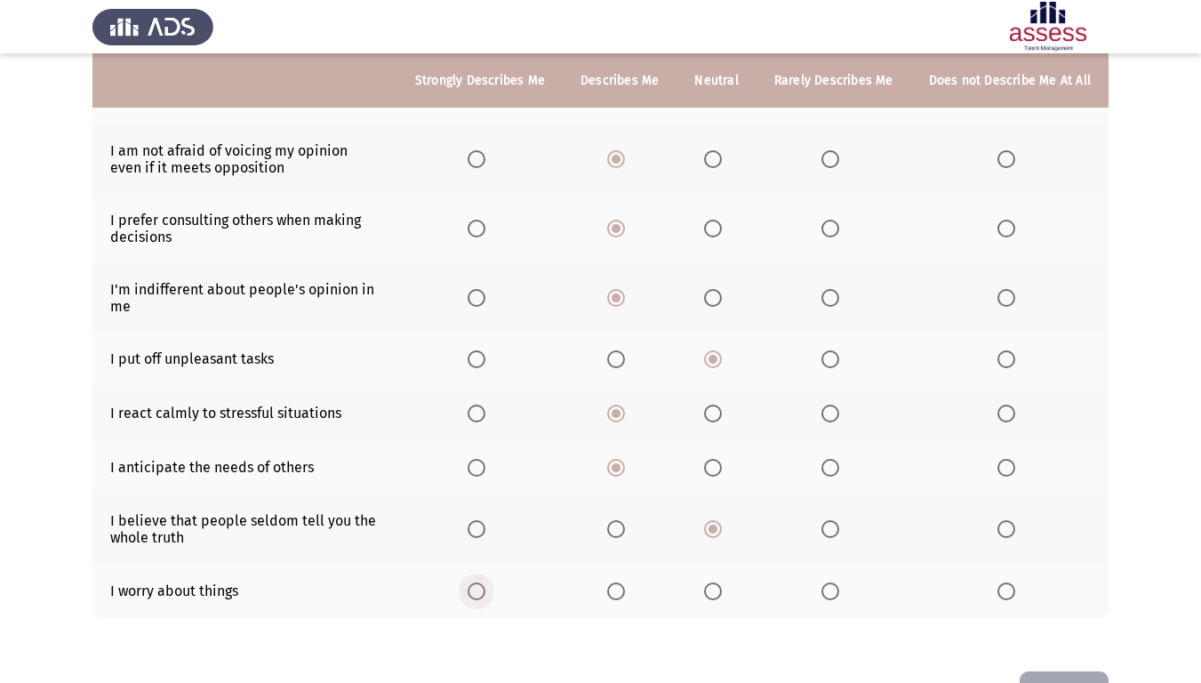
click at [483, 572] on input "Select an option" at bounding box center [476, 591] width 18 height 18
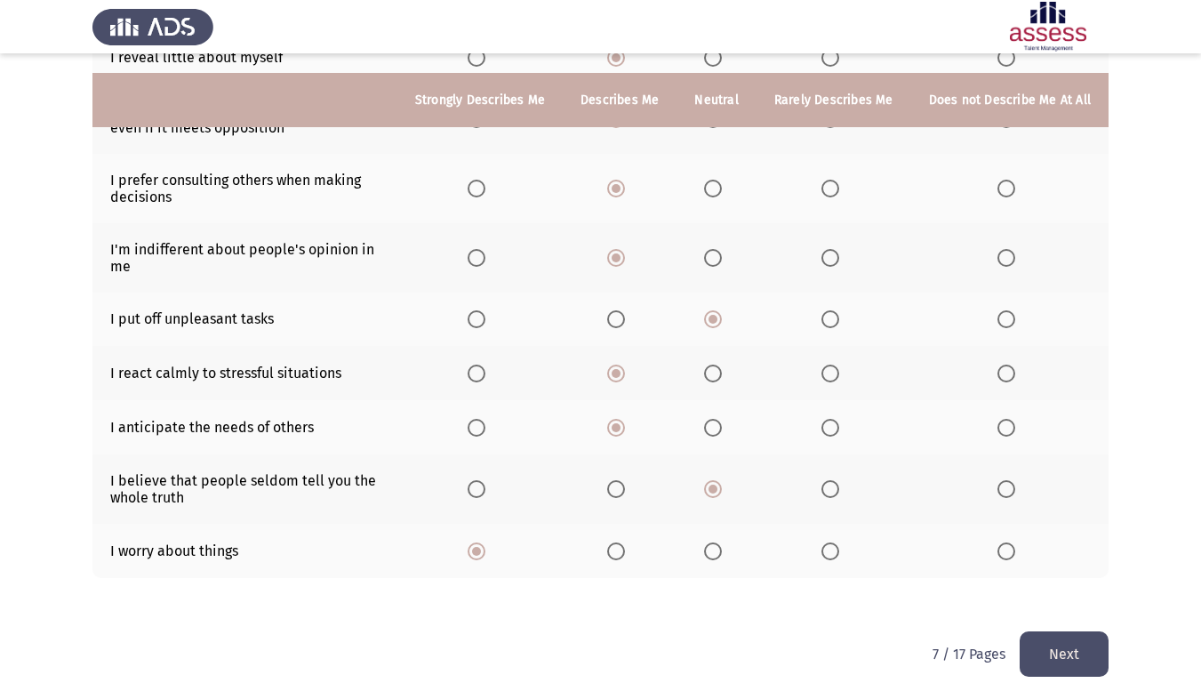
scroll to position [326, 0]
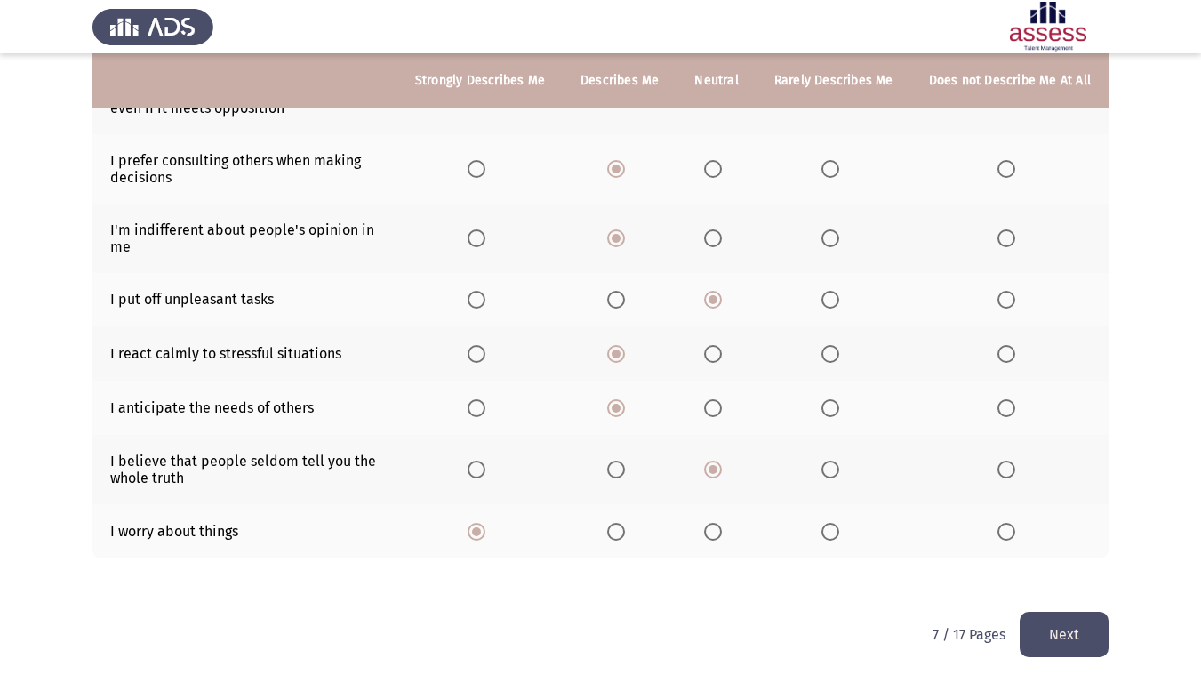
click at [1051, 572] on button "Next" at bounding box center [1063, 633] width 89 height 45
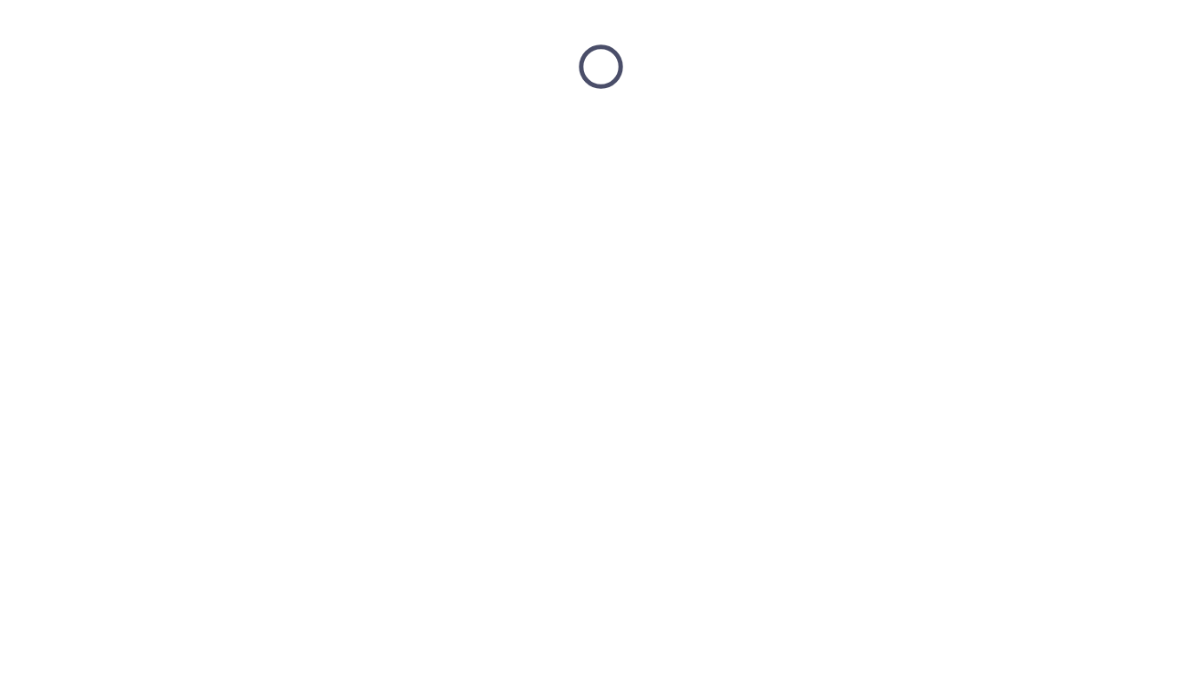
scroll to position [0, 0]
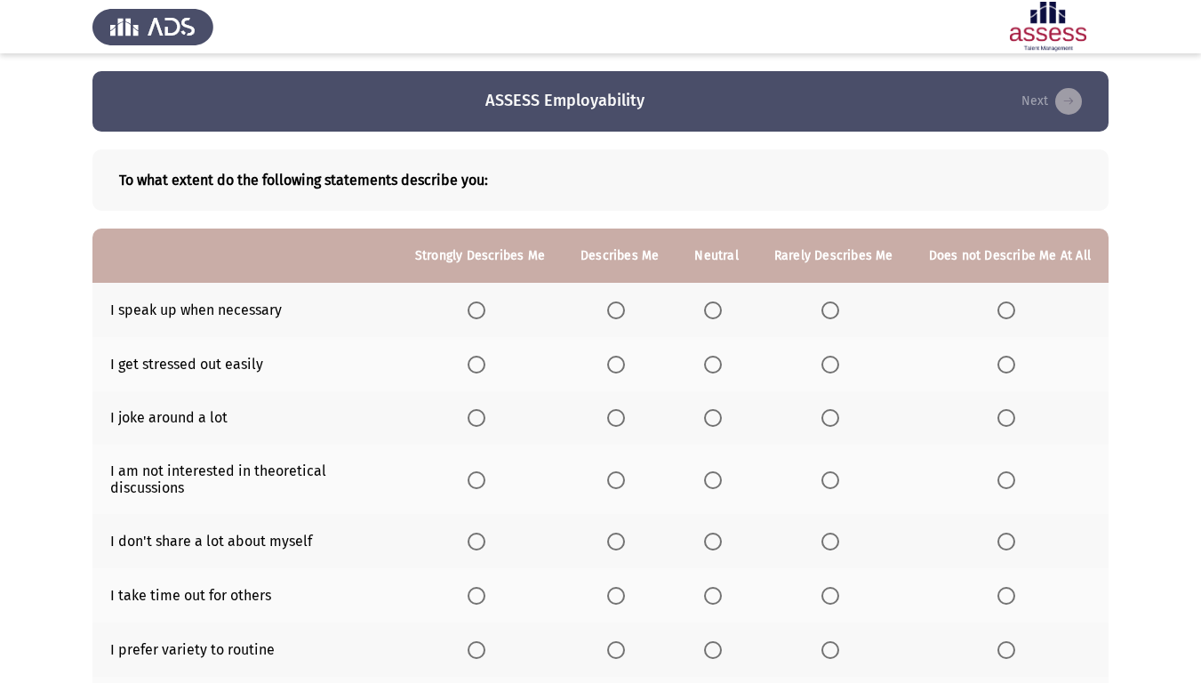
click at [625, 313] on span "Select an option" at bounding box center [616, 310] width 18 height 18
click at [625, 313] on input "Select an option" at bounding box center [616, 310] width 18 height 18
click at [839, 371] on span "Select an option" at bounding box center [830, 365] width 18 height 18
click at [839, 371] on input "Select an option" at bounding box center [830, 365] width 18 height 18
click at [707, 423] on th at bounding box center [715, 418] width 79 height 54
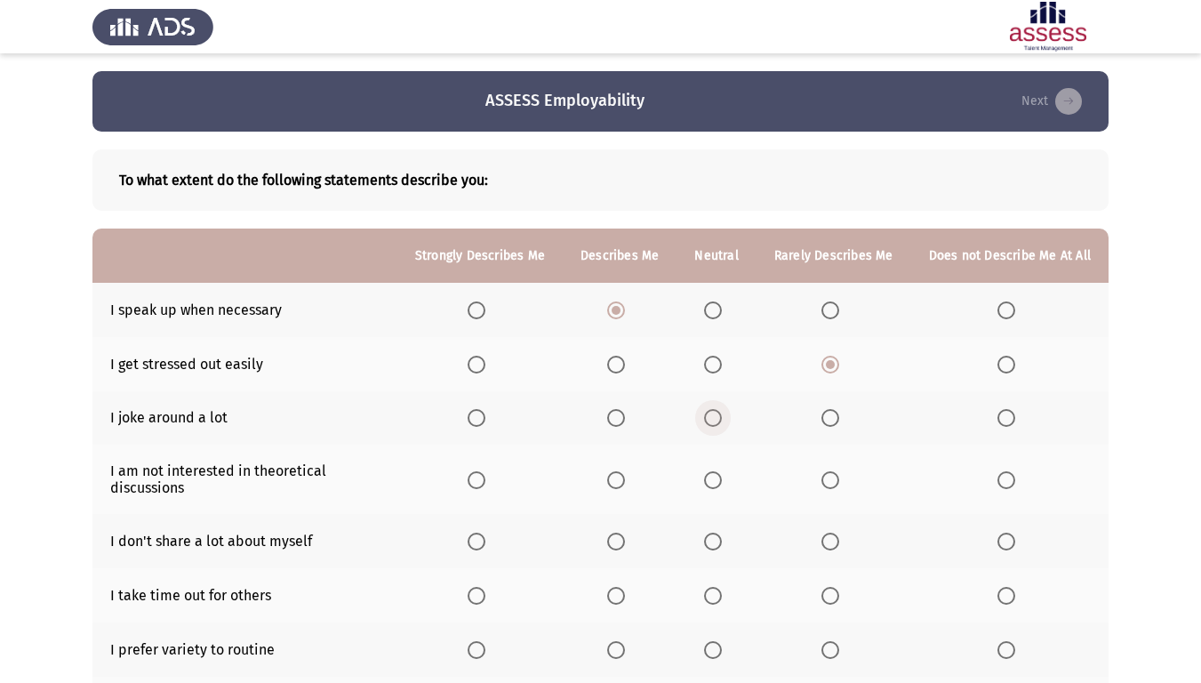
click at [715, 420] on span "Select an option" at bounding box center [713, 418] width 18 height 18
click at [715, 420] on input "Select an option" at bounding box center [713, 418] width 18 height 18
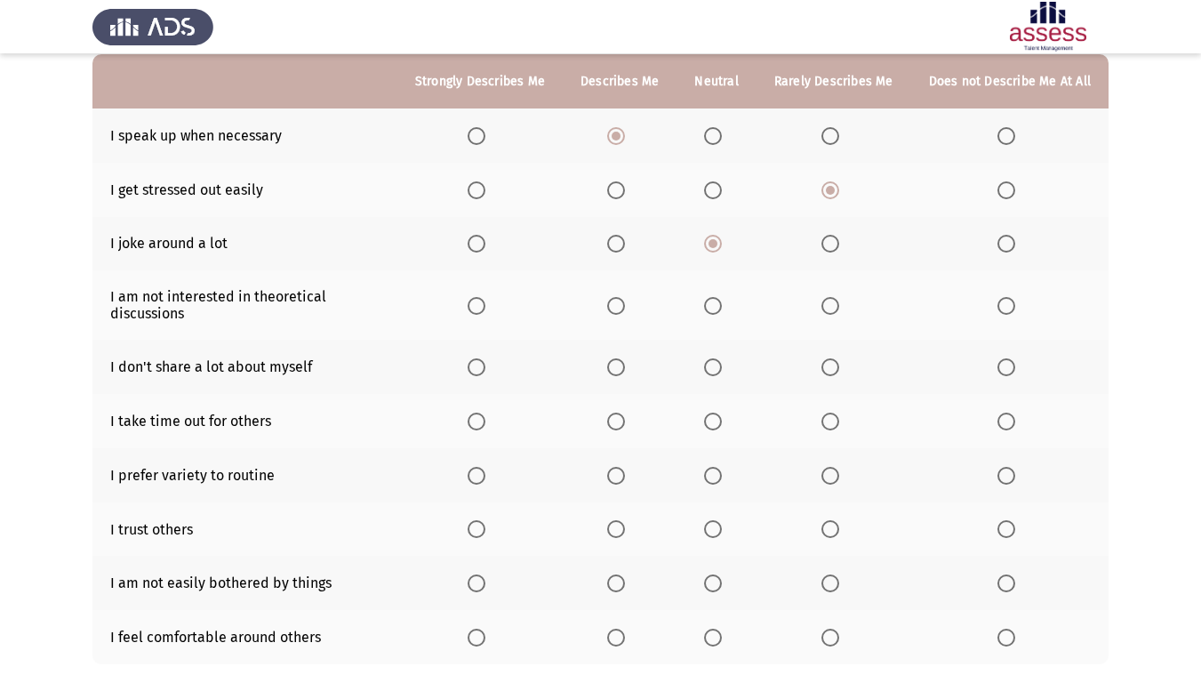
scroll to position [267, 0]
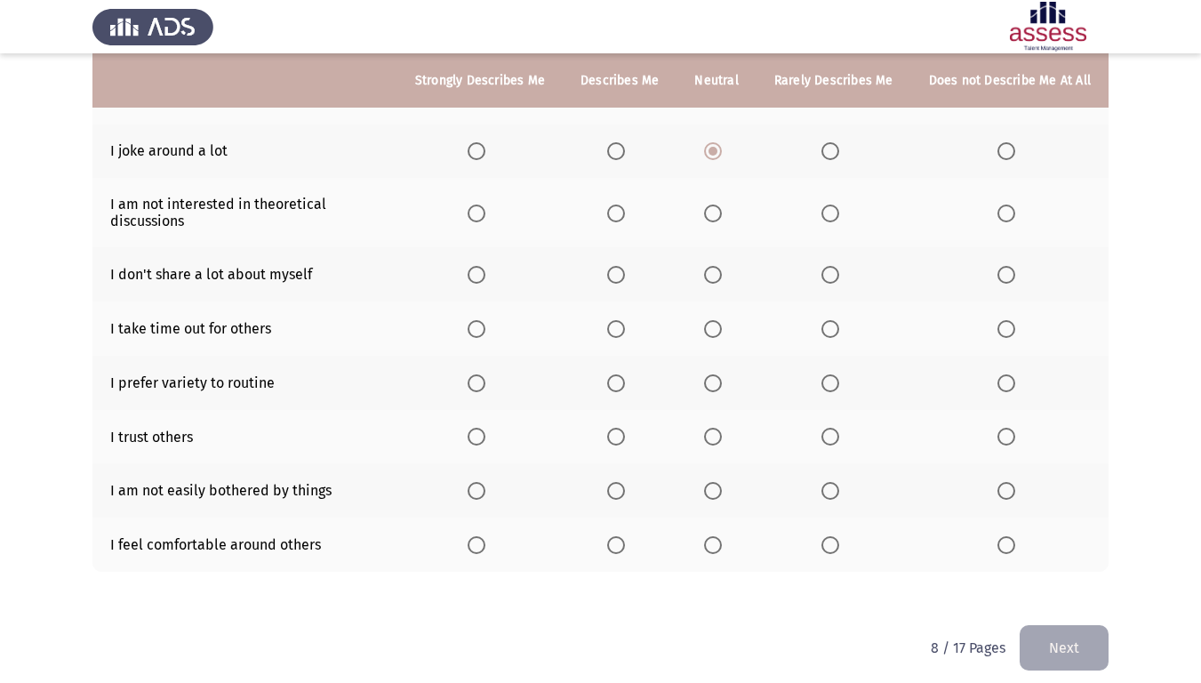
click at [713, 215] on span "Select an option" at bounding box center [713, 213] width 18 height 18
click at [713, 215] on input "Select an option" at bounding box center [713, 213] width 18 height 18
click at [625, 278] on span "Select an option" at bounding box center [616, 275] width 18 height 18
click at [625, 278] on input "Select an option" at bounding box center [616, 275] width 18 height 18
click at [616, 326] on span "Select an option" at bounding box center [616, 329] width 18 height 18
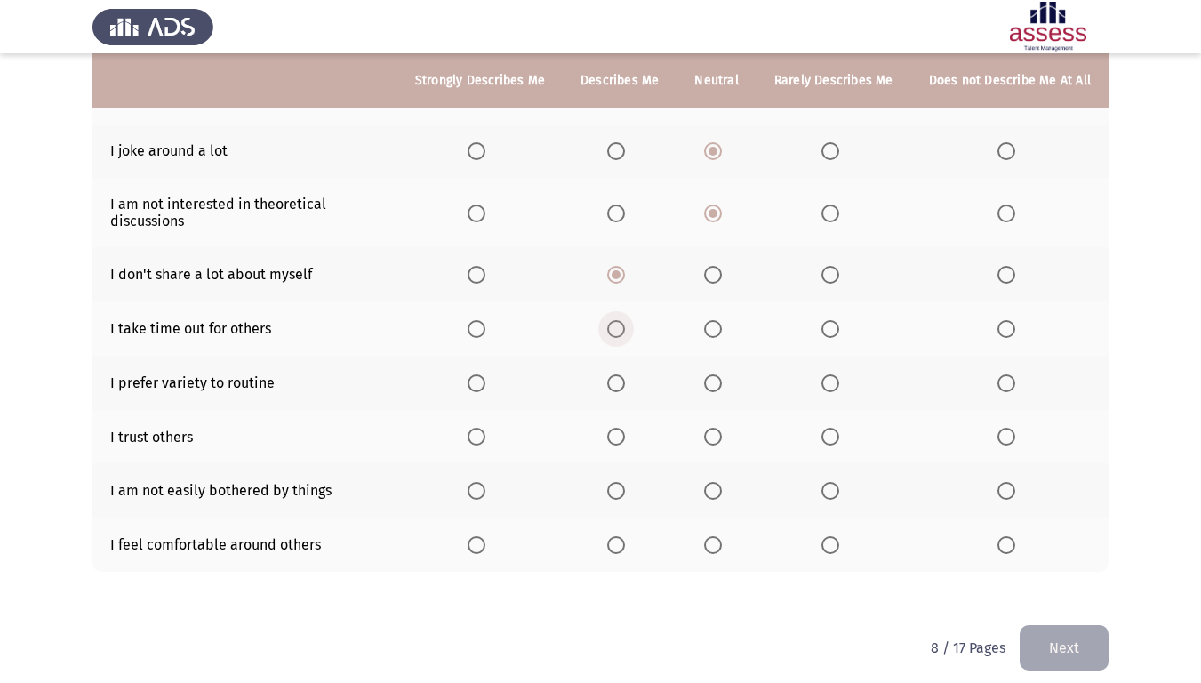
click at [616, 326] on input "Select an option" at bounding box center [616, 329] width 18 height 18
click at [485, 385] on span "Select an option" at bounding box center [476, 383] width 18 height 18
click at [485, 385] on input "Select an option" at bounding box center [476, 383] width 18 height 18
click at [722, 443] on span "Select an option" at bounding box center [713, 437] width 18 height 18
click at [722, 443] on input "Select an option" at bounding box center [713, 437] width 18 height 18
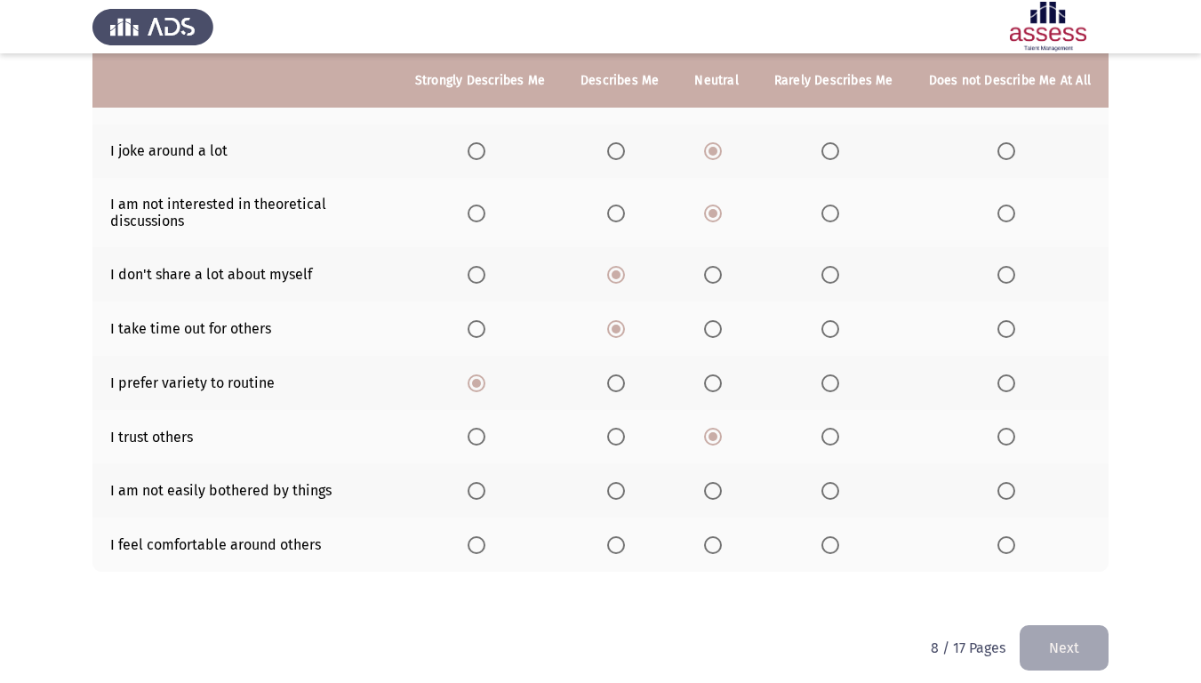
click at [624, 492] on span "Select an option" at bounding box center [616, 491] width 18 height 18
click at [624, 492] on input "Select an option" at bounding box center [616, 491] width 18 height 18
click at [617, 553] on span "Select an option" at bounding box center [616, 545] width 18 height 18
click at [617, 553] on input "Select an option" at bounding box center [616, 545] width 18 height 18
click at [1062, 572] on button "Next" at bounding box center [1063, 647] width 89 height 45
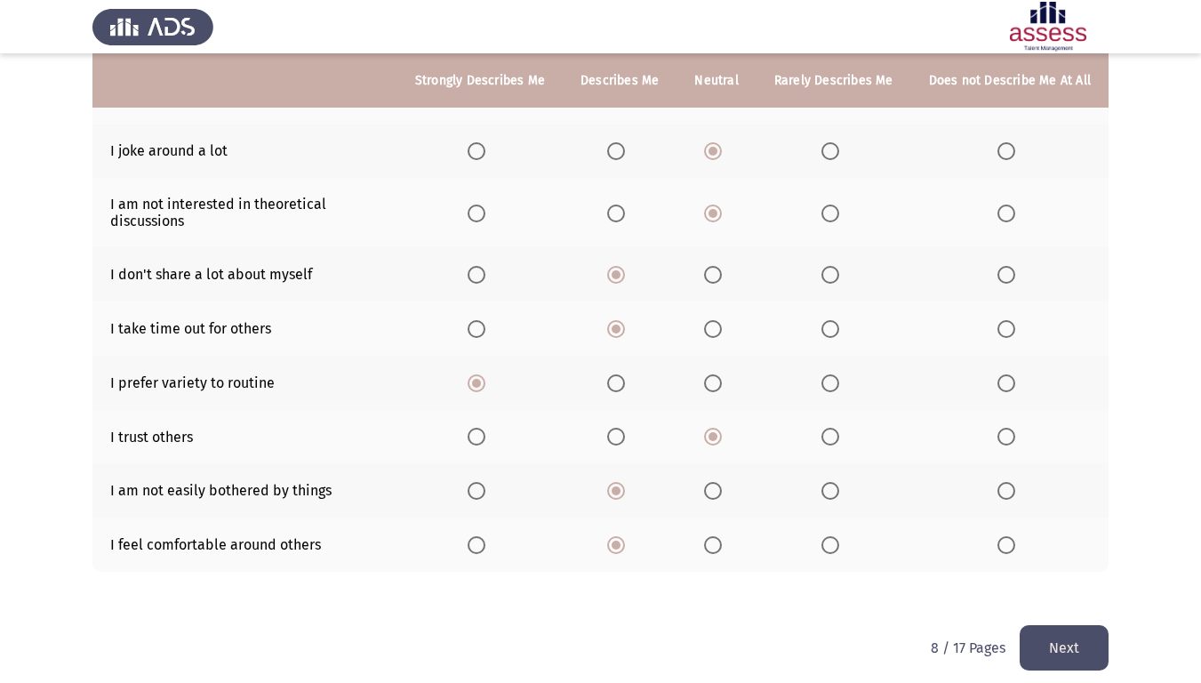
scroll to position [0, 0]
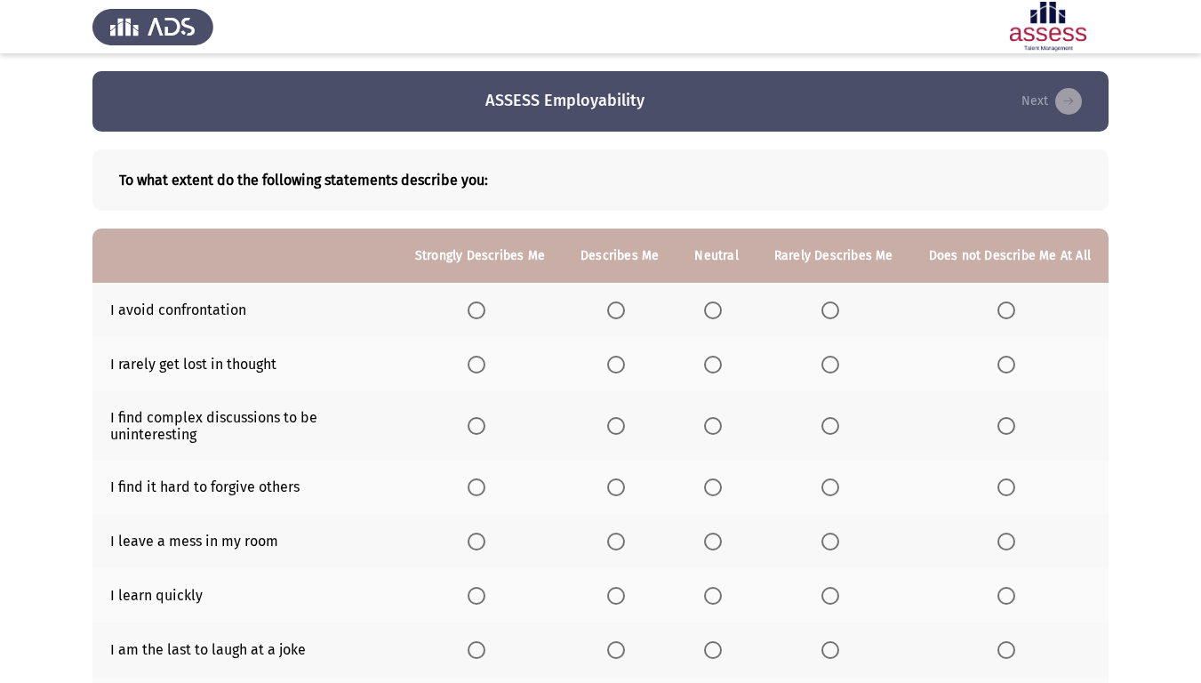
click at [716, 313] on span "Select an option" at bounding box center [713, 310] width 18 height 18
click at [716, 313] on input "Select an option" at bounding box center [713, 310] width 18 height 18
click at [715, 363] on span "Select an option" at bounding box center [713, 365] width 18 height 18
click at [715, 363] on input "Select an option" at bounding box center [713, 365] width 18 height 18
click at [835, 418] on span "Select an option" at bounding box center [830, 426] width 18 height 18
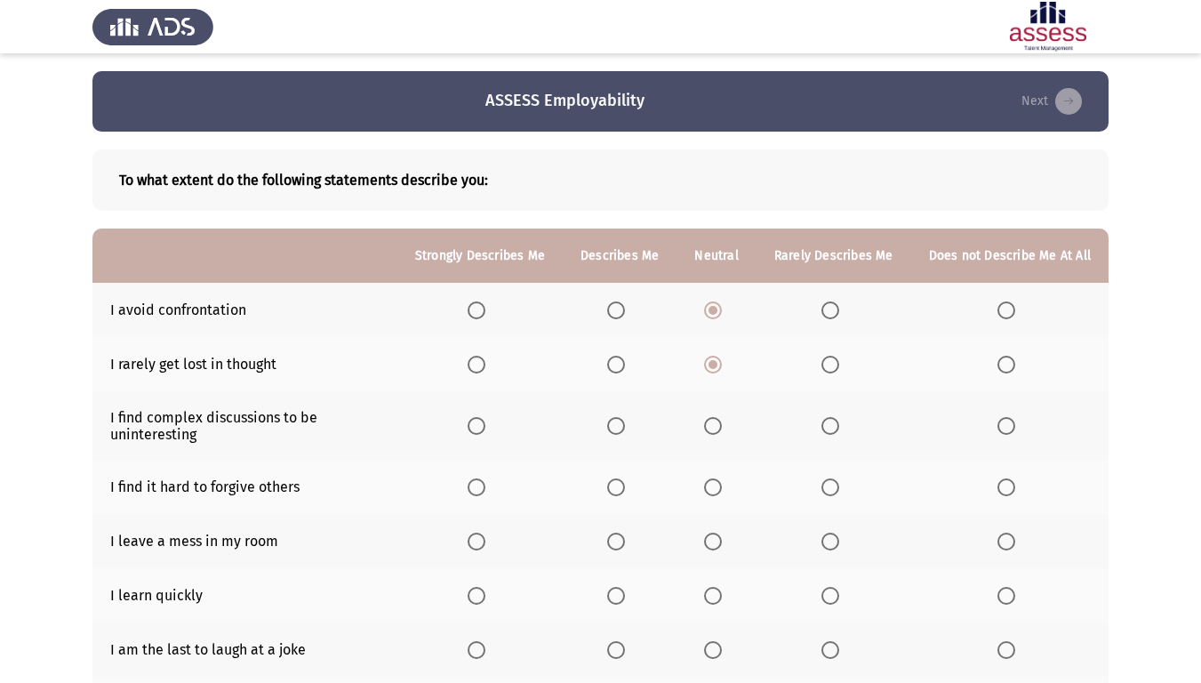
click at [835, 418] on input "Select an option" at bounding box center [830, 426] width 18 height 18
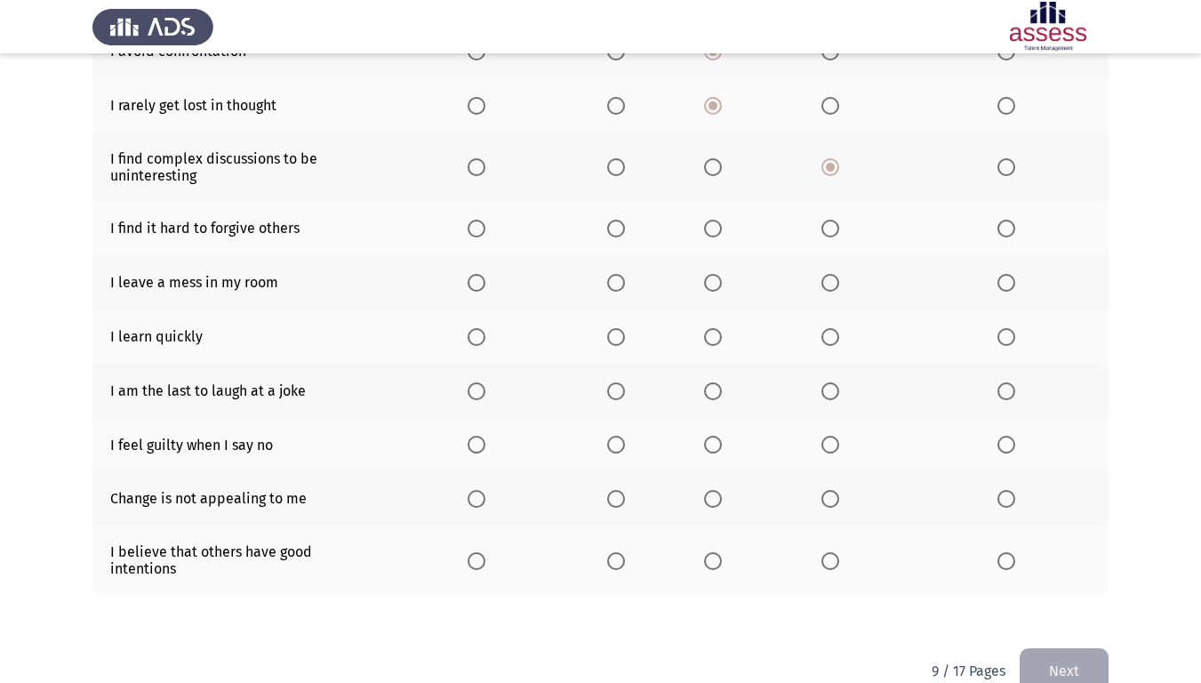
scroll to position [267, 0]
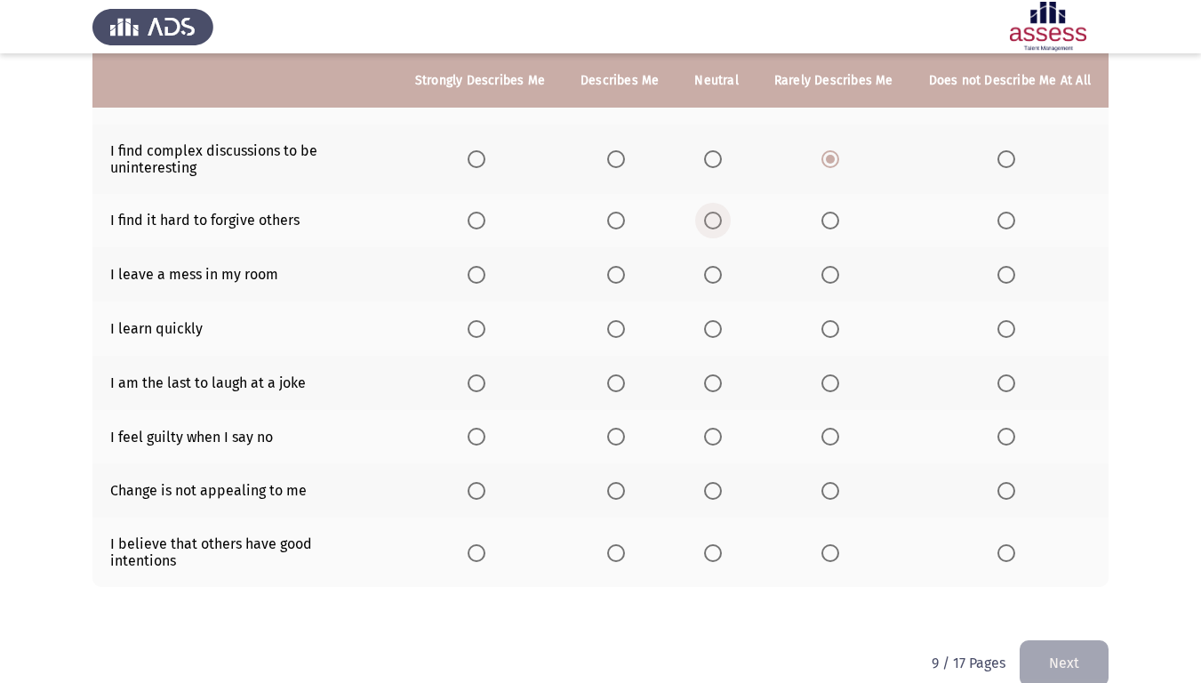
click at [715, 224] on span "Select an option" at bounding box center [713, 221] width 18 height 18
click at [715, 224] on input "Select an option" at bounding box center [713, 221] width 18 height 18
click at [620, 276] on span "Select an option" at bounding box center [616, 275] width 18 height 18
click at [620, 276] on input "Select an option" at bounding box center [616, 275] width 18 height 18
click at [624, 332] on span "Select an option" at bounding box center [616, 329] width 18 height 18
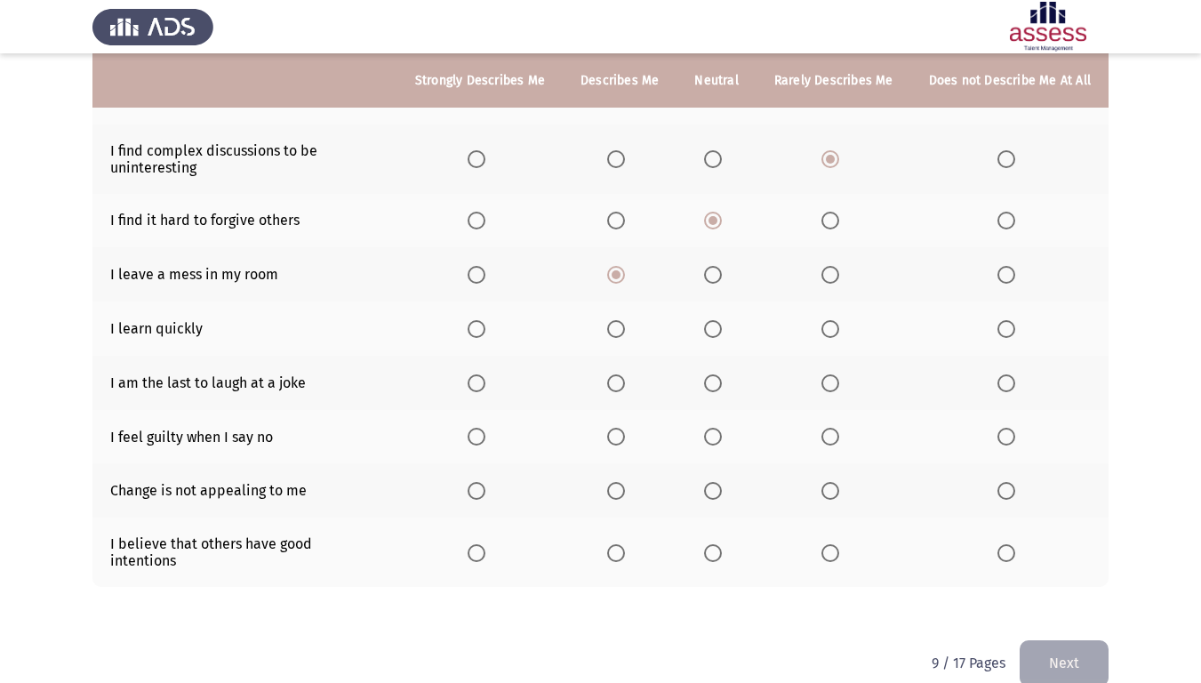
click at [624, 332] on input "Select an option" at bounding box center [616, 329] width 18 height 18
click at [618, 377] on span "Select an option" at bounding box center [616, 383] width 18 height 18
click at [618, 377] on input "Select an option" at bounding box center [616, 383] width 18 height 18
click at [713, 436] on span "Select an option" at bounding box center [713, 436] width 0 height 0
click at [718, 436] on input "Select an option" at bounding box center [713, 437] width 18 height 18
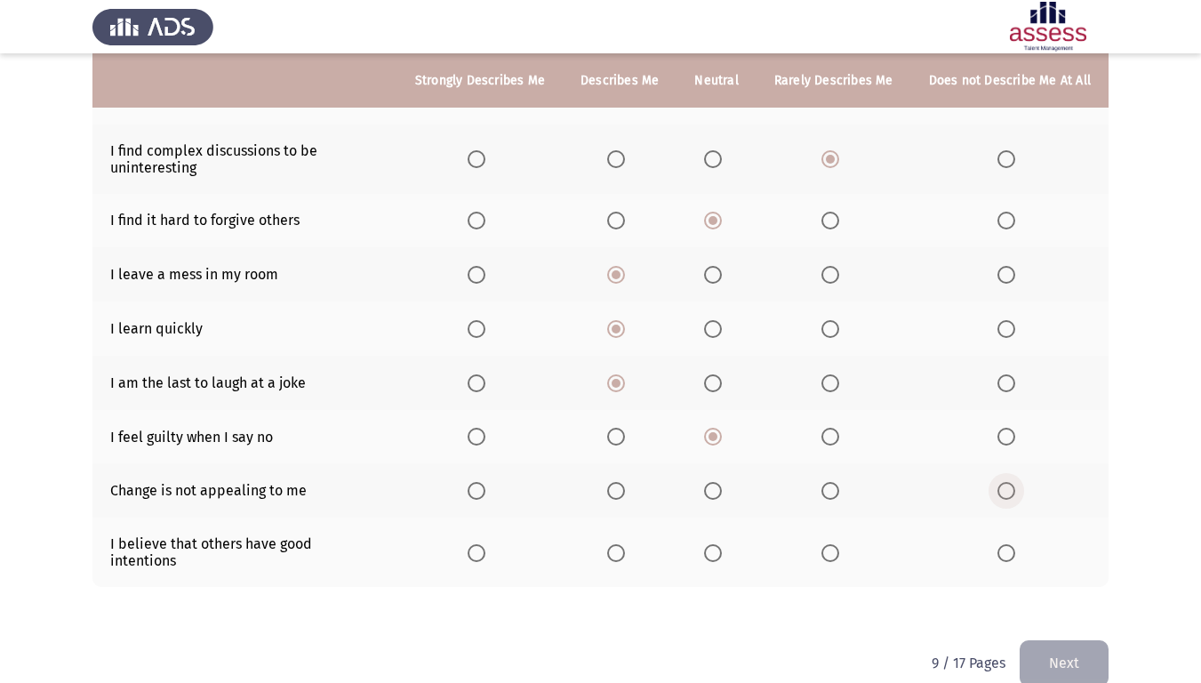
click at [1009, 484] on span "Select an option" at bounding box center [1006, 491] width 18 height 18
click at [1009, 484] on input "Select an option" at bounding box center [1006, 491] width 18 height 18
click at [719, 550] on span "Select an option" at bounding box center [713, 553] width 18 height 18
click at [719, 550] on input "Select an option" at bounding box center [713, 553] width 18 height 18
click at [1073, 572] on button "Next" at bounding box center [1063, 662] width 89 height 45
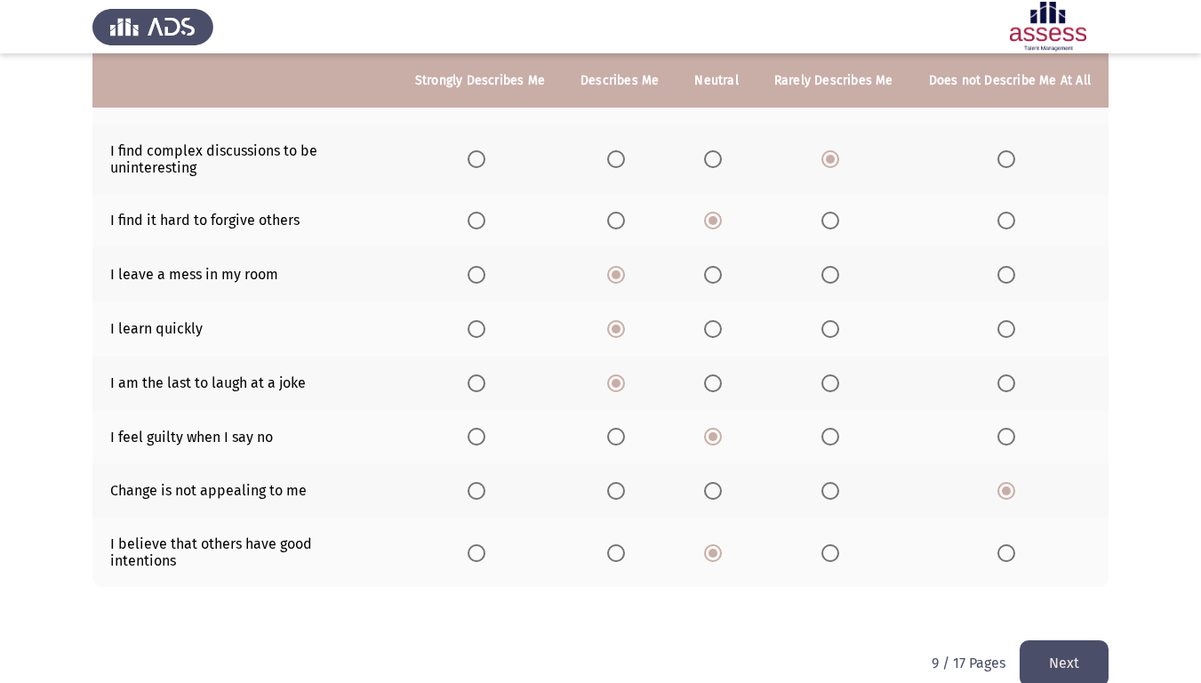
scroll to position [0, 0]
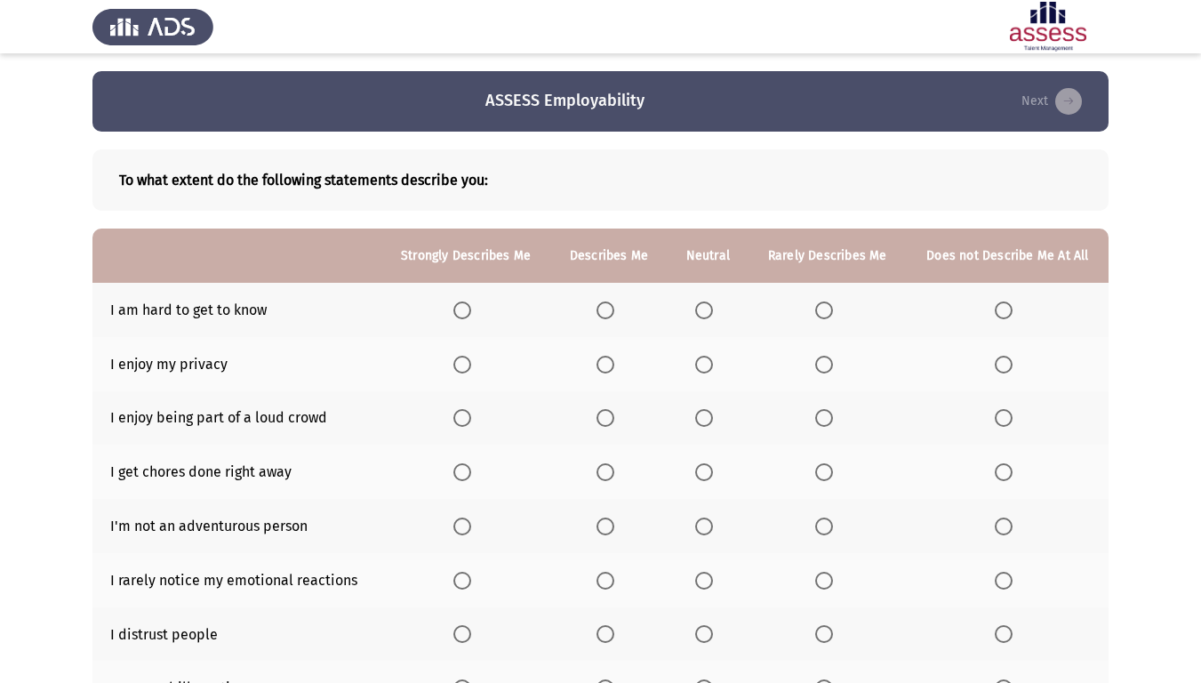
click at [700, 302] on span "Select an option" at bounding box center [704, 310] width 18 height 18
click at [700, 302] on input "Select an option" at bounding box center [704, 310] width 18 height 18
click at [602, 366] on span "Select an option" at bounding box center [605, 365] width 18 height 18
click at [602, 366] on input "Select an option" at bounding box center [605, 365] width 18 height 18
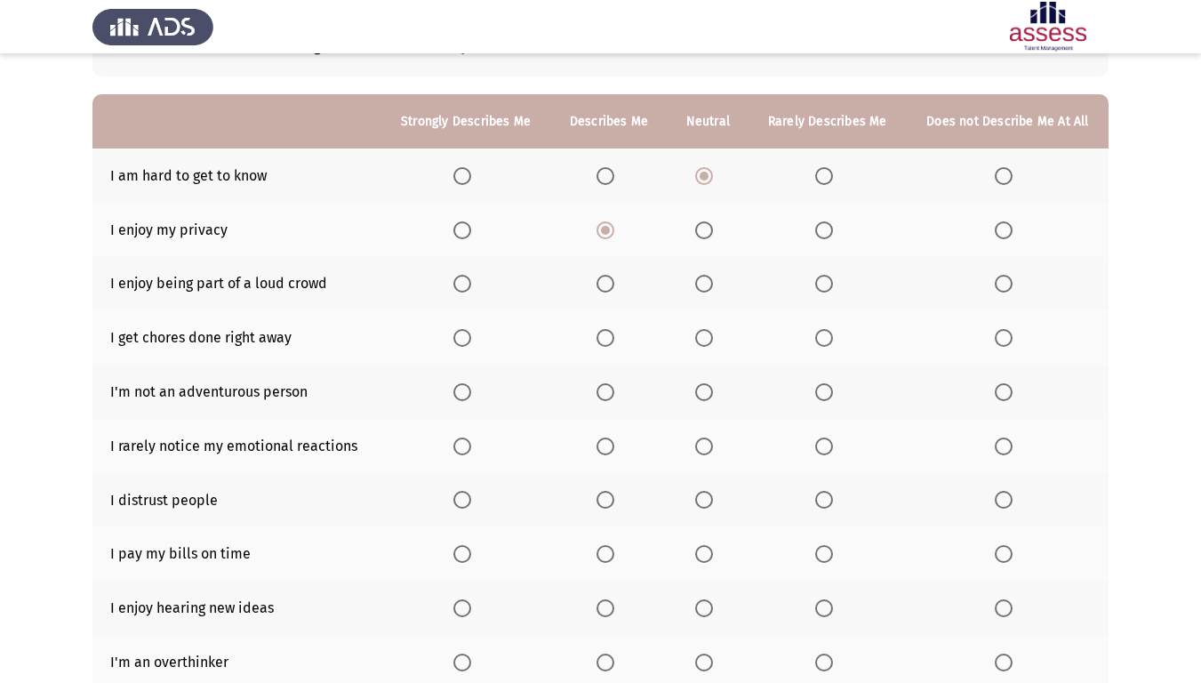
scroll to position [178, 0]
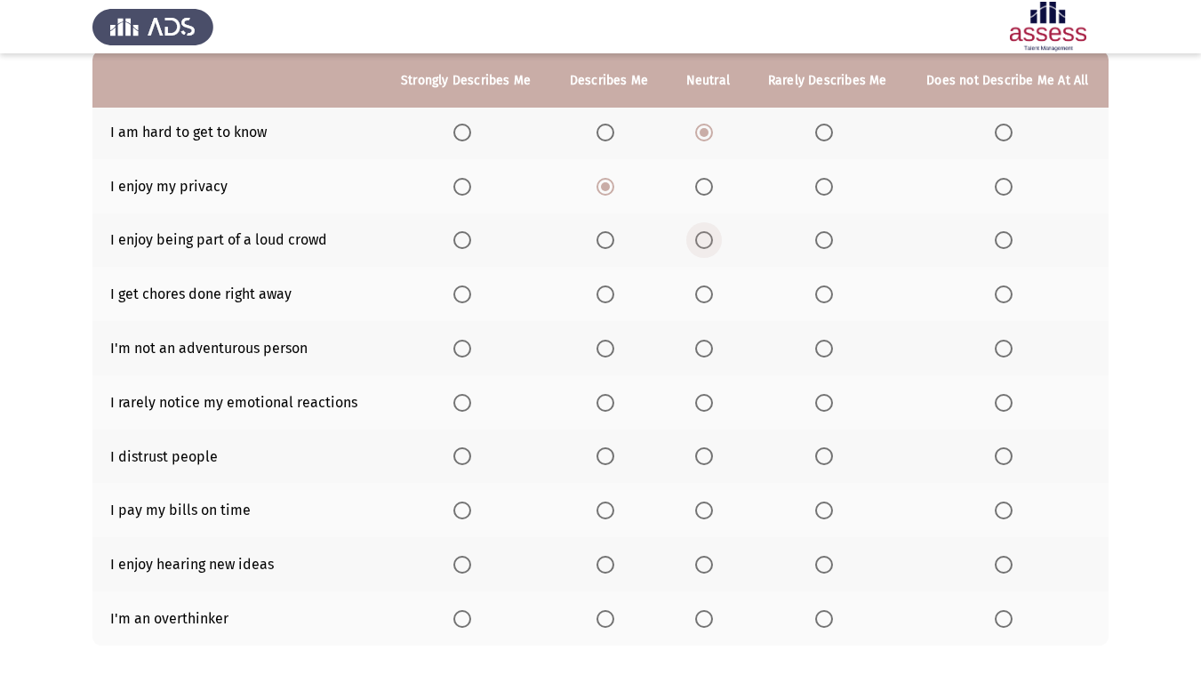
click at [708, 239] on span "Select an option" at bounding box center [704, 240] width 18 height 18
click at [708, 239] on input "Select an option" at bounding box center [704, 240] width 18 height 18
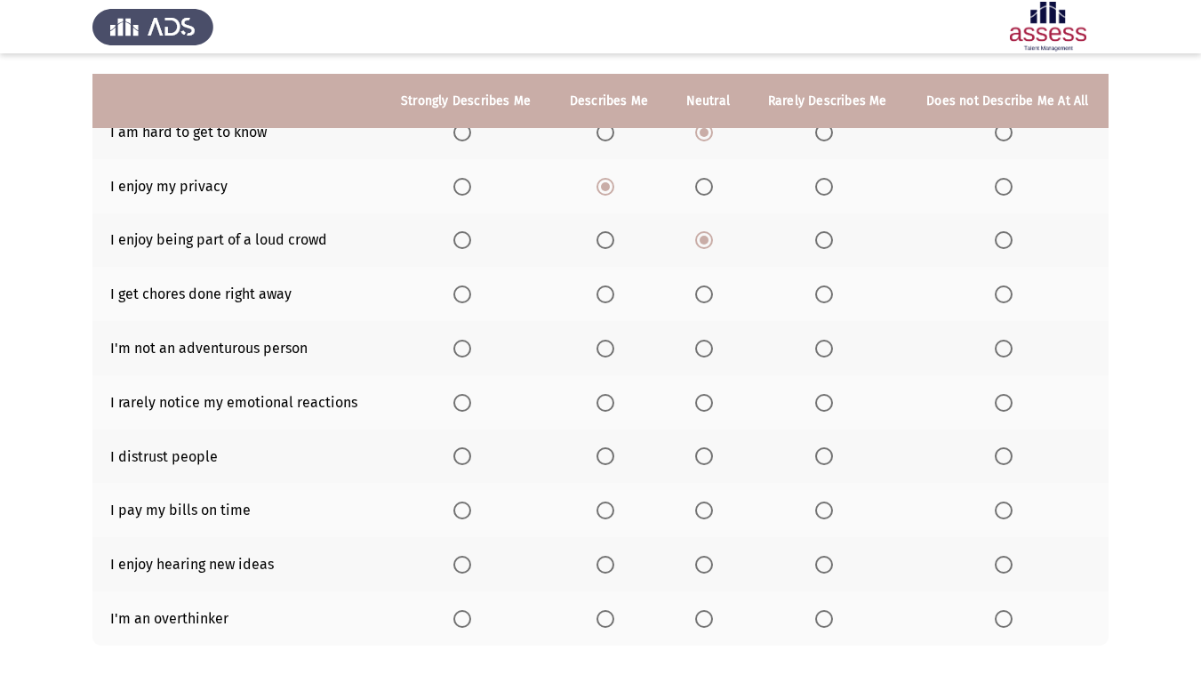
scroll to position [265, 0]
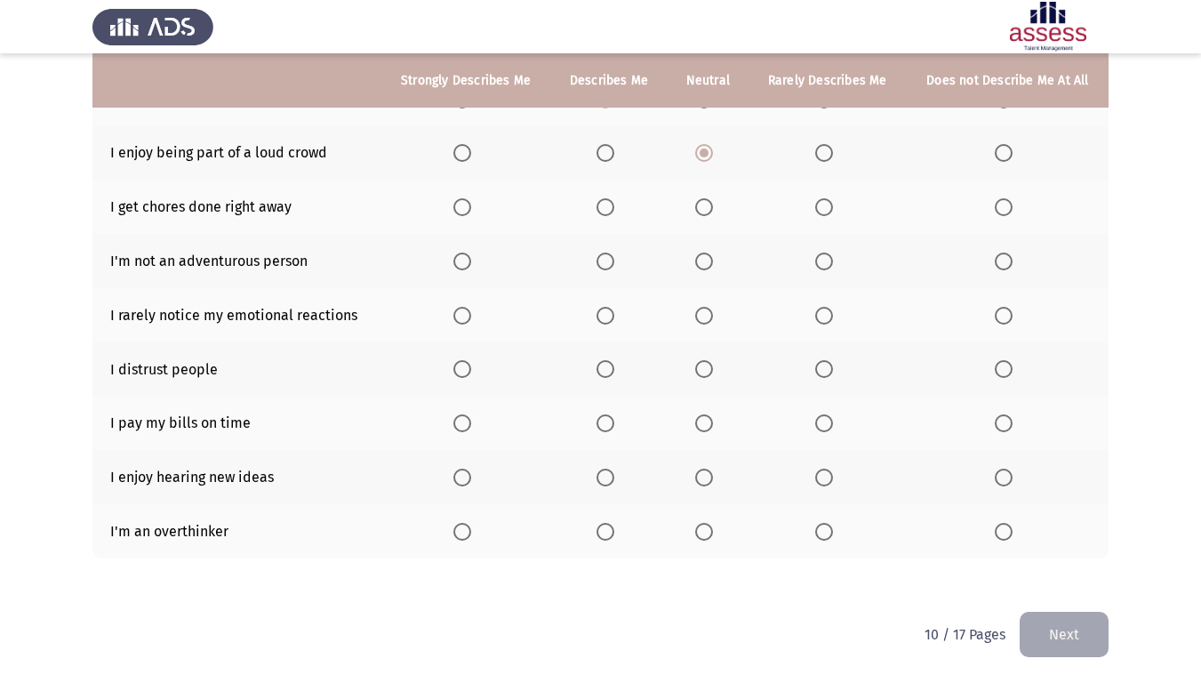
click at [699, 211] on span "Select an option" at bounding box center [704, 207] width 18 height 18
click at [699, 211] on input "Select an option" at bounding box center [704, 207] width 18 height 18
click at [843, 258] on th at bounding box center [827, 261] width 158 height 54
click at [832, 264] on span "Select an option" at bounding box center [824, 261] width 18 height 18
click at [832, 264] on input "Select an option" at bounding box center [824, 261] width 18 height 18
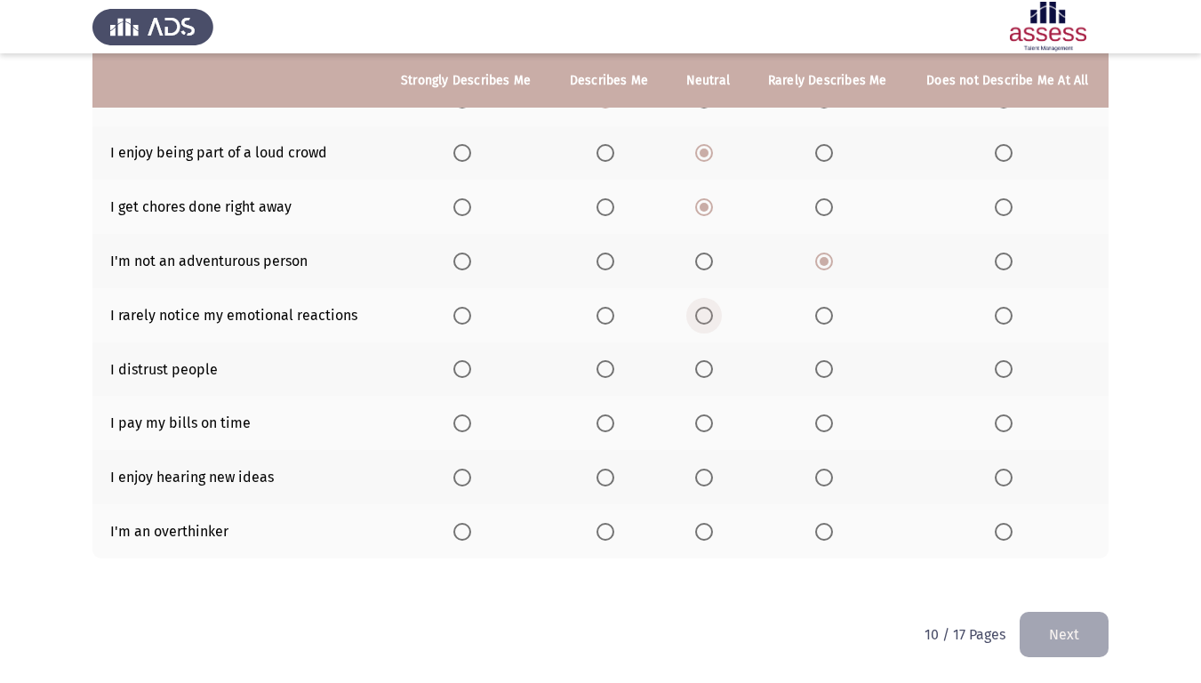
click at [705, 318] on span "Select an option" at bounding box center [704, 316] width 18 height 18
click at [705, 318] on input "Select an option" at bounding box center [704, 316] width 18 height 18
click at [700, 372] on span "Select an option" at bounding box center [704, 369] width 18 height 18
click at [700, 372] on input "Select an option" at bounding box center [704, 369] width 18 height 18
click at [609, 428] on span "Select an option" at bounding box center [605, 423] width 18 height 18
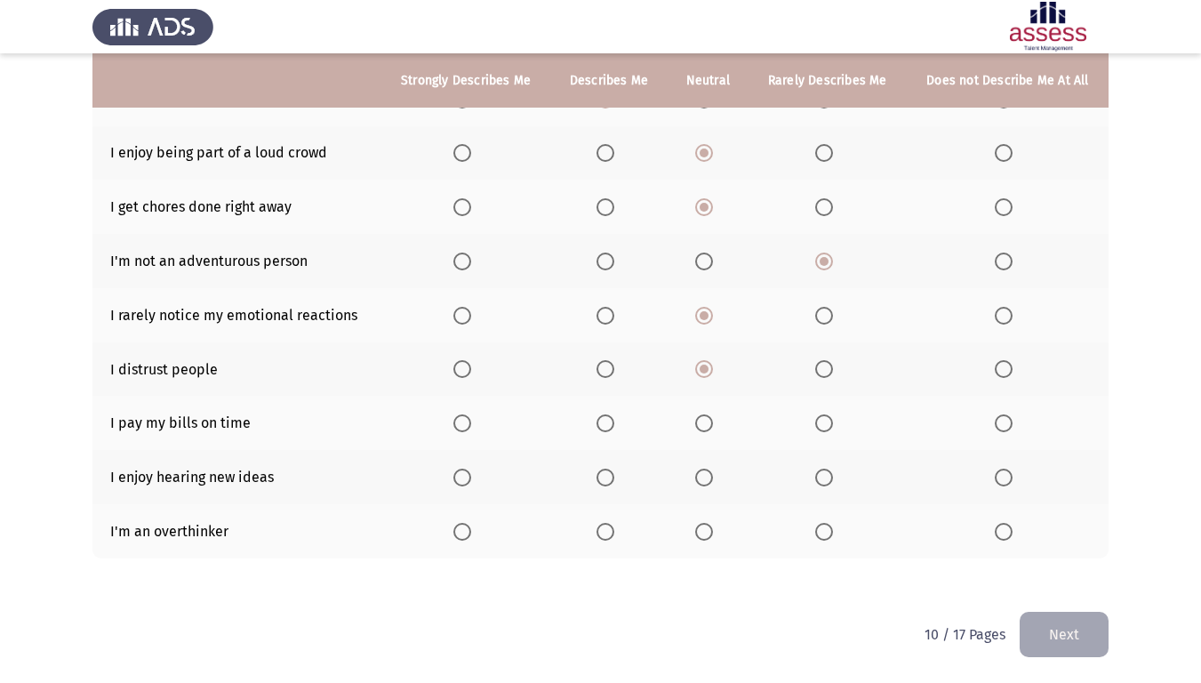
click at [609, 428] on input "Select an option" at bounding box center [605, 423] width 18 height 18
click at [461, 483] on span "Select an option" at bounding box center [462, 477] width 18 height 18
click at [461, 483] on input "Select an option" at bounding box center [462, 477] width 18 height 18
click at [597, 531] on th at bounding box center [608, 531] width 116 height 54
click at [600, 531] on span "Select an option" at bounding box center [605, 532] width 18 height 18
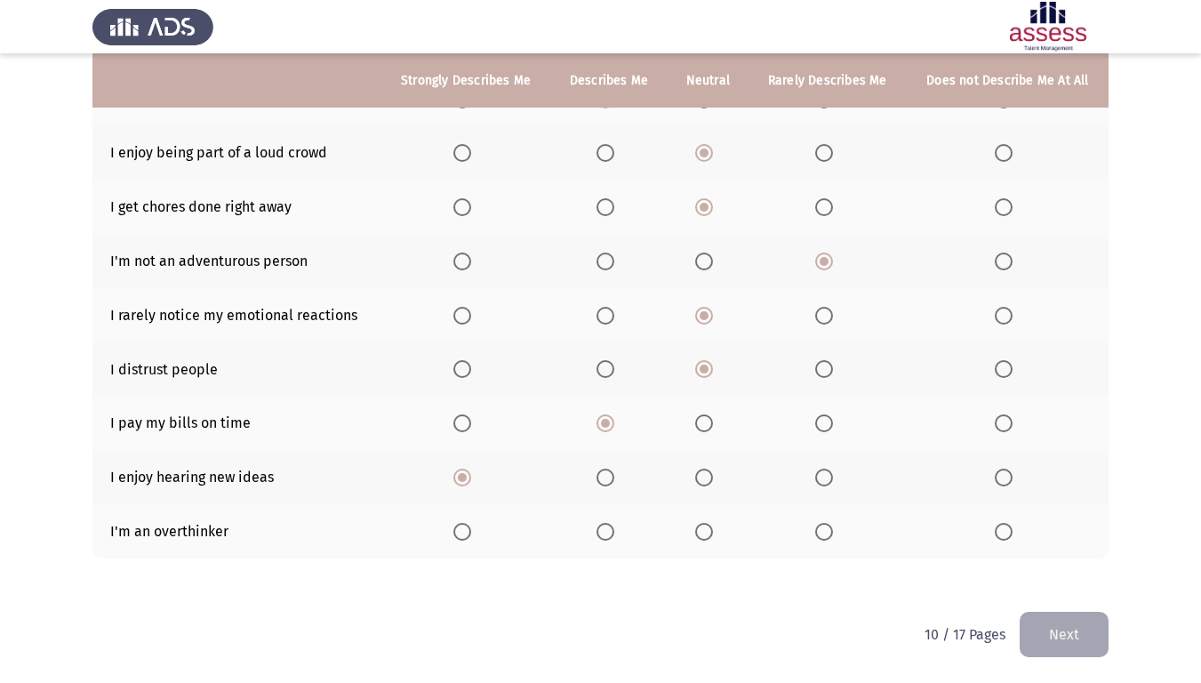
click at [600, 531] on input "Select an option" at bounding box center [605, 532] width 18 height 18
drag, startPoint x: 1064, startPoint y: 644, endPoint x: 1068, endPoint y: 633, distance: 12.4
click at [1064, 572] on button "Next" at bounding box center [1063, 633] width 89 height 45
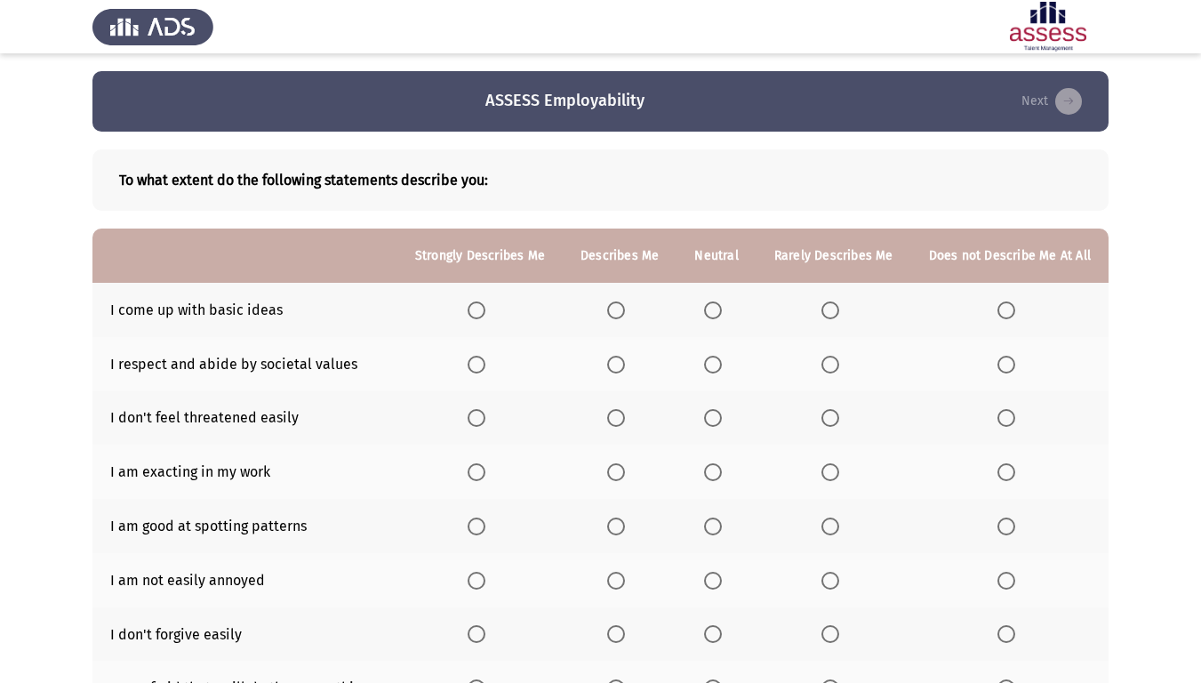
click at [722, 311] on span "Select an option" at bounding box center [713, 310] width 18 height 18
click at [722, 311] on input "Select an option" at bounding box center [713, 310] width 18 height 18
click at [625, 358] on span "Select an option" at bounding box center [616, 365] width 18 height 18
click at [625, 358] on input "Select an option" at bounding box center [616, 365] width 18 height 18
click at [625, 422] on span "Select an option" at bounding box center [616, 418] width 18 height 18
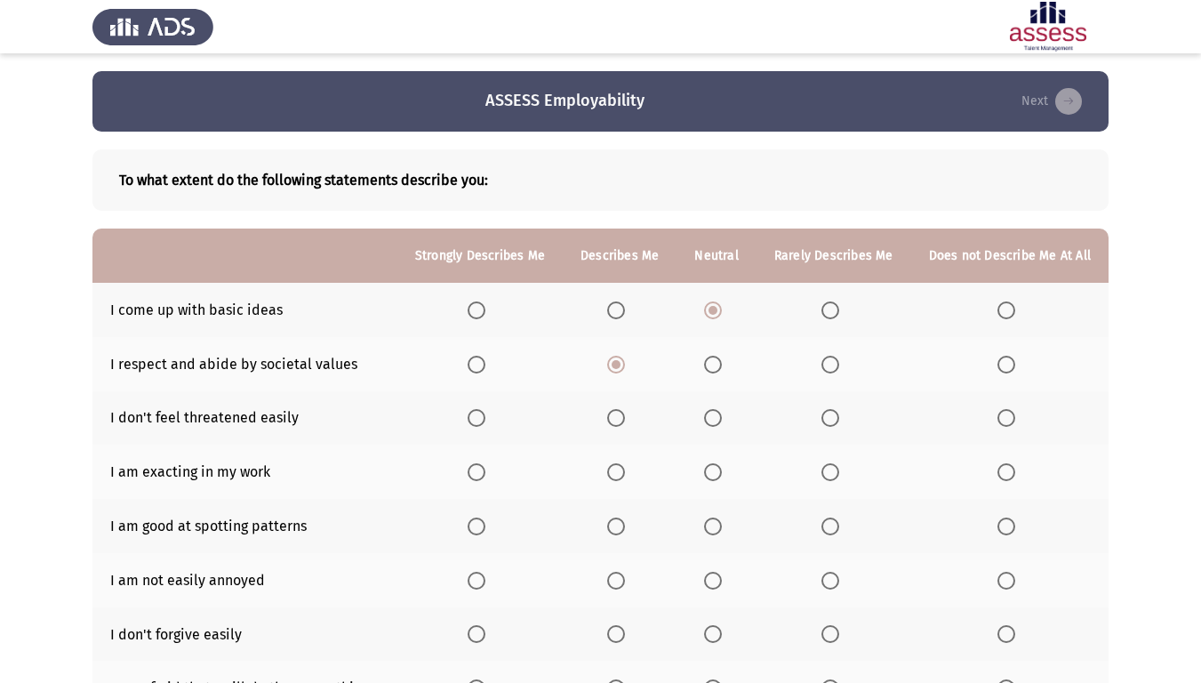
click at [625, 422] on input "Select an option" at bounding box center [616, 418] width 18 height 18
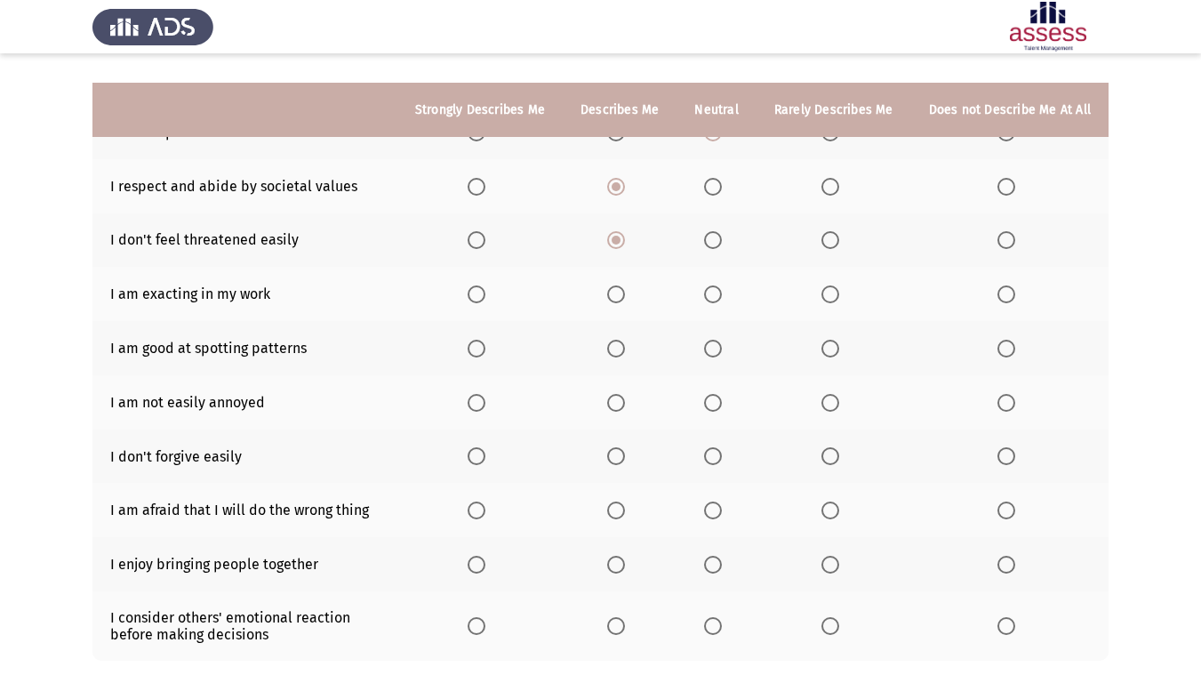
scroll to position [280, 0]
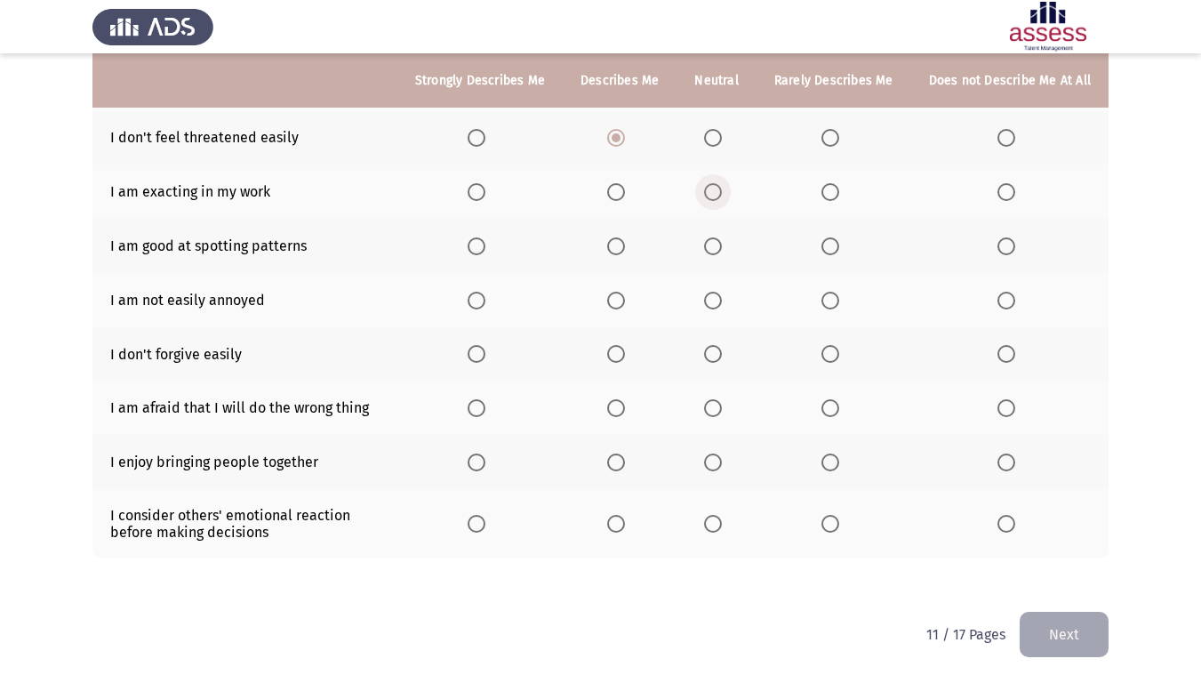
click at [717, 197] on span "Select an option" at bounding box center [713, 192] width 18 height 18
click at [717, 197] on input "Select an option" at bounding box center [713, 192] width 18 height 18
click at [719, 246] on span "Select an option" at bounding box center [713, 246] width 18 height 18
click at [719, 246] on input "Select an option" at bounding box center [713, 246] width 18 height 18
click at [625, 300] on span "Select an option" at bounding box center [616, 301] width 18 height 18
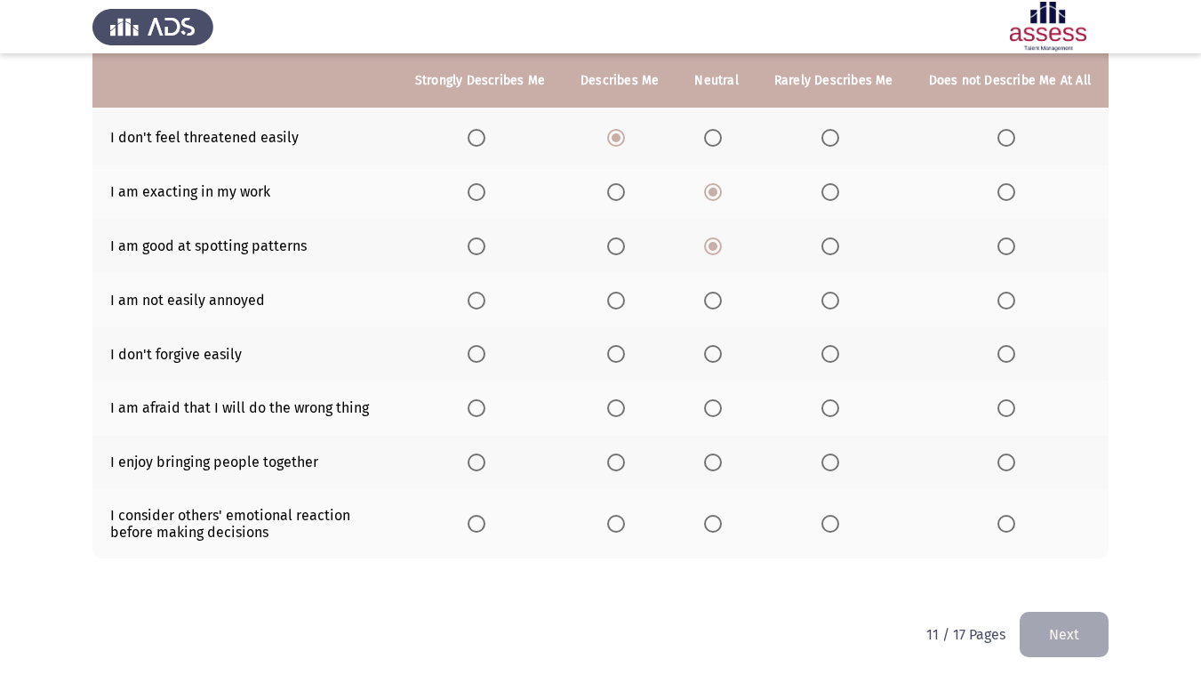
click at [625, 300] on input "Select an option" at bounding box center [616, 301] width 18 height 18
click at [712, 358] on span "Select an option" at bounding box center [713, 354] width 18 height 18
click at [712, 358] on input "Select an option" at bounding box center [713, 354] width 18 height 18
click at [473, 415] on th at bounding box center [479, 407] width 165 height 54
click at [478, 415] on span "Select an option" at bounding box center [476, 408] width 18 height 18
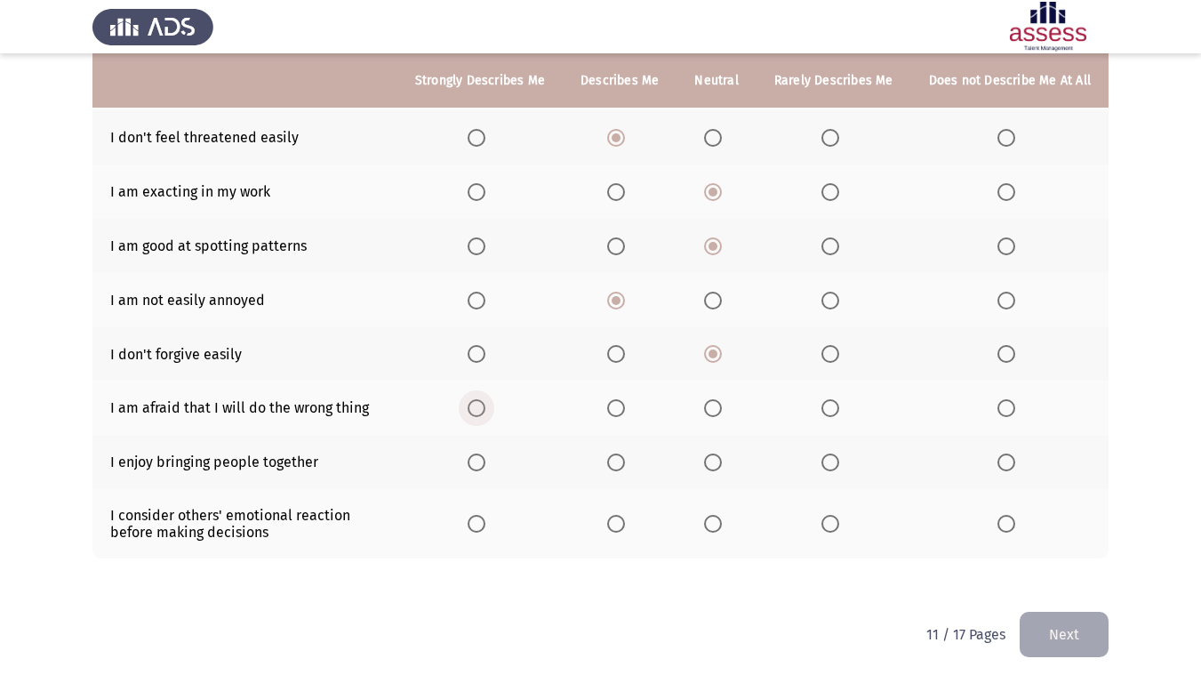
click at [478, 415] on input "Select an option" at bounding box center [476, 408] width 18 height 18
click at [632, 459] on label "Select an option" at bounding box center [619, 462] width 25 height 18
click at [625, 459] on input "Select an option" at bounding box center [616, 462] width 18 height 18
click at [711, 518] on span "Select an option" at bounding box center [713, 524] width 18 height 18
click at [711, 518] on input "Select an option" at bounding box center [713, 524] width 18 height 18
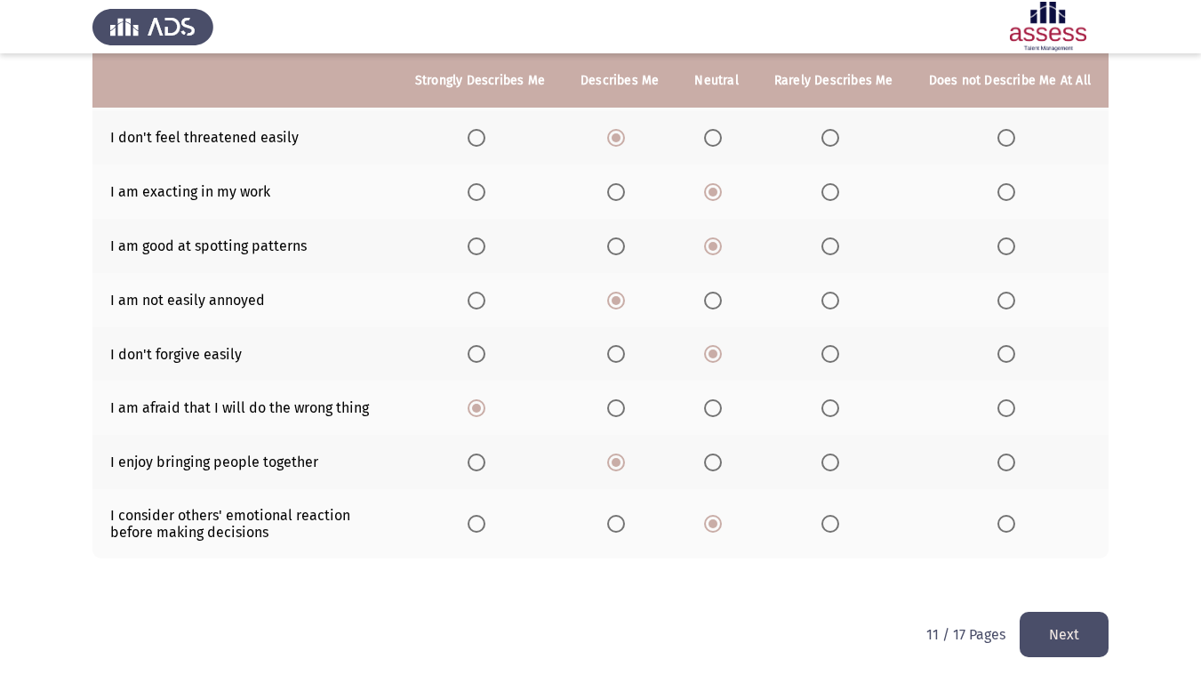
click at [1059, 572] on button "Next" at bounding box center [1063, 633] width 89 height 45
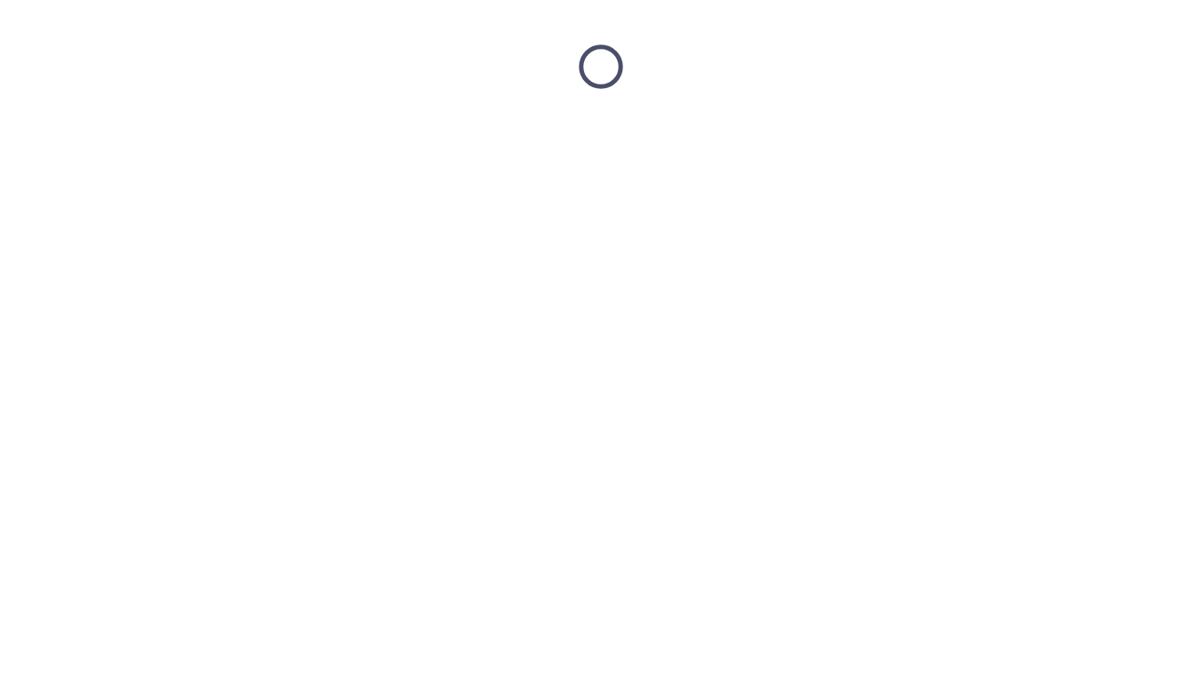
scroll to position [0, 0]
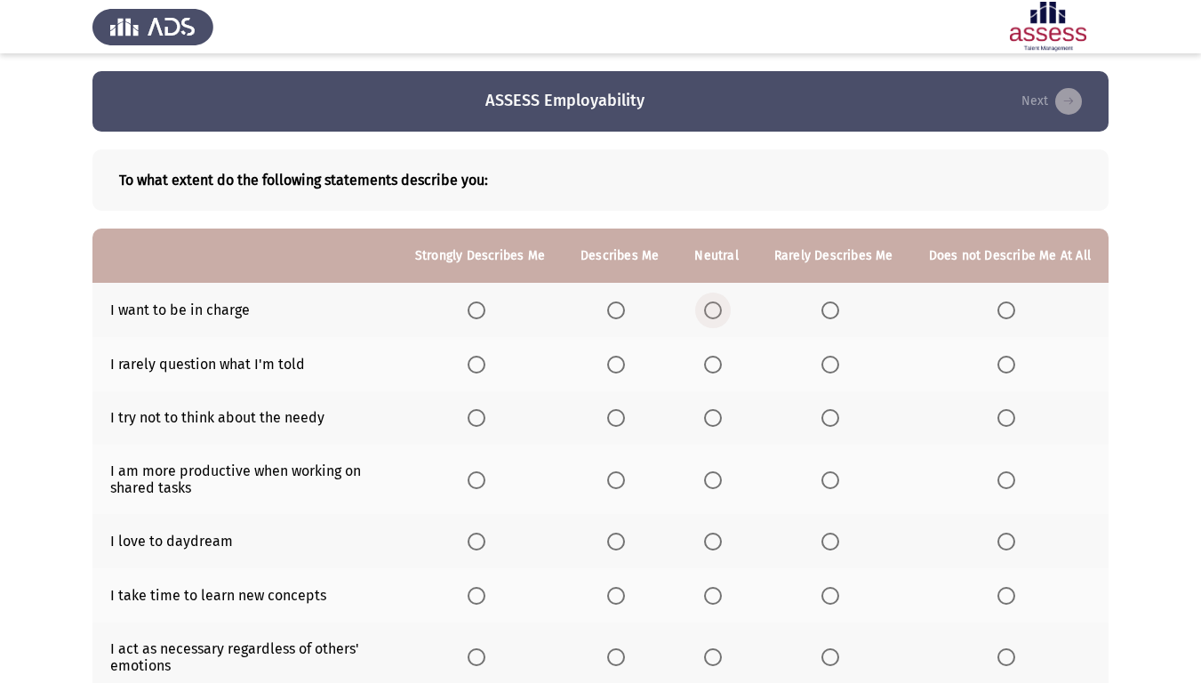
click at [712, 310] on span "Select an option" at bounding box center [713, 310] width 18 height 18
click at [712, 310] on input "Select an option" at bounding box center [713, 310] width 18 height 18
click at [825, 360] on span "Select an option" at bounding box center [830, 365] width 18 height 18
click at [825, 360] on input "Select an option" at bounding box center [830, 365] width 18 height 18
click at [713, 364] on span "Select an option" at bounding box center [713, 365] width 18 height 18
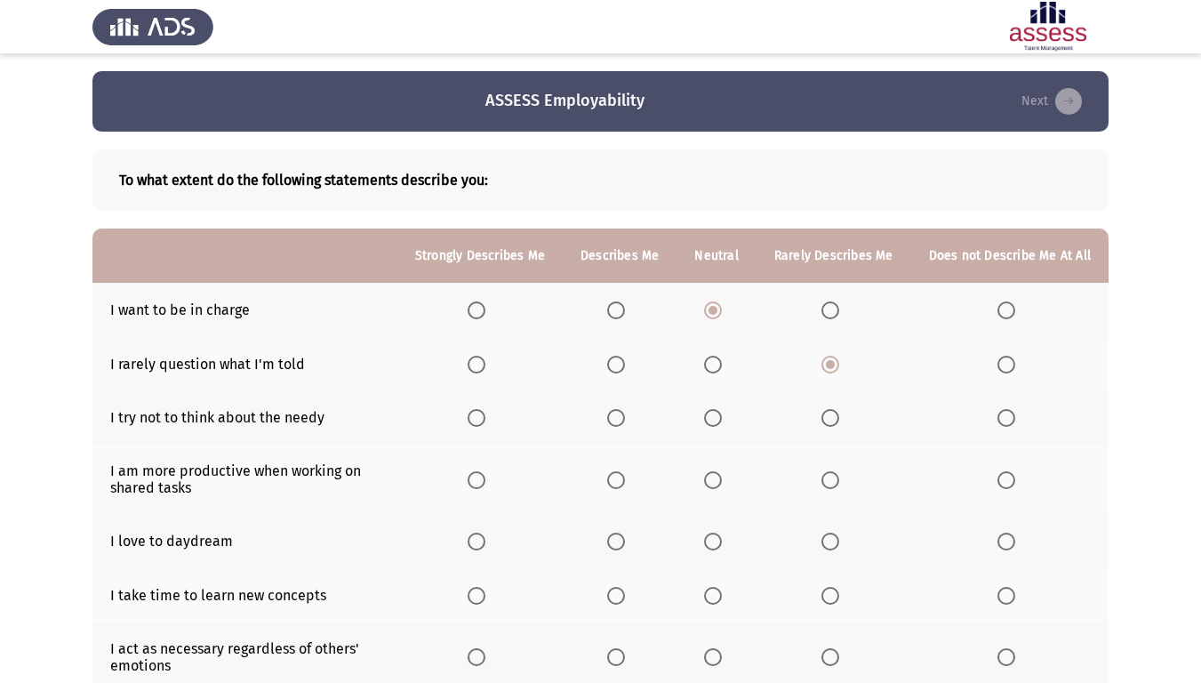
click at [713, 364] on input "Select an option" at bounding box center [713, 365] width 18 height 18
click at [625, 424] on span "Select an option" at bounding box center [616, 418] width 18 height 18
click at [625, 424] on input "Select an option" at bounding box center [616, 418] width 18 height 18
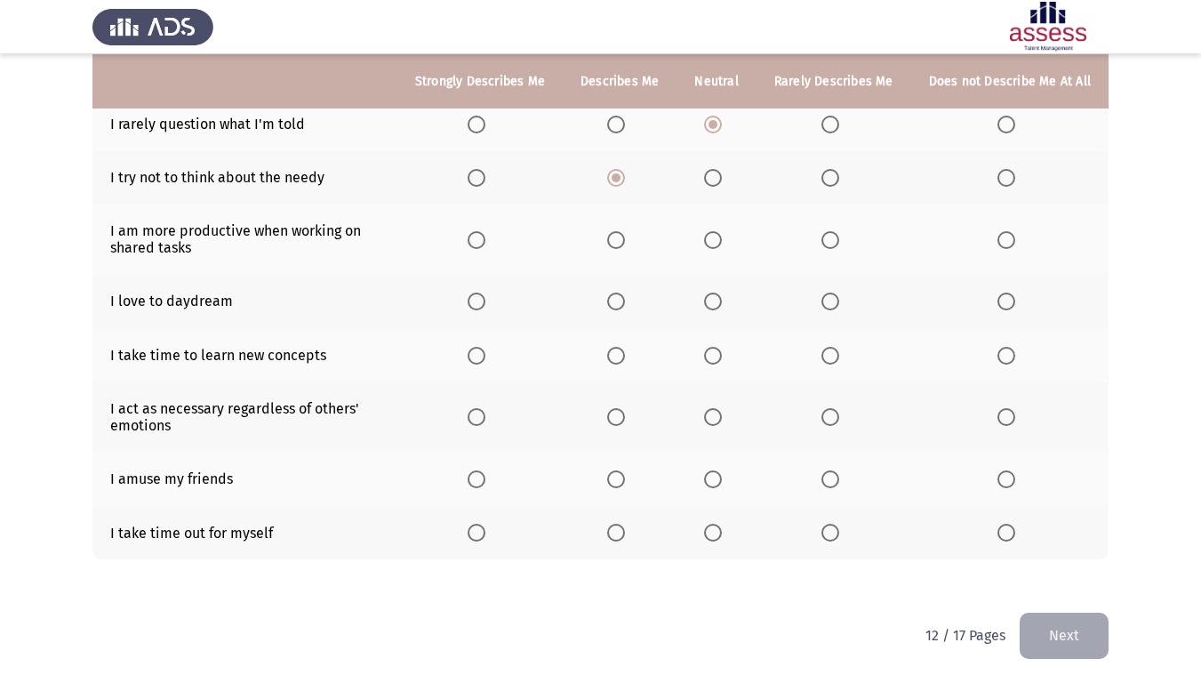
scroll to position [241, 0]
click at [626, 250] on th at bounding box center [620, 238] width 114 height 69
click at [624, 247] on span "Select an option" at bounding box center [616, 239] width 18 height 18
click at [624, 247] on input "Select an option" at bounding box center [616, 239] width 18 height 18
click at [722, 308] on span "Select an option" at bounding box center [713, 301] width 18 height 18
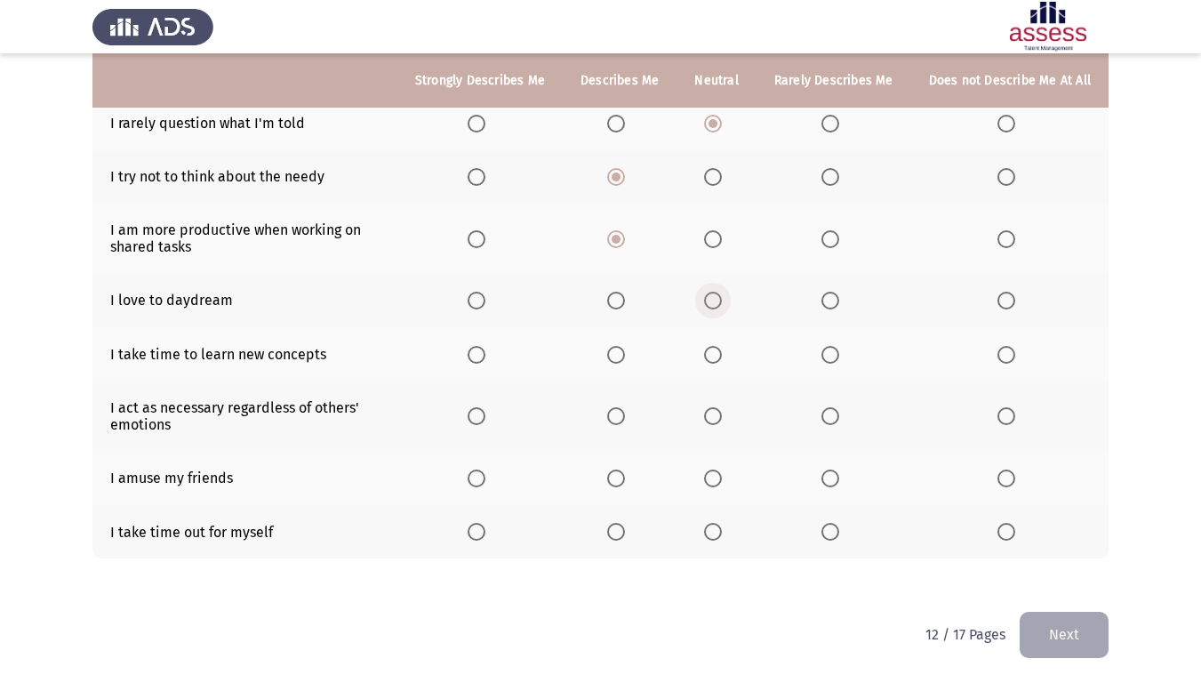
click at [722, 308] on input "Select an option" at bounding box center [713, 301] width 18 height 18
click at [715, 363] on span "Select an option" at bounding box center [713, 355] width 18 height 18
click at [715, 363] on input "Select an option" at bounding box center [713, 355] width 18 height 18
click at [717, 413] on span "Select an option" at bounding box center [713, 416] width 18 height 18
click at [717, 413] on input "Select an option" at bounding box center [713, 416] width 18 height 18
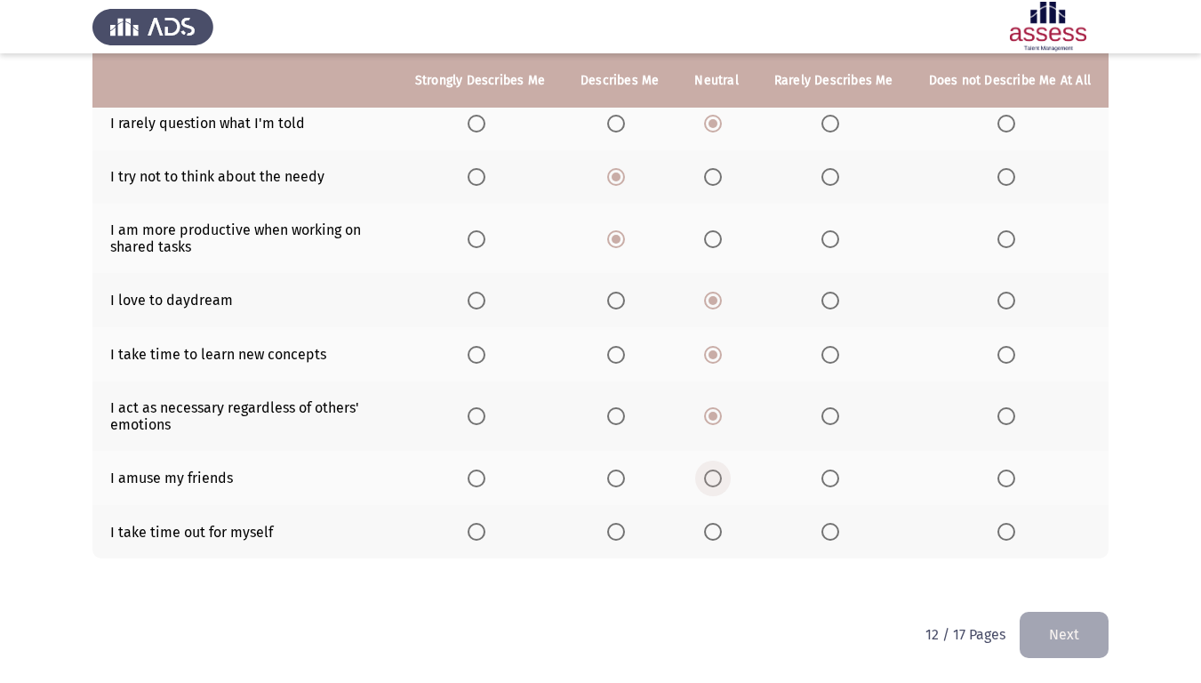
click at [718, 483] on span "Select an option" at bounding box center [713, 478] width 18 height 18
click at [718, 483] on input "Select an option" at bounding box center [713, 478] width 18 height 18
click at [632, 530] on label "Select an option" at bounding box center [619, 532] width 25 height 18
click at [625, 530] on input "Select an option" at bounding box center [616, 532] width 18 height 18
click at [1051, 572] on button "Next" at bounding box center [1063, 633] width 89 height 45
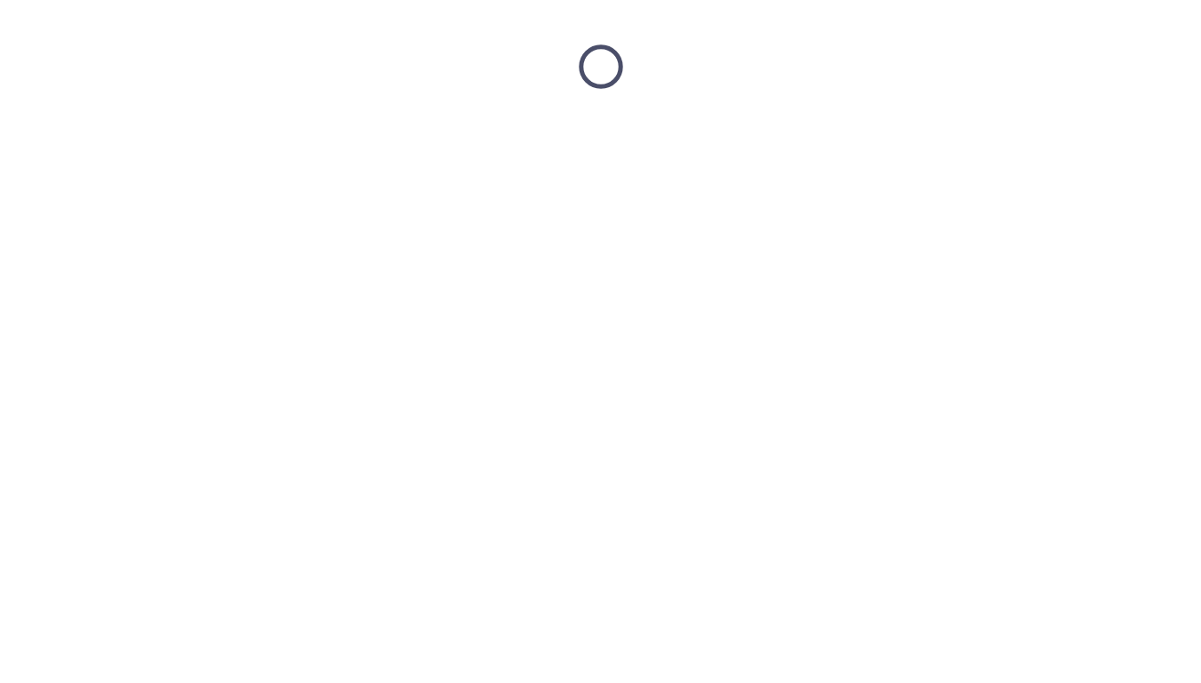
scroll to position [0, 0]
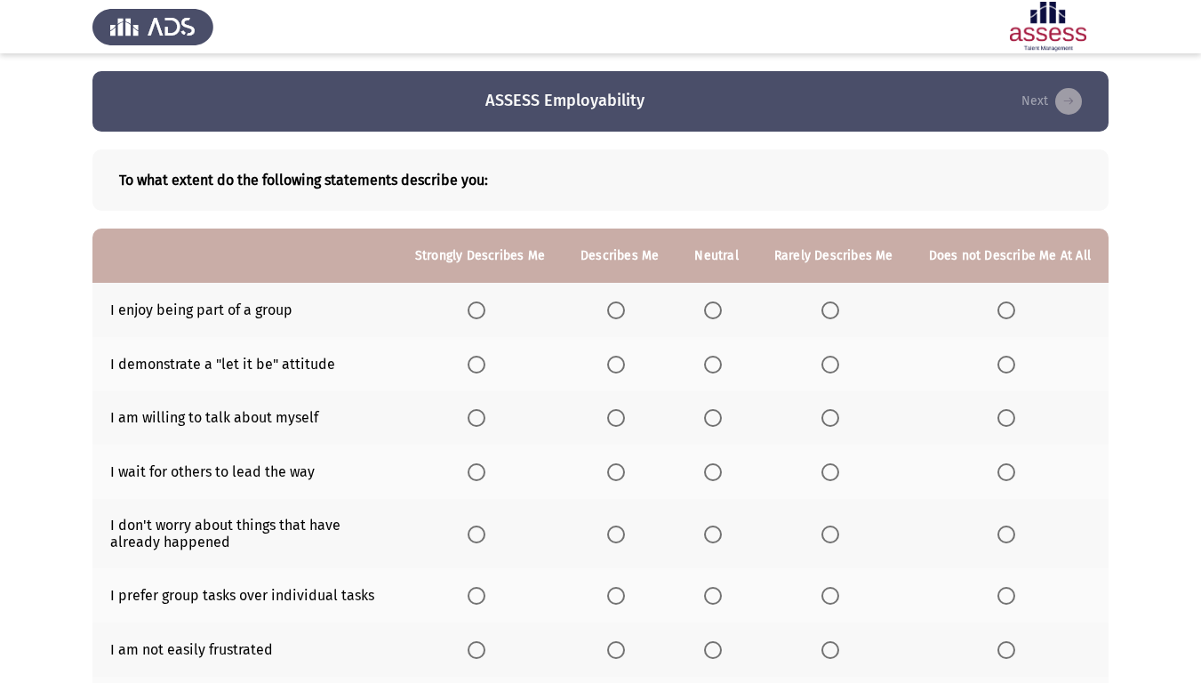
click at [475, 308] on th at bounding box center [479, 310] width 165 height 54
click at [483, 307] on span "Select an option" at bounding box center [476, 310] width 18 height 18
click at [483, 307] on input "Select an option" at bounding box center [476, 310] width 18 height 18
click at [625, 366] on span "Select an option" at bounding box center [616, 365] width 18 height 18
click at [625, 366] on input "Select an option" at bounding box center [616, 365] width 18 height 18
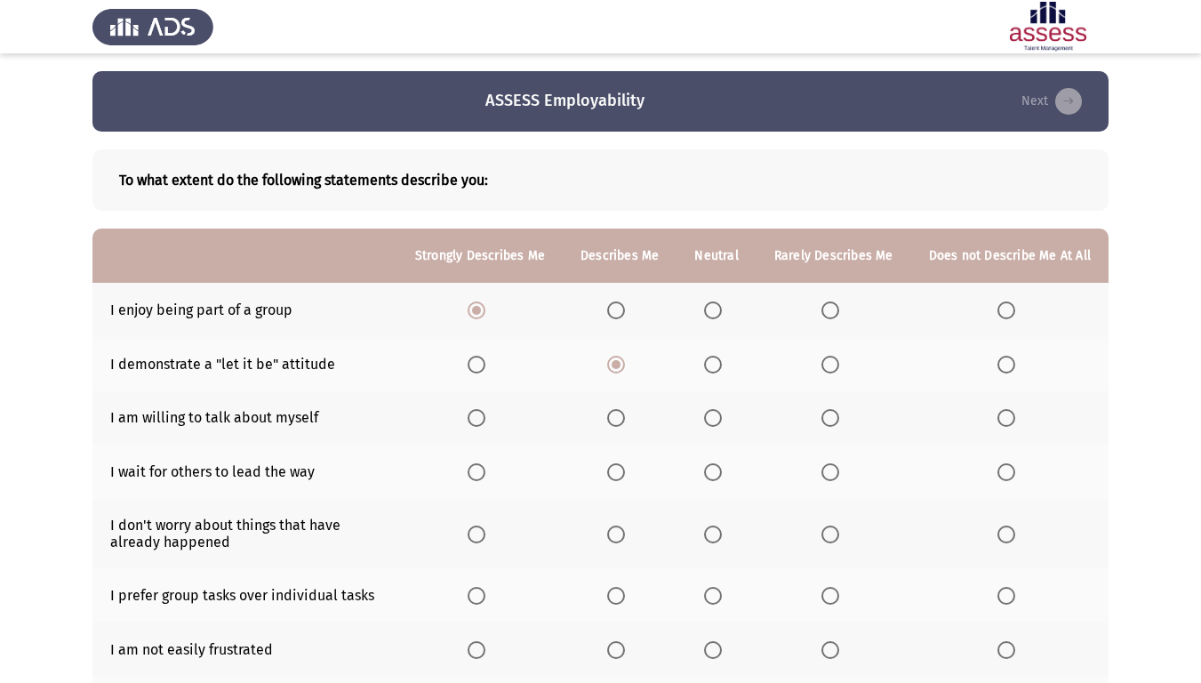
click at [718, 421] on span "Select an option" at bounding box center [713, 418] width 18 height 18
click at [718, 421] on input "Select an option" at bounding box center [713, 418] width 18 height 18
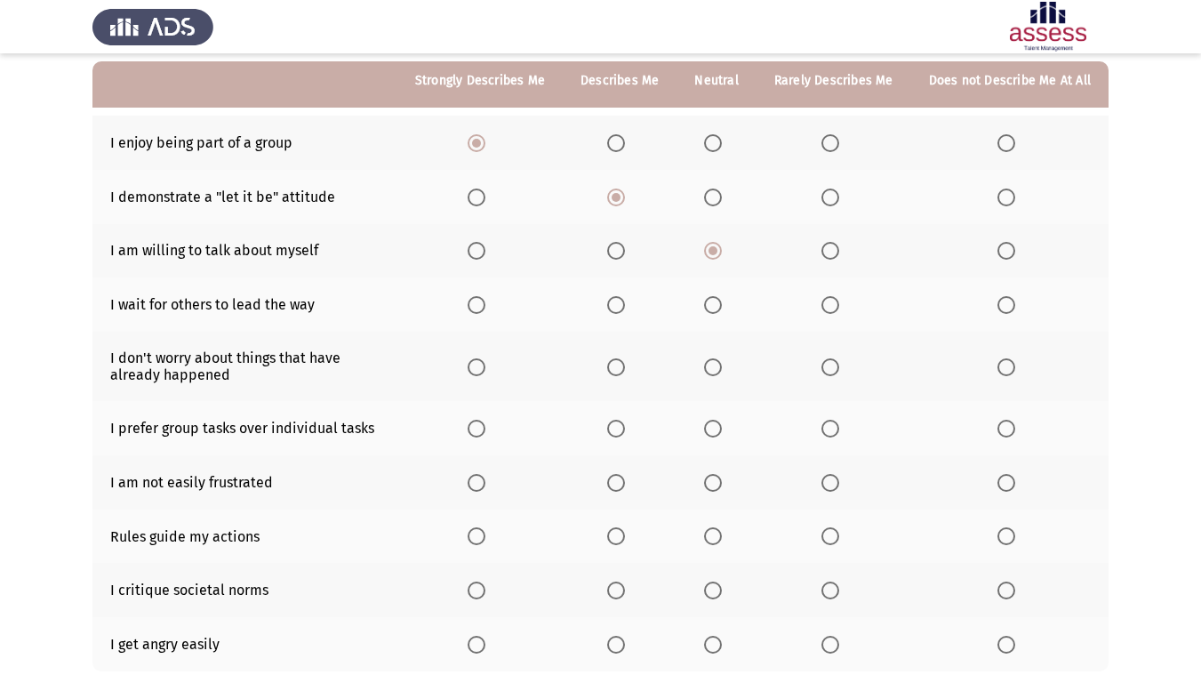
scroll to position [178, 0]
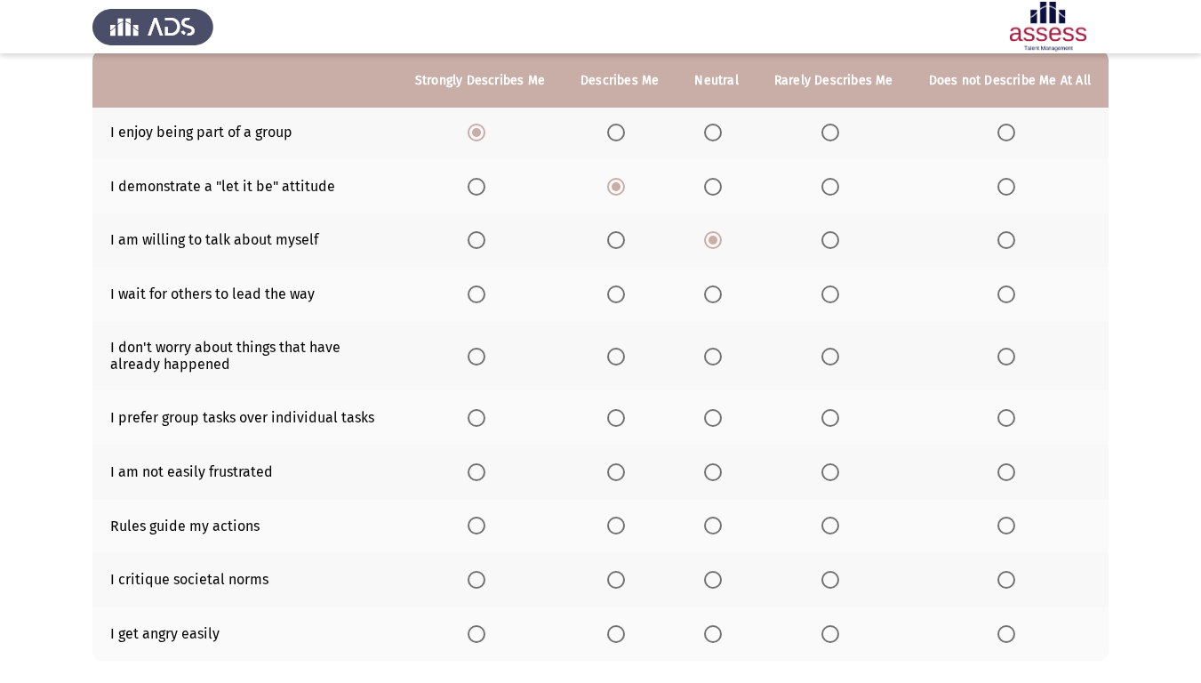
click at [833, 302] on span "Select an option" at bounding box center [830, 294] width 18 height 18
click at [833, 302] on input "Select an option" at bounding box center [830, 294] width 18 height 18
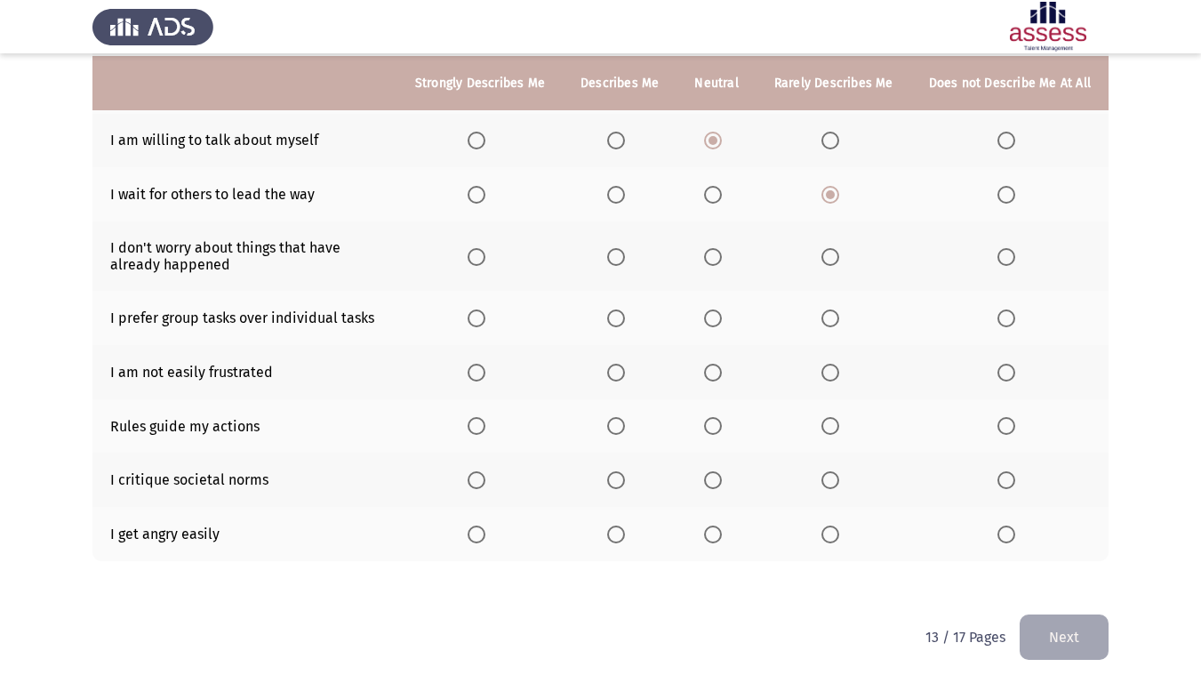
scroll to position [280, 0]
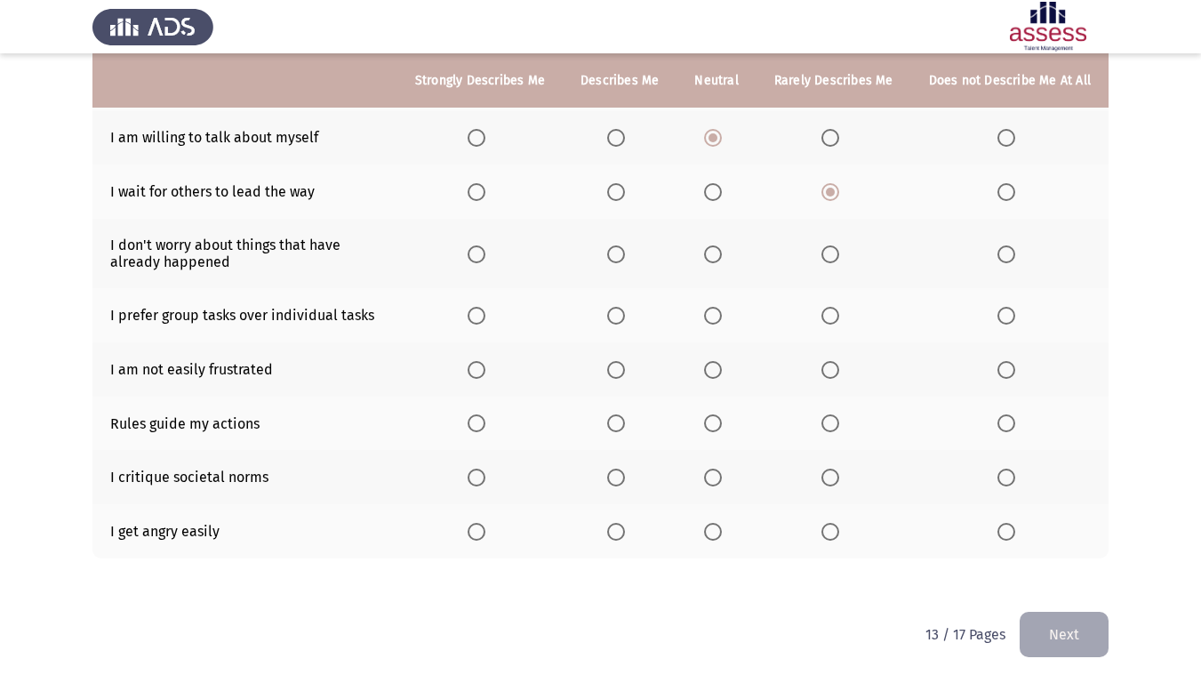
click at [848, 267] on th at bounding box center [833, 253] width 155 height 69
click at [843, 263] on th at bounding box center [833, 253] width 155 height 69
click at [838, 261] on span "Select an option" at bounding box center [830, 254] width 18 height 18
click at [838, 261] on input "Select an option" at bounding box center [830, 254] width 18 height 18
click at [606, 317] on th at bounding box center [620, 315] width 114 height 54
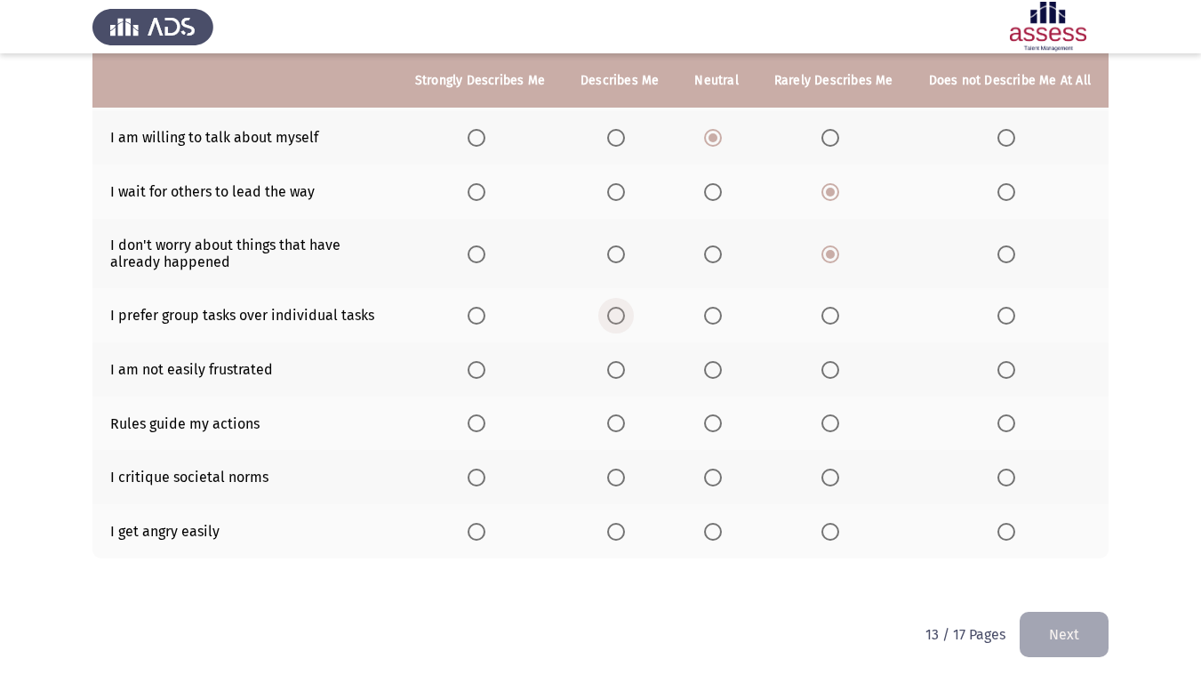
click at [615, 321] on span "Select an option" at bounding box center [616, 316] width 18 height 18
click at [615, 321] on input "Select an option" at bounding box center [616, 316] width 18 height 18
click at [625, 372] on span "Select an option" at bounding box center [616, 370] width 18 height 18
click at [625, 372] on input "Select an option" at bounding box center [616, 370] width 18 height 18
click at [722, 428] on span "Select an option" at bounding box center [713, 423] width 18 height 18
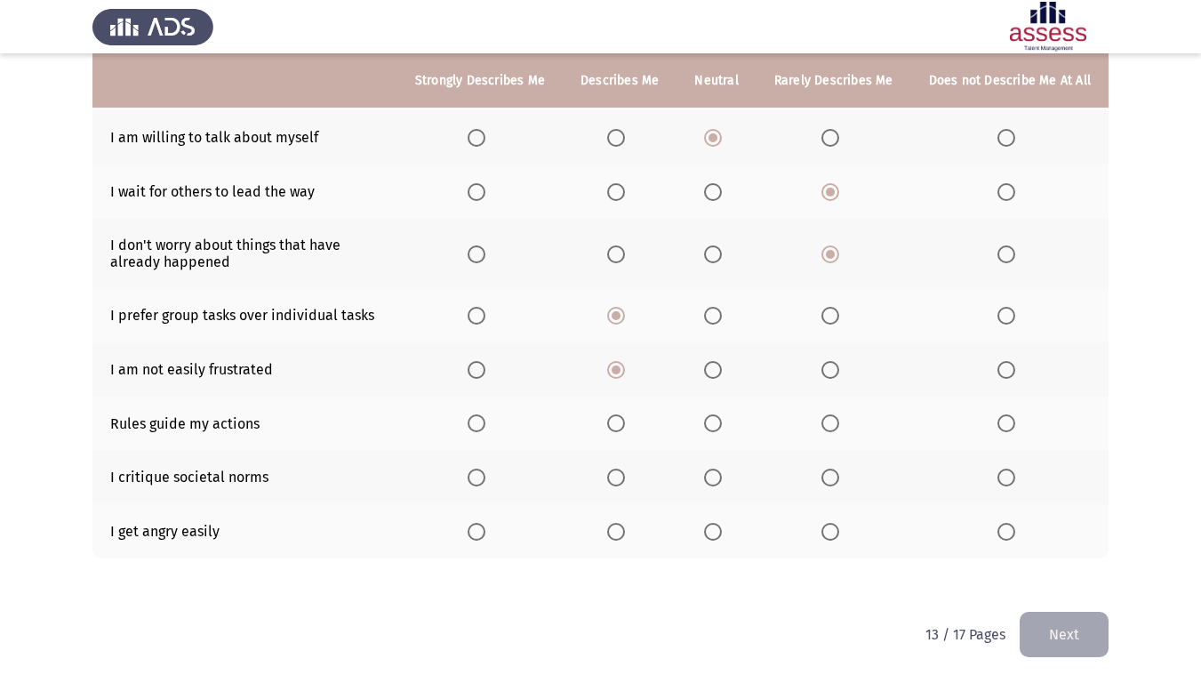
click at [722, 428] on input "Select an option" at bounding box center [713, 423] width 18 height 18
click at [722, 477] on span "Select an option" at bounding box center [713, 477] width 18 height 18
click at [722, 477] on input "Select an option" at bounding box center [713, 477] width 18 height 18
click at [832, 537] on span "Select an option" at bounding box center [830, 532] width 18 height 18
click at [832, 537] on input "Select an option" at bounding box center [830, 532] width 18 height 18
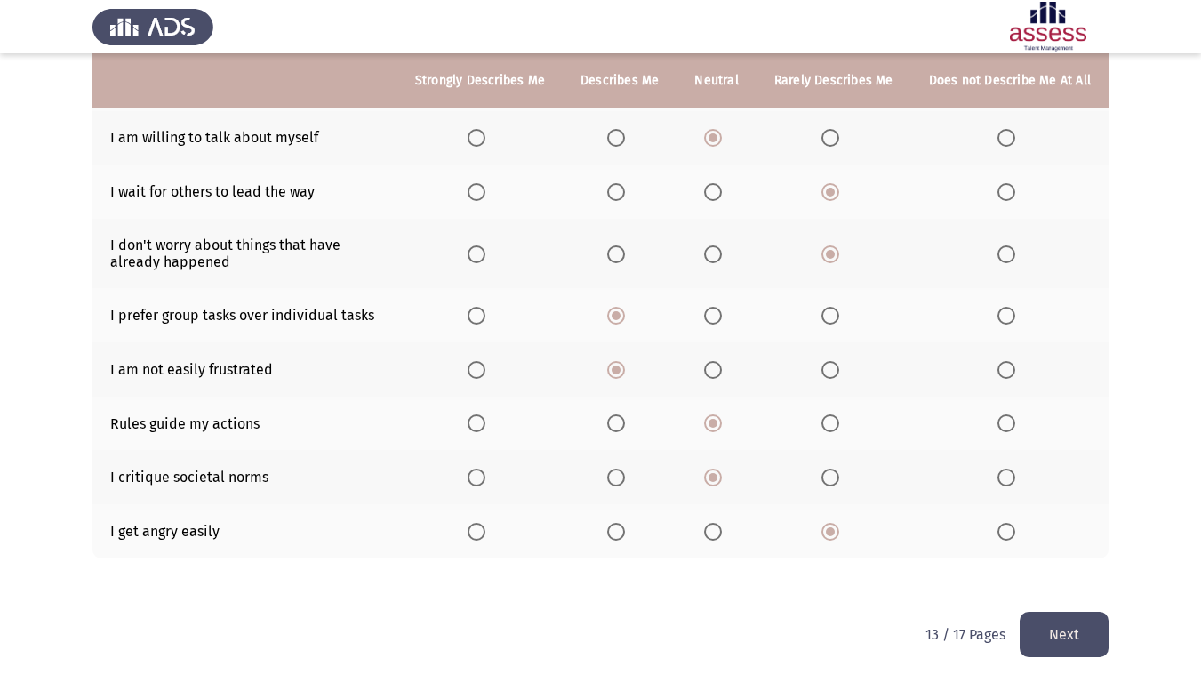
click at [1043, 572] on button "Next" at bounding box center [1063, 633] width 89 height 45
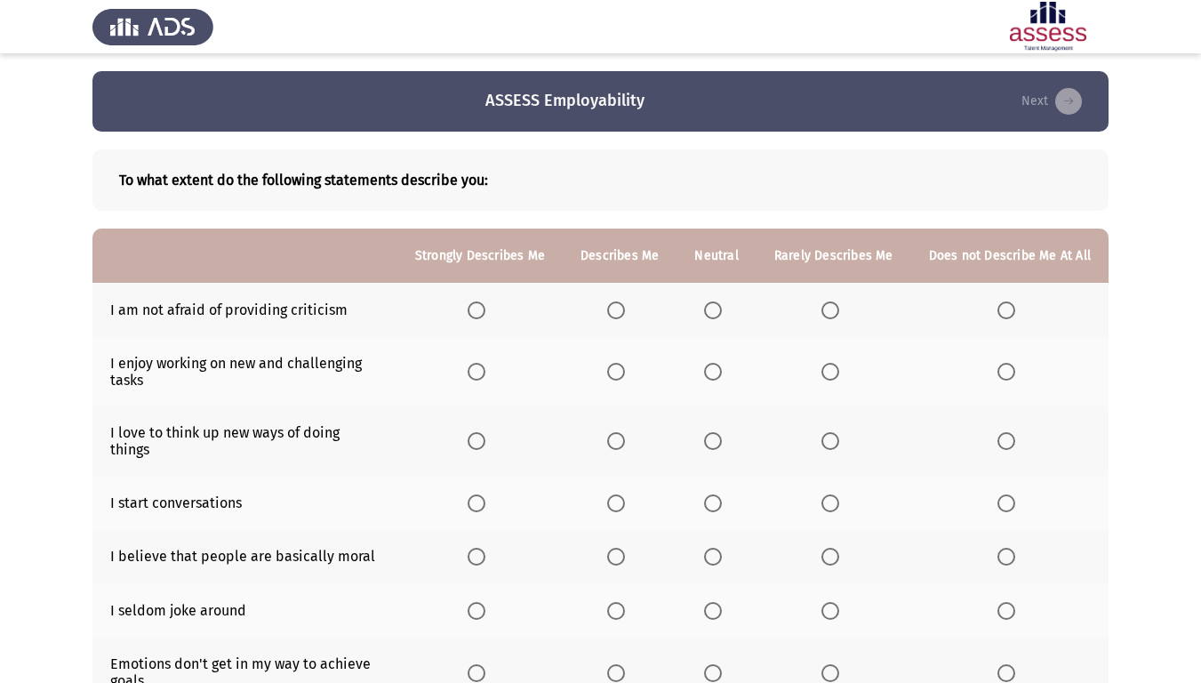
click at [622, 313] on span "Select an option" at bounding box center [616, 310] width 18 height 18
click at [622, 313] on input "Select an option" at bounding box center [616, 310] width 18 height 18
click at [624, 377] on span "Select an option" at bounding box center [616, 372] width 18 height 18
click at [624, 377] on input "Select an option" at bounding box center [616, 372] width 18 height 18
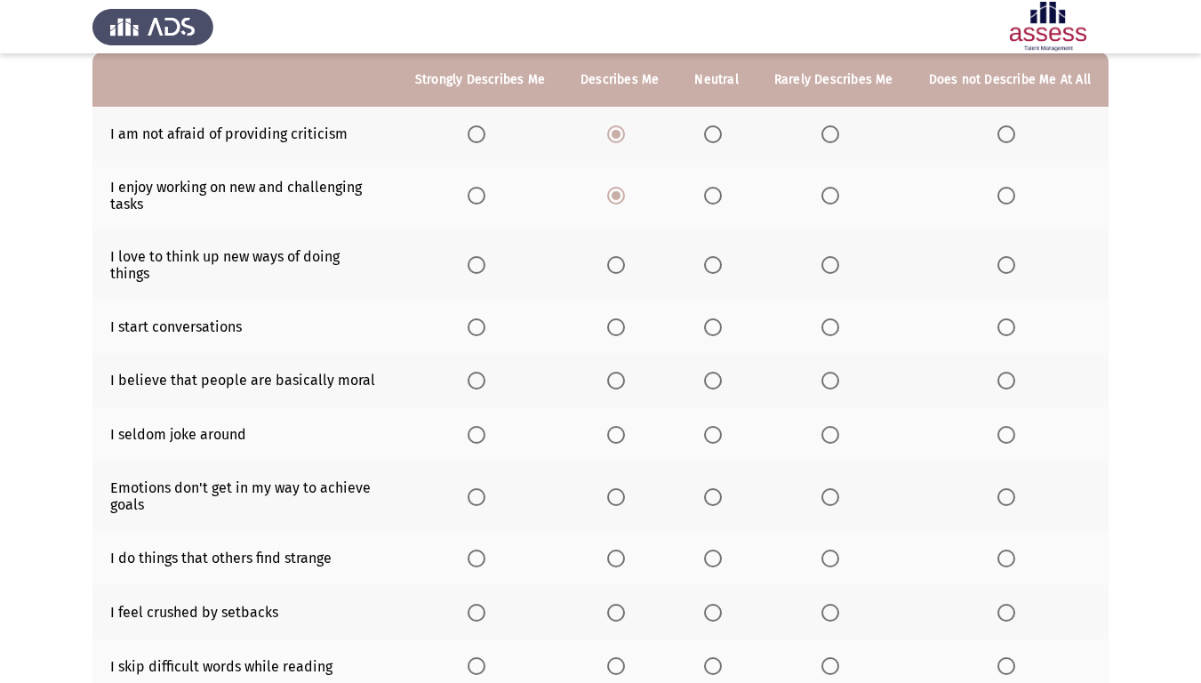
scroll to position [178, 0]
click at [627, 268] on th at bounding box center [620, 262] width 114 height 69
click at [612, 257] on th at bounding box center [620, 262] width 114 height 69
click at [621, 260] on span "Select an option" at bounding box center [616, 263] width 18 height 18
click at [621, 260] on input "Select an option" at bounding box center [616, 263] width 18 height 18
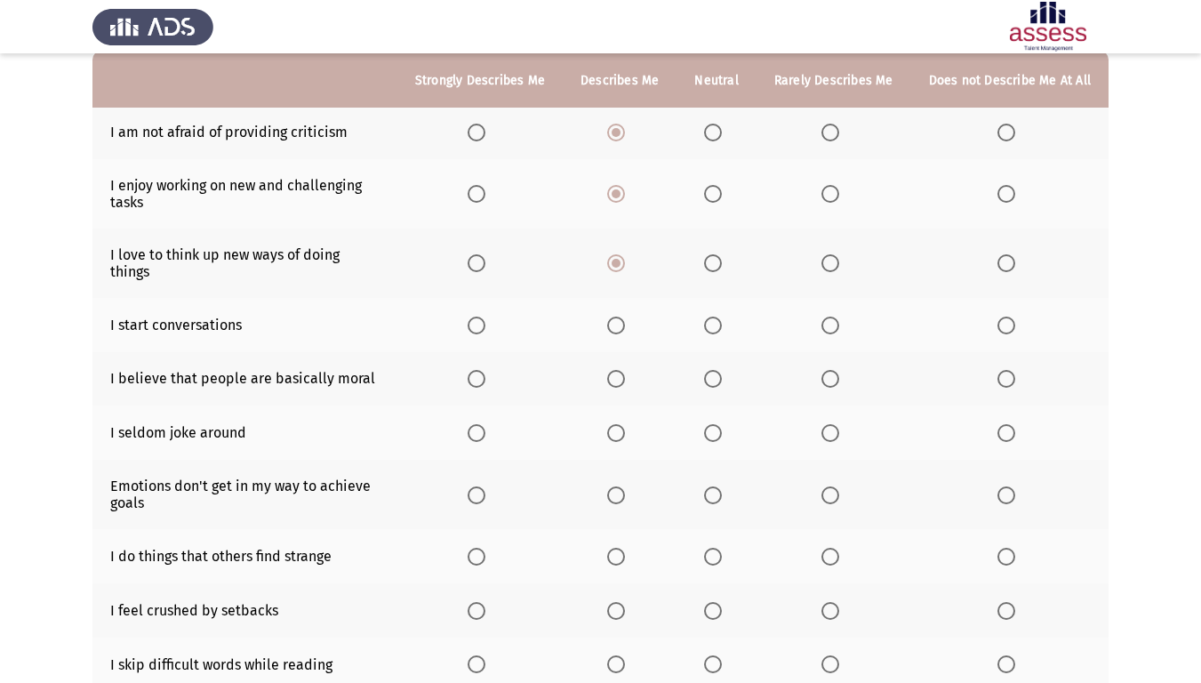
click at [625, 316] on span "Select an option" at bounding box center [616, 325] width 18 height 18
click at [625, 316] on input "Select an option" at bounding box center [616, 325] width 18 height 18
click at [715, 370] on span "Select an option" at bounding box center [713, 379] width 18 height 18
click at [715, 370] on input "Select an option" at bounding box center [713, 379] width 18 height 18
click at [722, 424] on span "Select an option" at bounding box center [713, 433] width 18 height 18
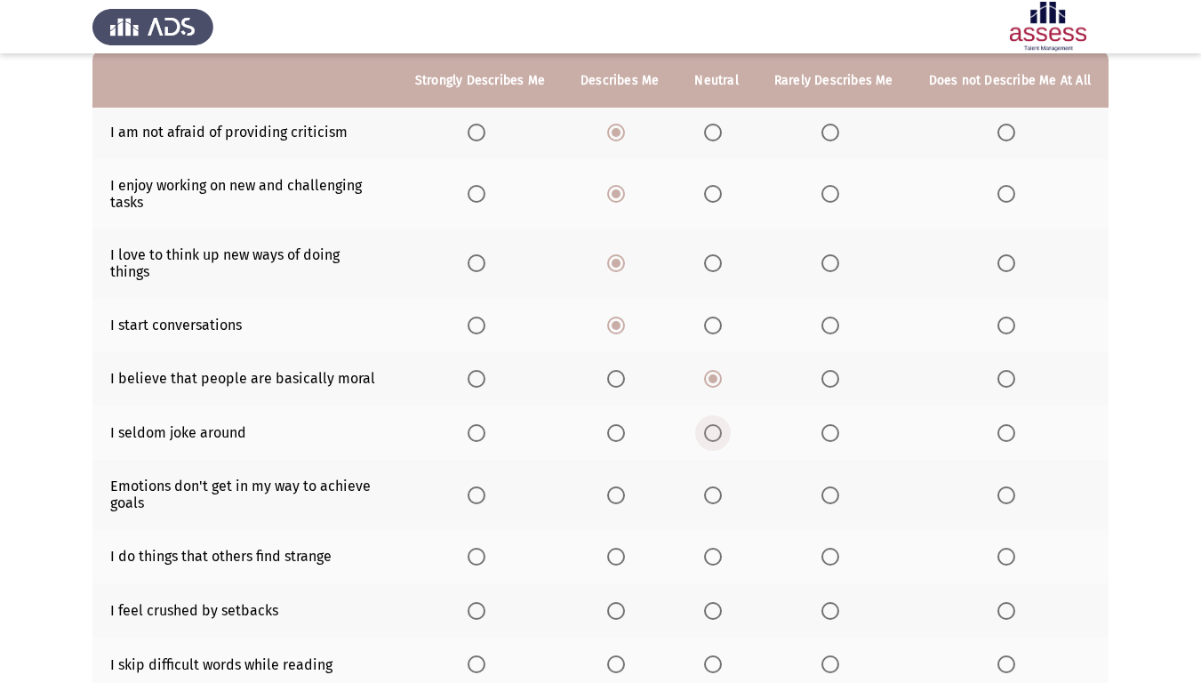
click at [722, 424] on input "Select an option" at bounding box center [713, 433] width 18 height 18
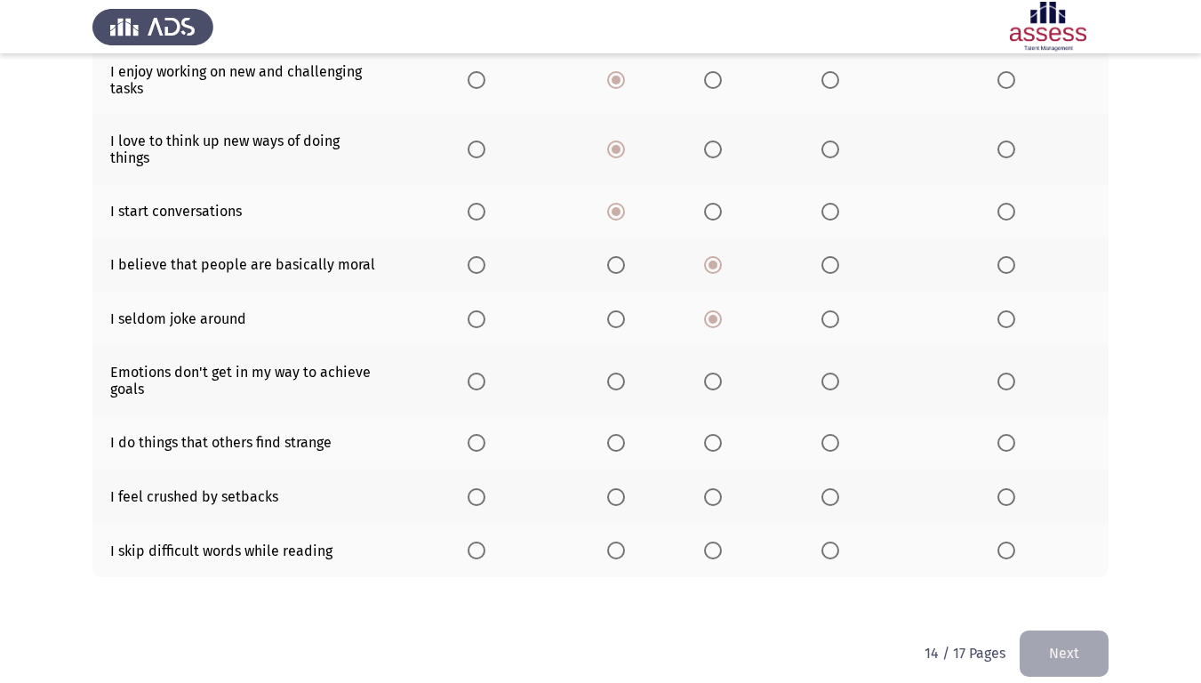
scroll to position [295, 0]
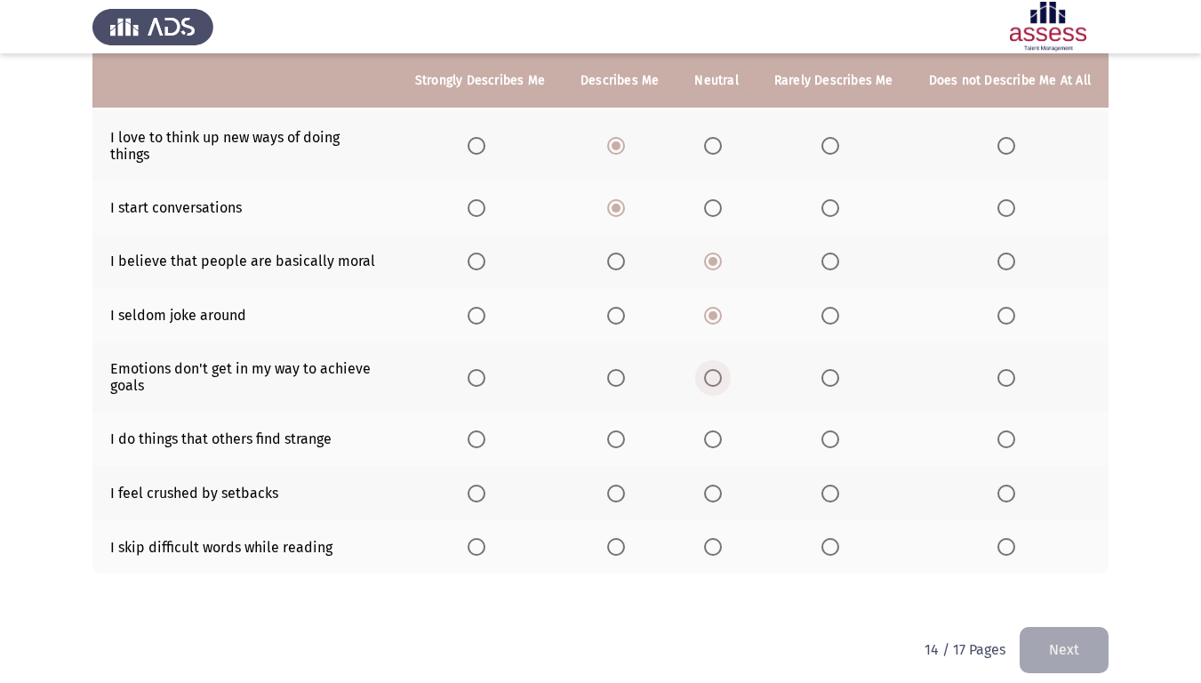
click at [721, 369] on span "Select an option" at bounding box center [713, 378] width 18 height 18
click at [721, 369] on input "Select an option" at bounding box center [713, 378] width 18 height 18
click at [625, 430] on span "Select an option" at bounding box center [616, 439] width 18 height 18
click at [625, 430] on input "Select an option" at bounding box center [616, 439] width 18 height 18
click at [722, 484] on span "Select an option" at bounding box center [713, 493] width 18 height 18
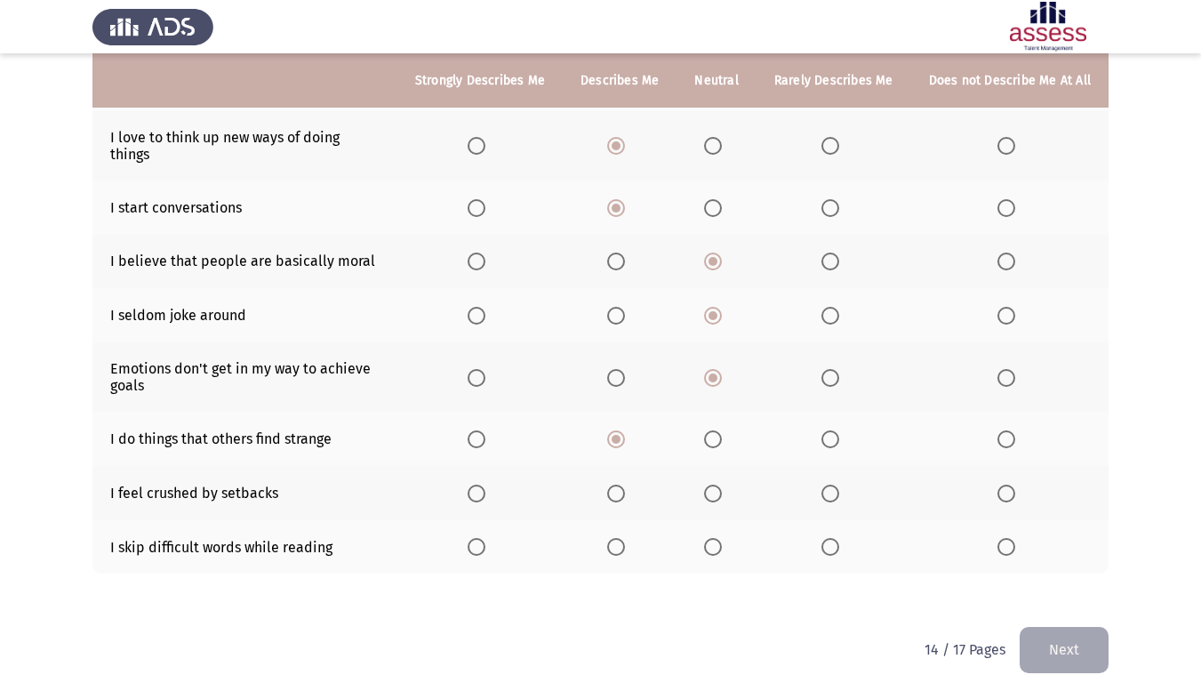
click at [722, 484] on input "Select an option" at bounding box center [713, 493] width 18 height 18
click at [719, 538] on span "Select an option" at bounding box center [713, 547] width 18 height 18
click at [719, 538] on input "Select an option" at bounding box center [713, 547] width 18 height 18
click at [1059, 572] on button "Next" at bounding box center [1063, 649] width 89 height 45
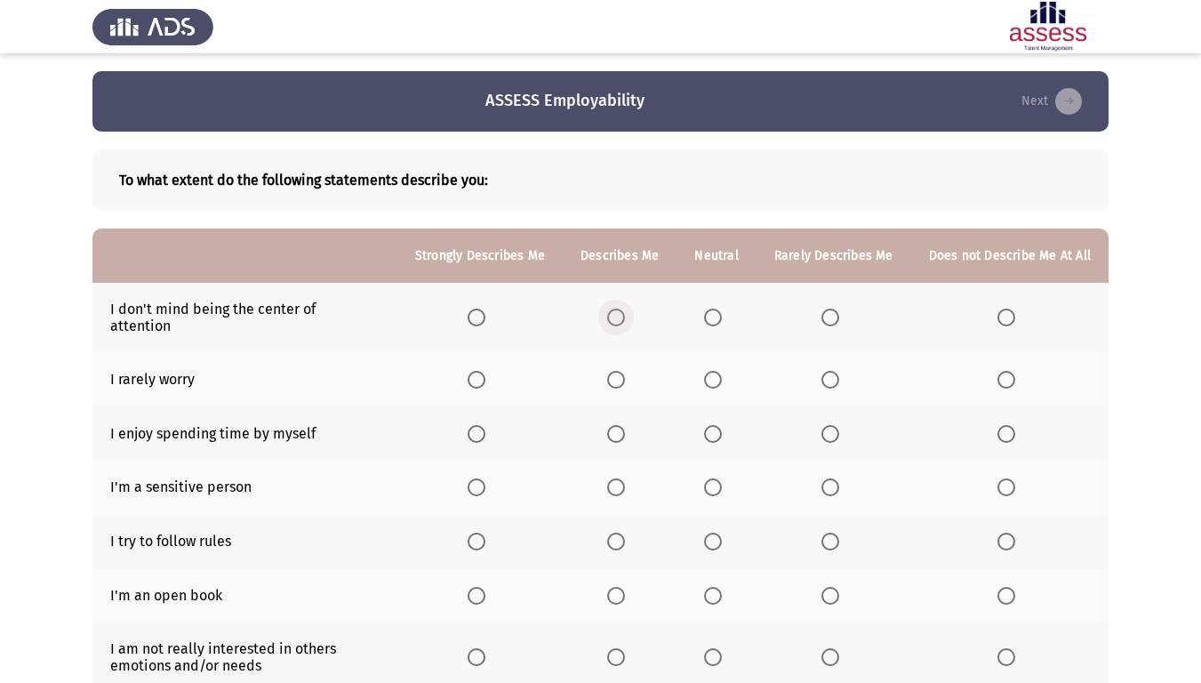
click at [625, 316] on span "Select an option" at bounding box center [616, 317] width 18 height 18
click at [625, 316] on input "Select an option" at bounding box center [616, 317] width 18 height 18
click at [623, 371] on span "Select an option" at bounding box center [616, 380] width 18 height 18
click at [623, 371] on input "Select an option" at bounding box center [616, 380] width 18 height 18
click at [615, 425] on span "Select an option" at bounding box center [616, 434] width 18 height 18
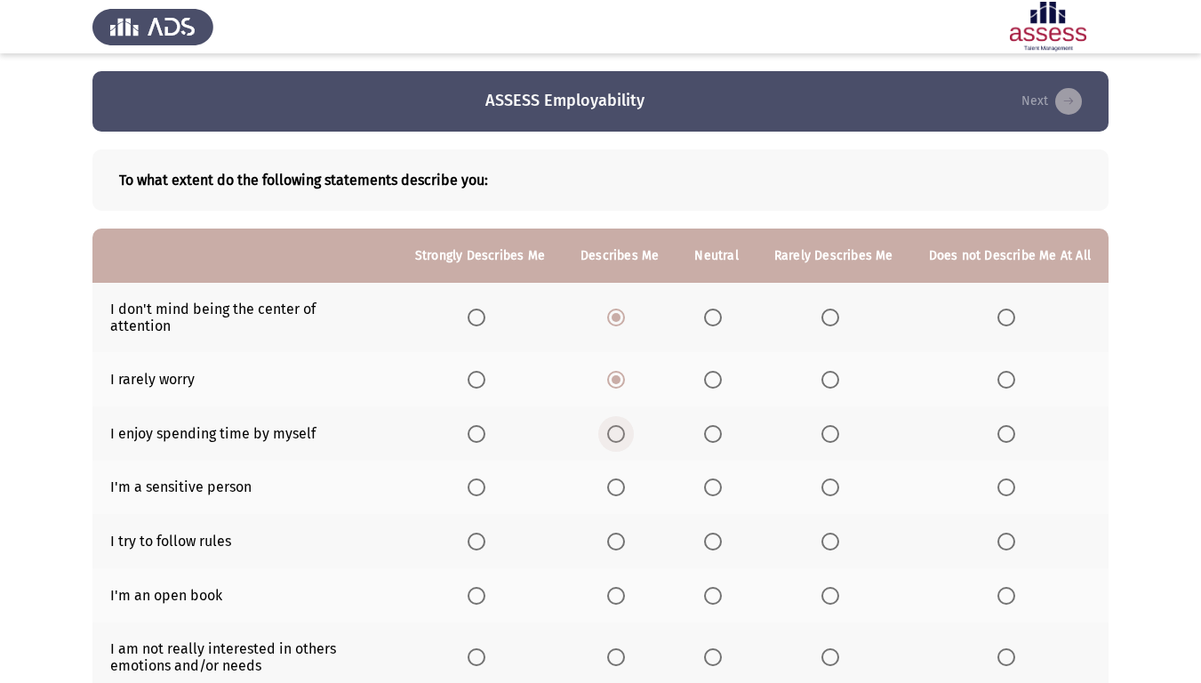
click at [615, 425] on input "Select an option" at bounding box center [616, 434] width 18 height 18
click at [722, 478] on span "Select an option" at bounding box center [713, 487] width 18 height 18
click at [722, 478] on input "Select an option" at bounding box center [713, 487] width 18 height 18
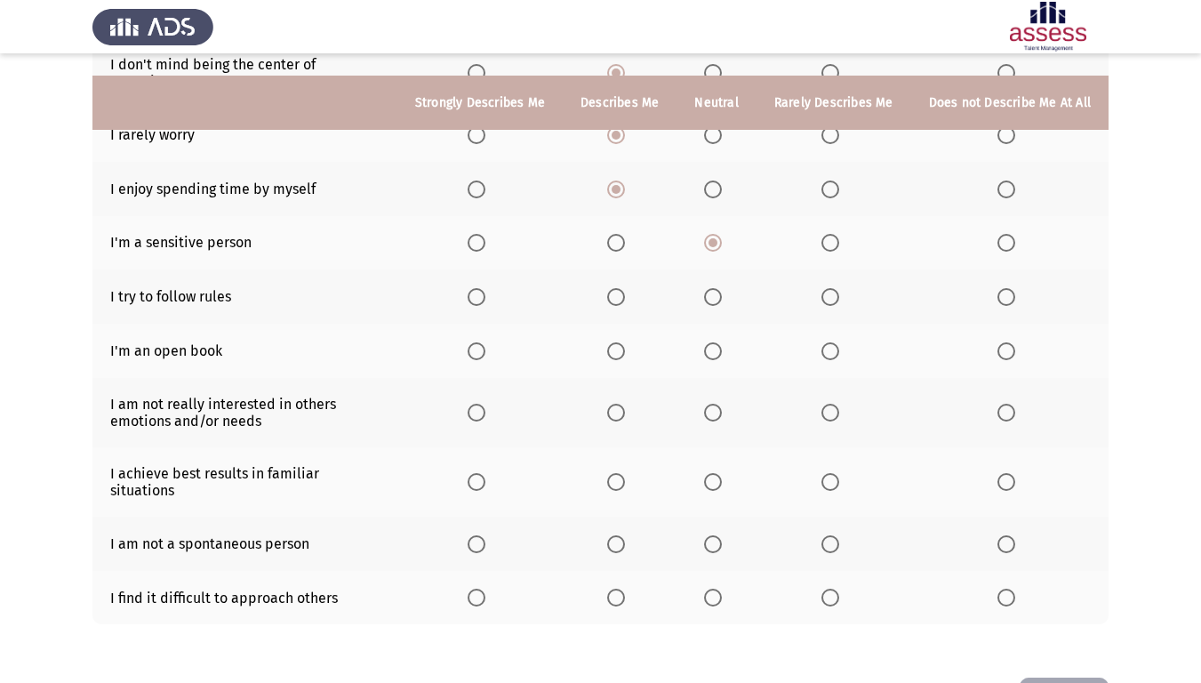
scroll to position [267, 0]
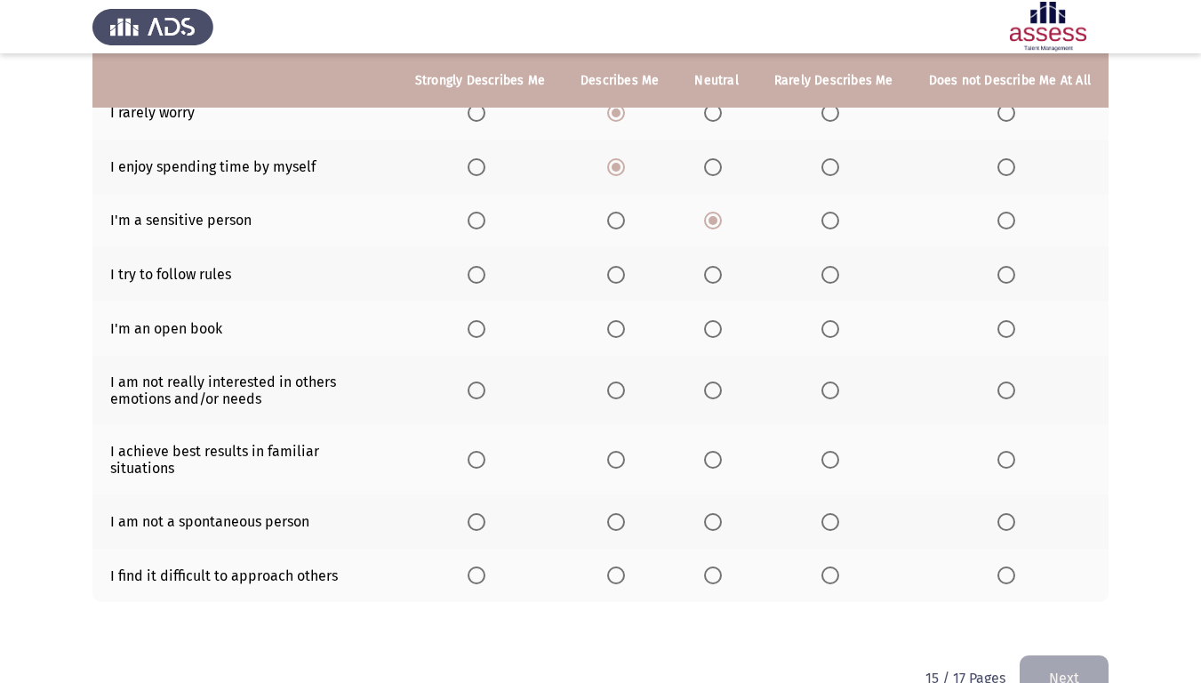
click at [620, 274] on th at bounding box center [620, 274] width 114 height 54
click at [620, 266] on span "Select an option" at bounding box center [616, 275] width 18 height 18
click at [620, 266] on input "Select an option" at bounding box center [616, 275] width 18 height 18
click at [722, 320] on span "Select an option" at bounding box center [713, 329] width 18 height 18
click at [722, 320] on input "Select an option" at bounding box center [713, 329] width 18 height 18
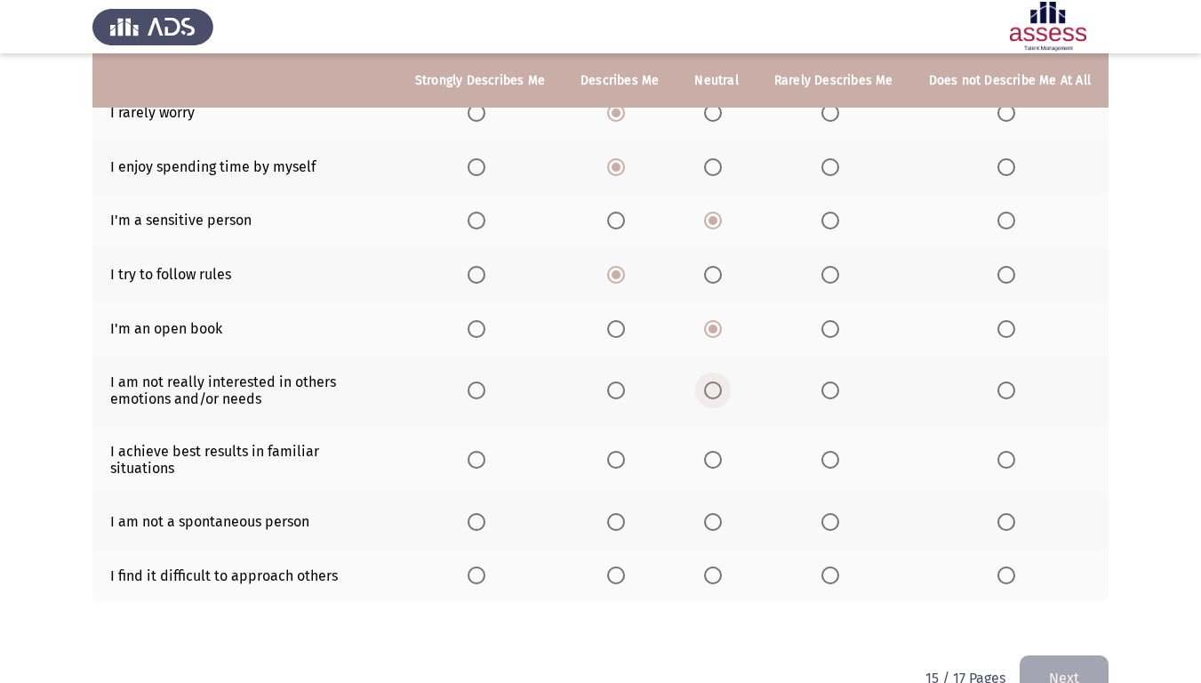
click at [716, 381] on span "Select an option" at bounding box center [713, 390] width 18 height 18
click at [716, 381] on input "Select an option" at bounding box center [713, 390] width 18 height 18
click at [632, 451] on label "Select an option" at bounding box center [619, 460] width 25 height 18
click at [625, 451] on input "Select an option" at bounding box center [616, 460] width 18 height 18
click at [619, 513] on span "Select an option" at bounding box center [616, 522] width 18 height 18
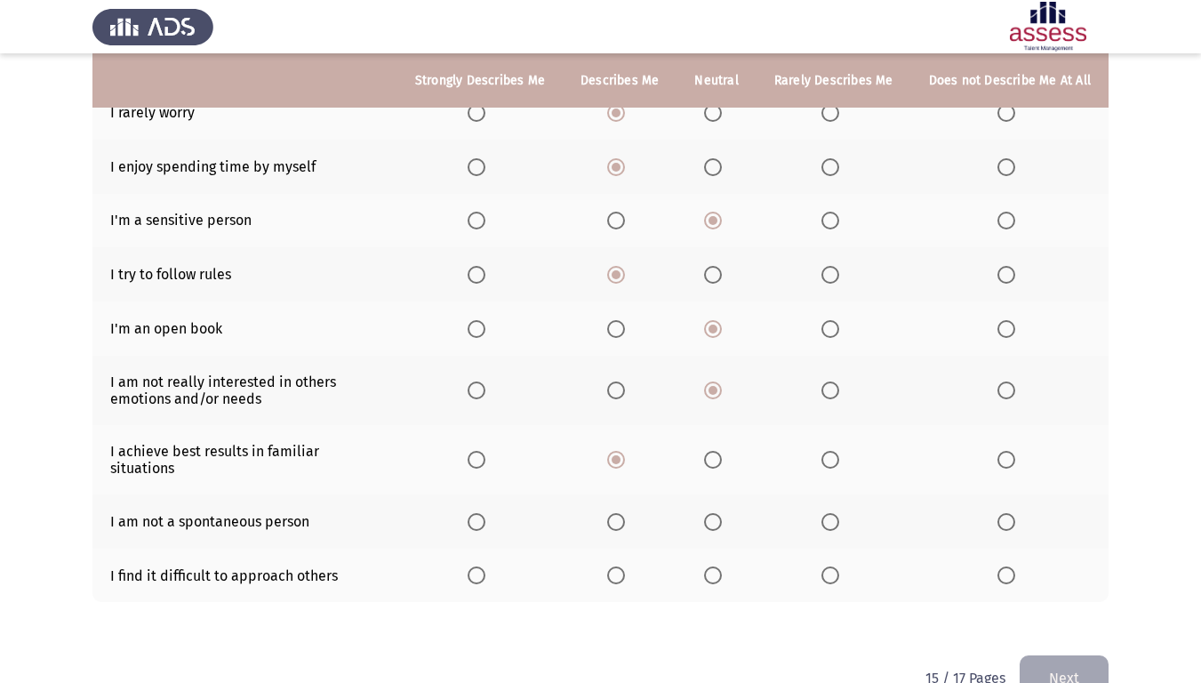
click at [619, 513] on input "Select an option" at bounding box center [616, 522] width 18 height 18
click at [846, 566] on label "Select an option" at bounding box center [833, 575] width 25 height 18
click at [839, 566] on input "Select an option" at bounding box center [830, 575] width 18 height 18
click at [1072, 572] on button "Next" at bounding box center [1063, 677] width 89 height 45
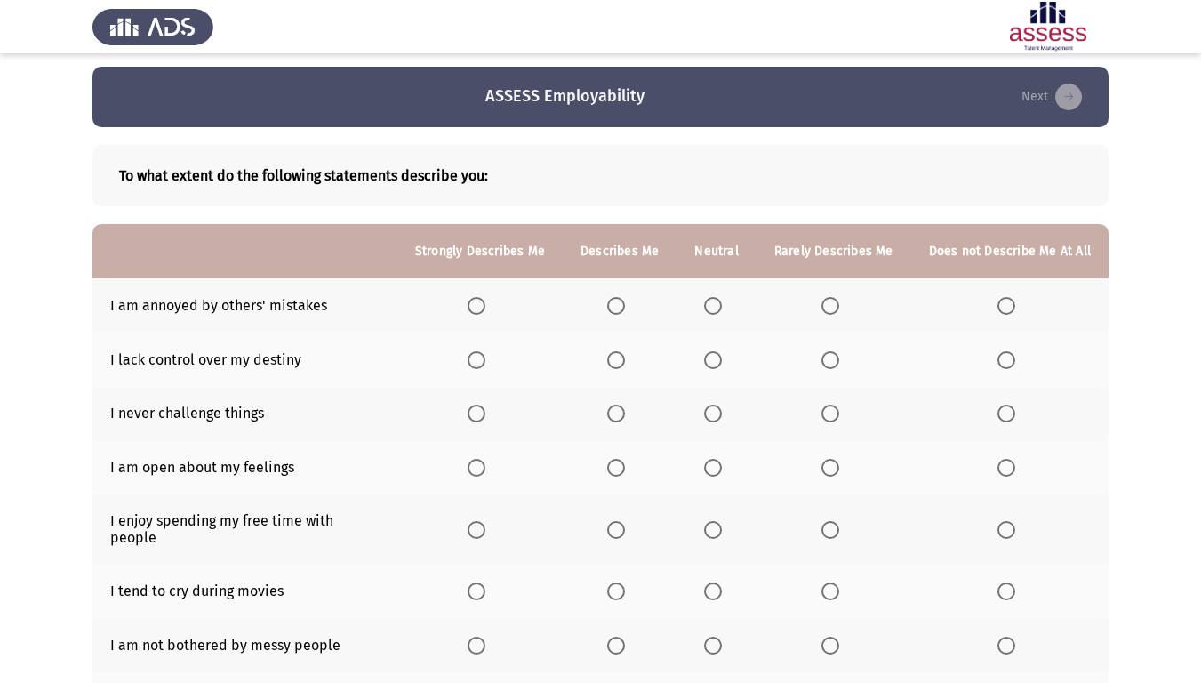
scroll to position [0, 0]
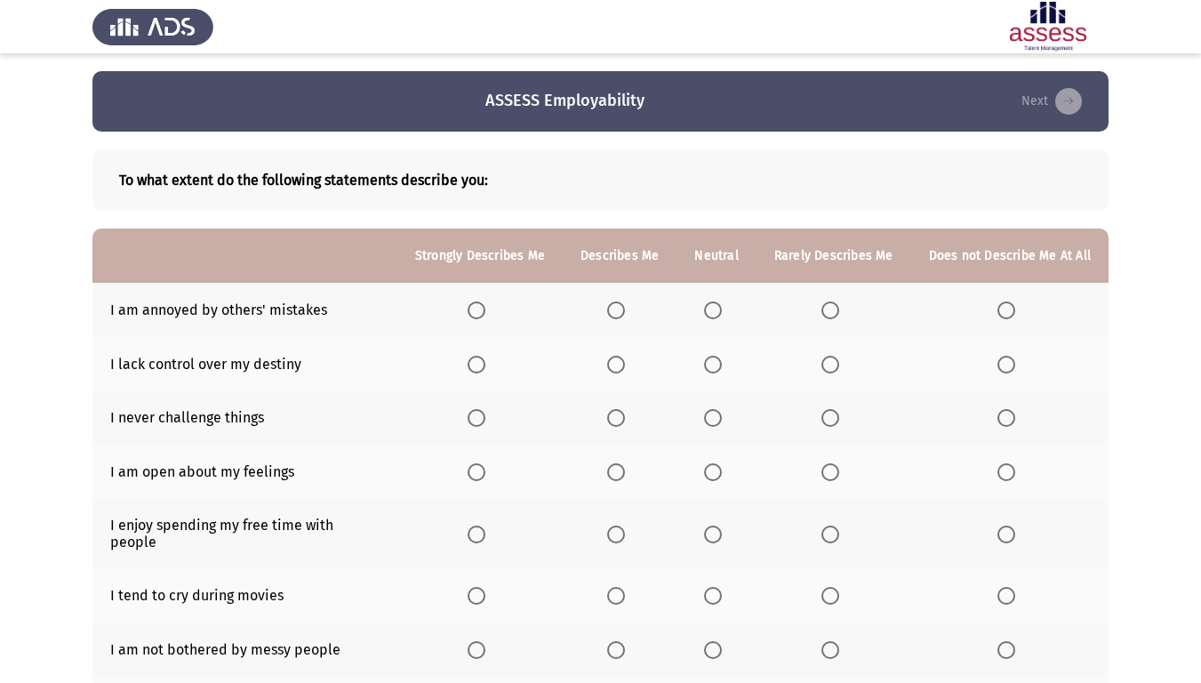
click at [714, 313] on span "Select an option" at bounding box center [713, 310] width 18 height 18
click at [714, 313] on input "Select an option" at bounding box center [713, 310] width 18 height 18
click at [716, 366] on span "Select an option" at bounding box center [713, 365] width 18 height 18
click at [716, 366] on input "Select an option" at bounding box center [713, 365] width 18 height 18
click at [837, 420] on span "Select an option" at bounding box center [830, 418] width 18 height 18
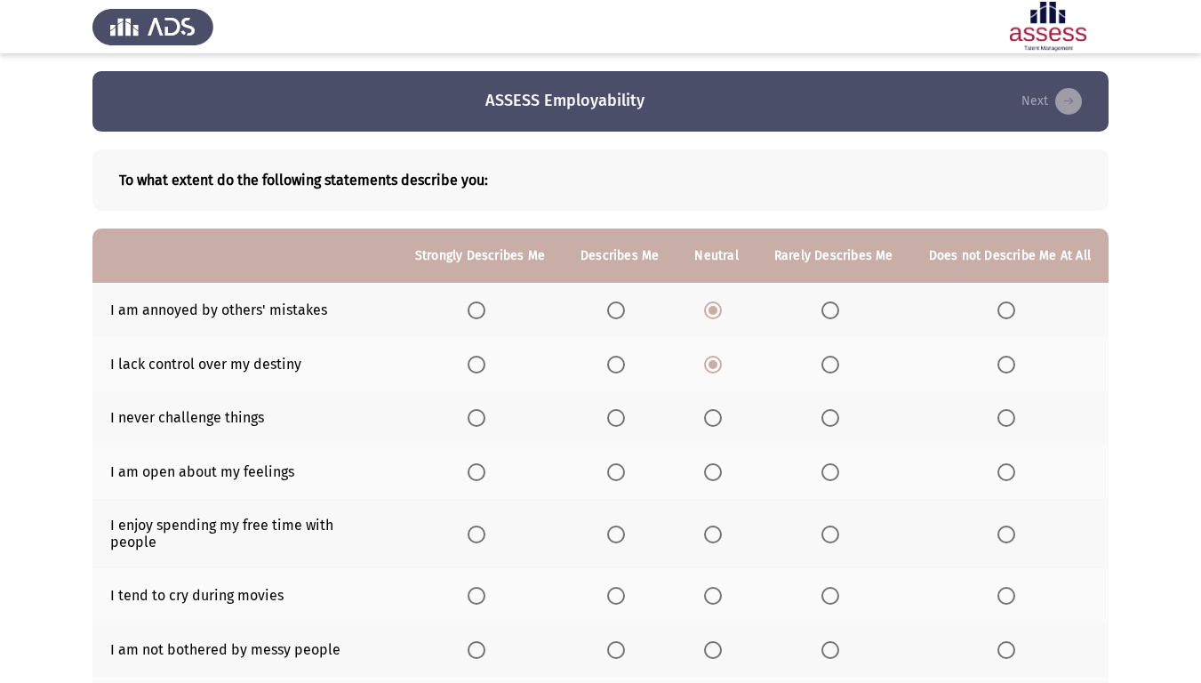
click at [837, 420] on input "Select an option" at bounding box center [830, 418] width 18 height 18
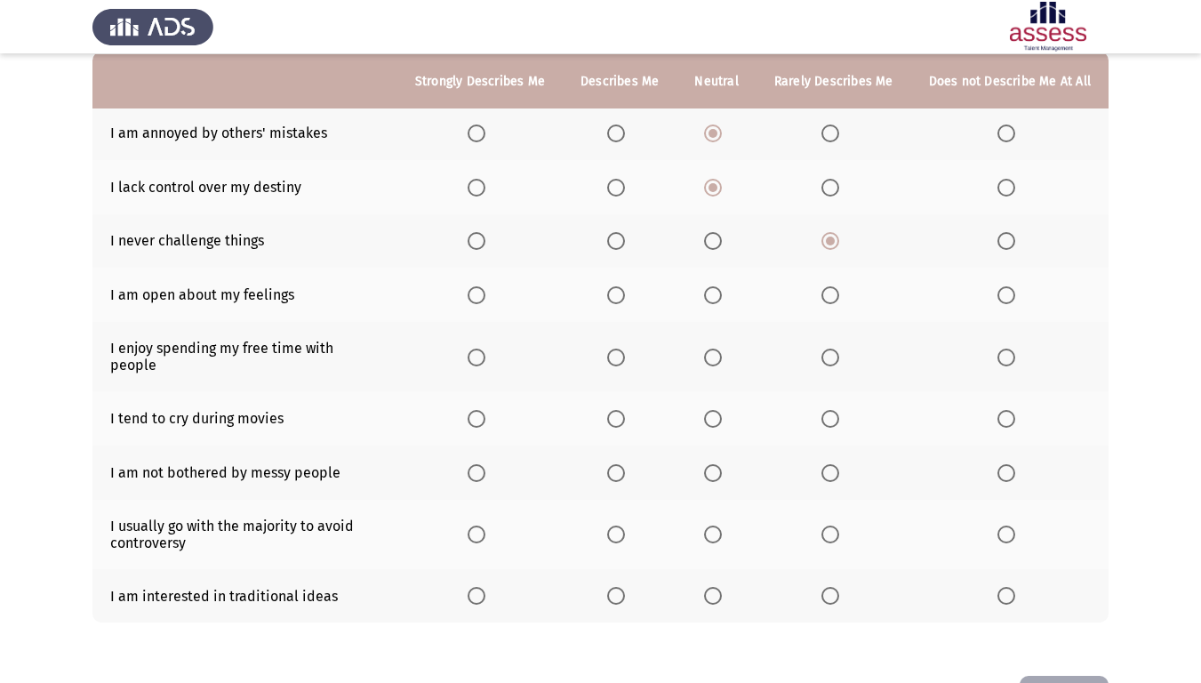
scroll to position [178, 0]
click at [718, 300] on span "Select an option" at bounding box center [713, 294] width 18 height 18
click at [718, 300] on input "Select an option" at bounding box center [713, 294] width 18 height 18
click at [625, 351] on span "Select an option" at bounding box center [616, 357] width 18 height 18
click at [625, 351] on input "Select an option" at bounding box center [616, 357] width 18 height 18
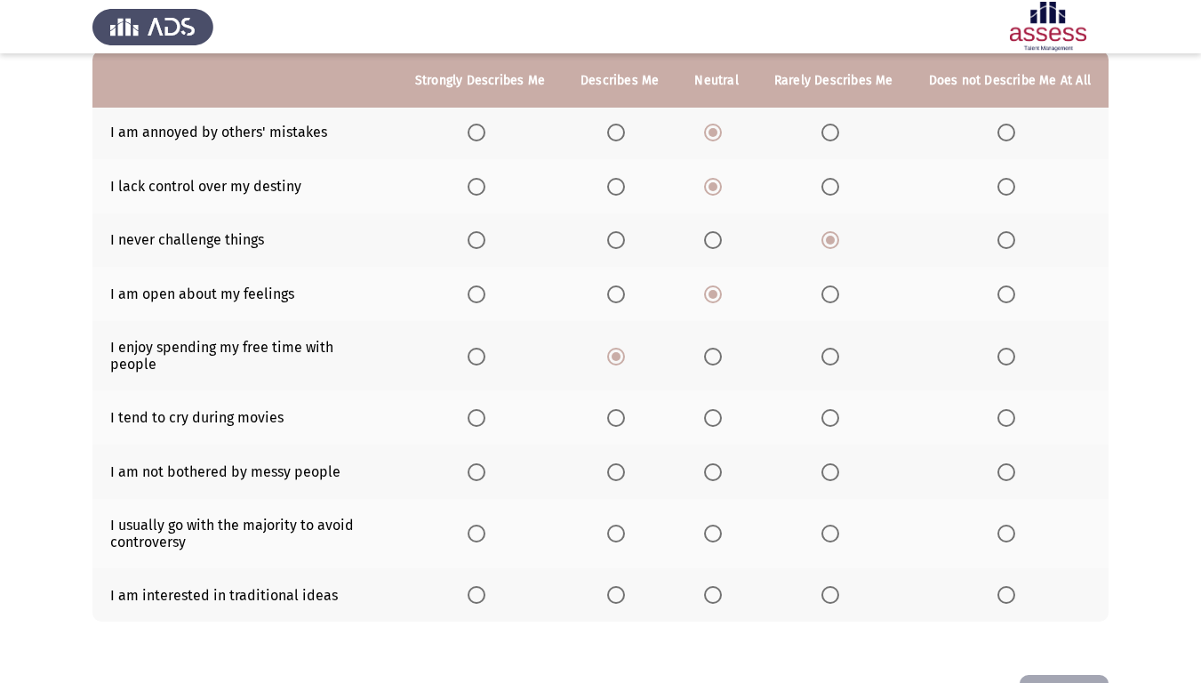
click at [837, 409] on span "Select an option" at bounding box center [830, 418] width 18 height 18
click at [837, 409] on input "Select an option" at bounding box center [830, 418] width 18 height 18
click at [632, 463] on label "Select an option" at bounding box center [619, 472] width 25 height 18
click at [625, 463] on input "Select an option" at bounding box center [616, 472] width 18 height 18
click at [719, 524] on span "Select an option" at bounding box center [713, 533] width 18 height 18
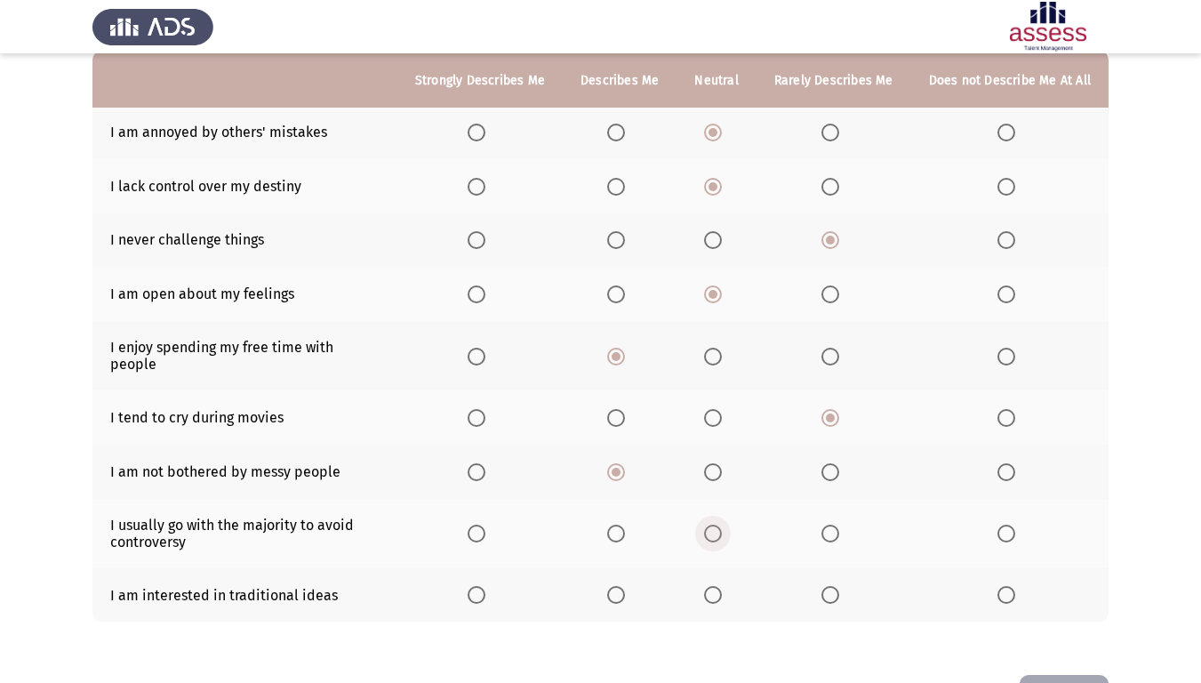
click at [719, 524] on input "Select an option" at bounding box center [713, 533] width 18 height 18
click at [713, 572] on span "Select an option" at bounding box center [713, 595] width 18 height 18
click at [713, 572] on input "Select an option" at bounding box center [713, 595] width 18 height 18
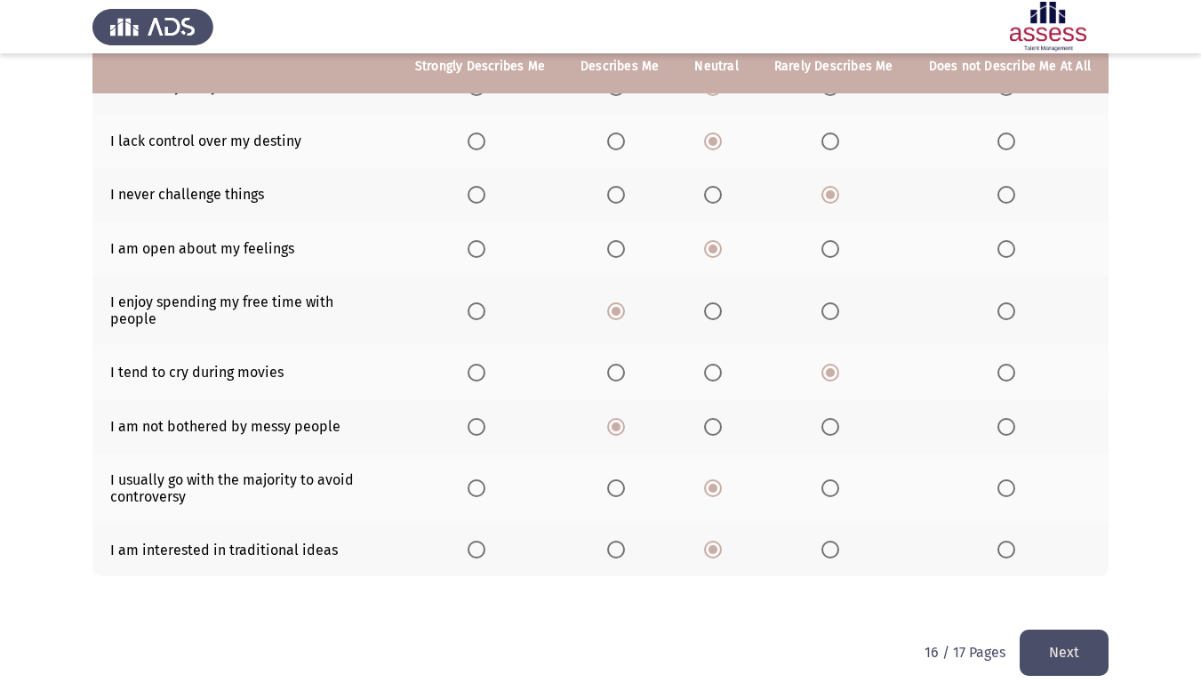
scroll to position [226, 0]
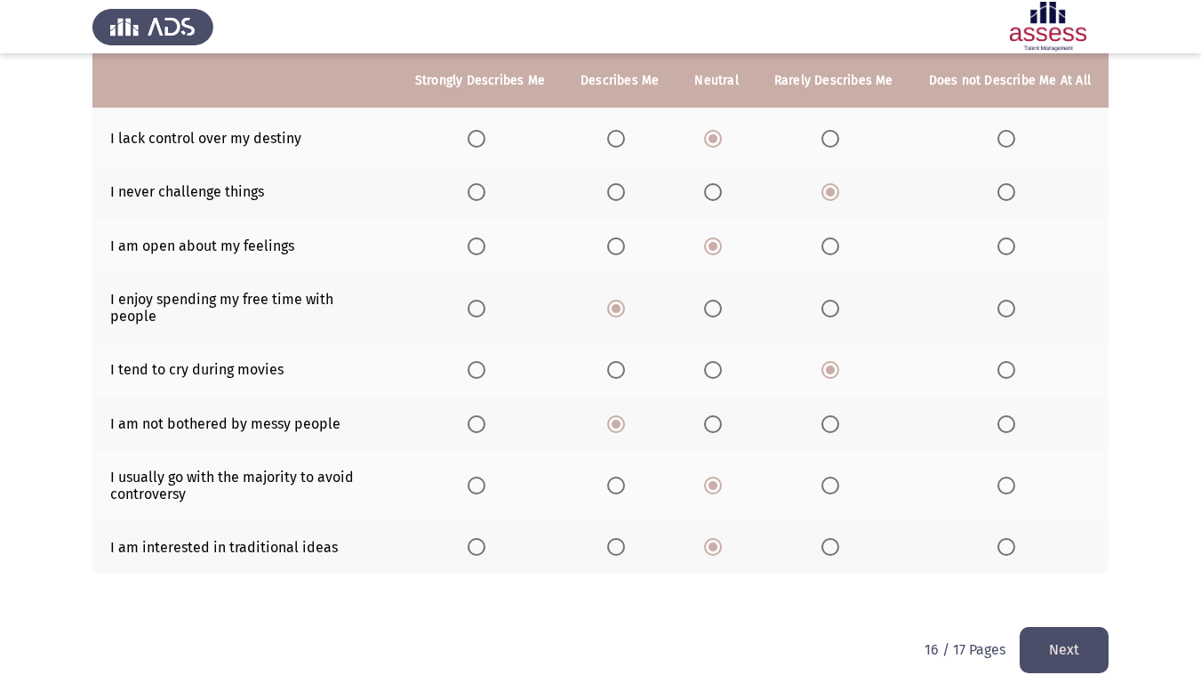
click at [1075, 572] on button "Next" at bounding box center [1063, 649] width 89 height 45
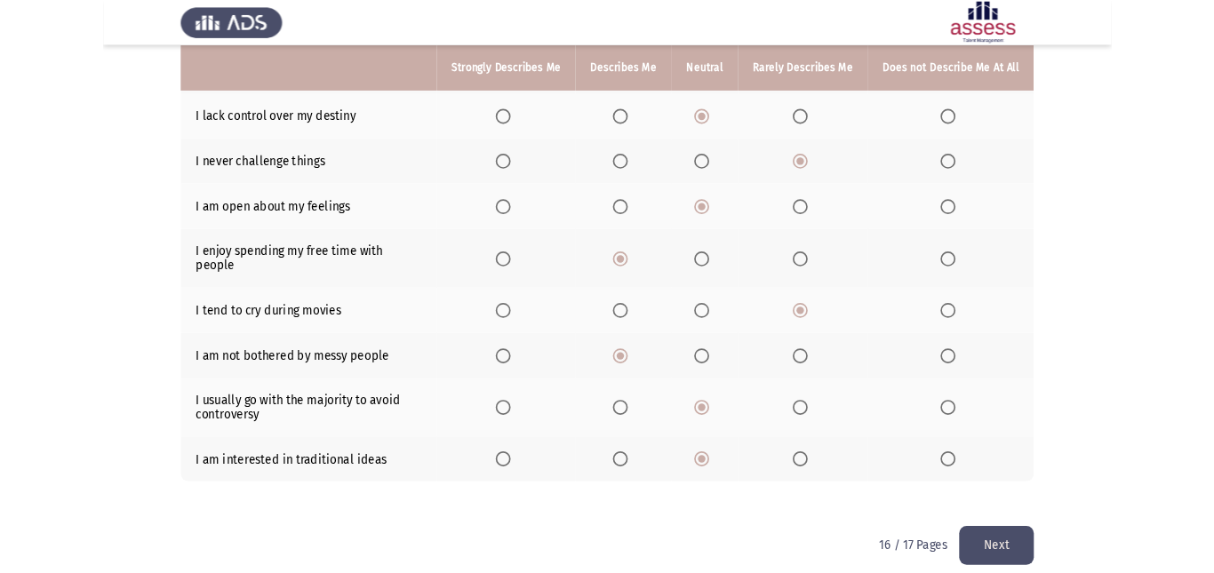
scroll to position [0, 0]
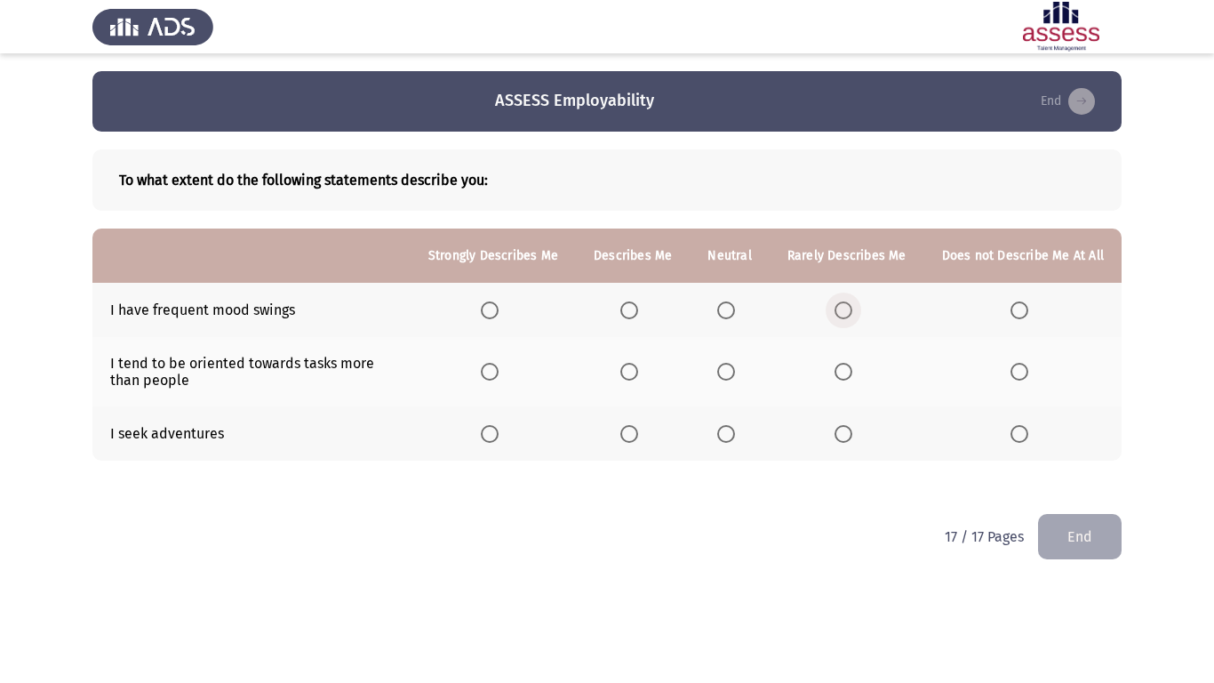
click at [850, 308] on span "Select an option" at bounding box center [844, 310] width 18 height 18
click at [850, 308] on input "Select an option" at bounding box center [844, 310] width 18 height 18
click at [734, 372] on span "Select an option" at bounding box center [726, 372] width 18 height 18
click at [734, 372] on input "Select an option" at bounding box center [726, 372] width 18 height 18
click at [645, 435] on label "Select an option" at bounding box center [632, 434] width 25 height 18
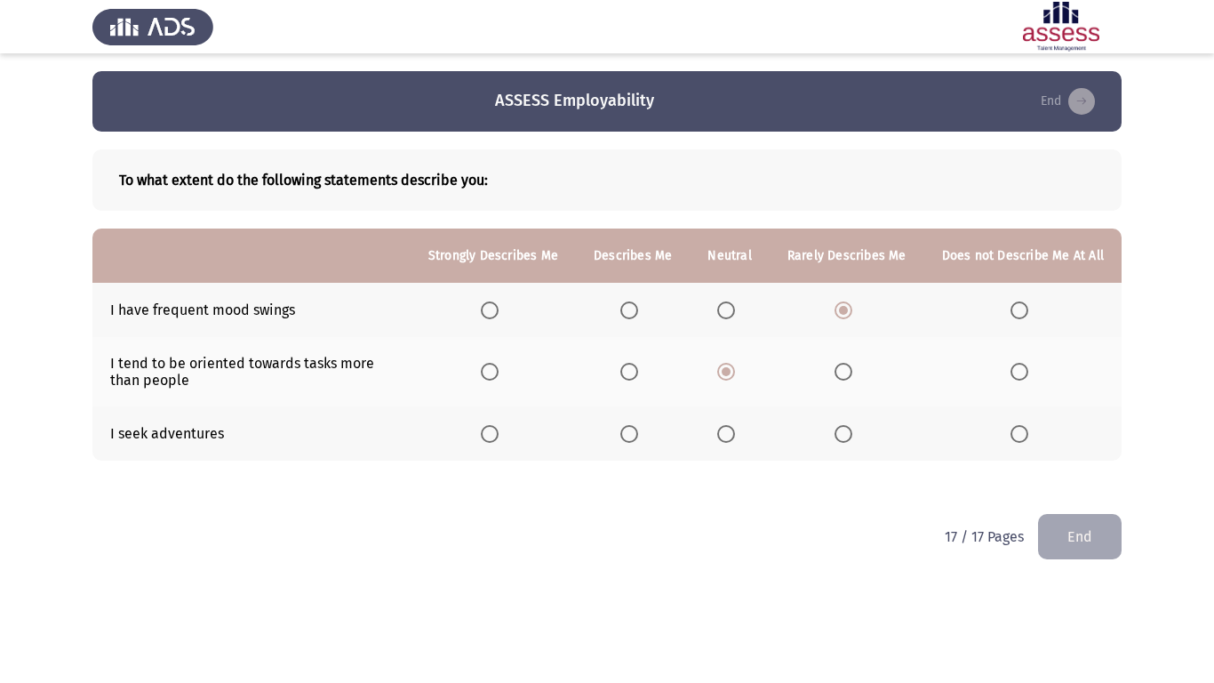
click at [638, 435] on input "Select an option" at bounding box center [629, 434] width 18 height 18
click at [1092, 538] on button "End" at bounding box center [1080, 536] width 84 height 45
